Goal: Task Accomplishment & Management: Manage account settings

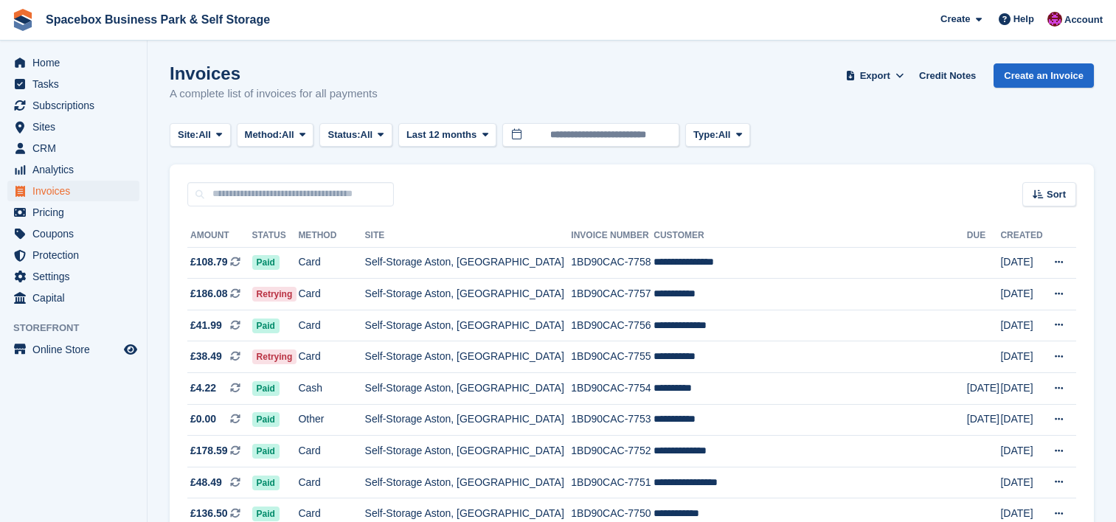
scroll to position [1023, 0]
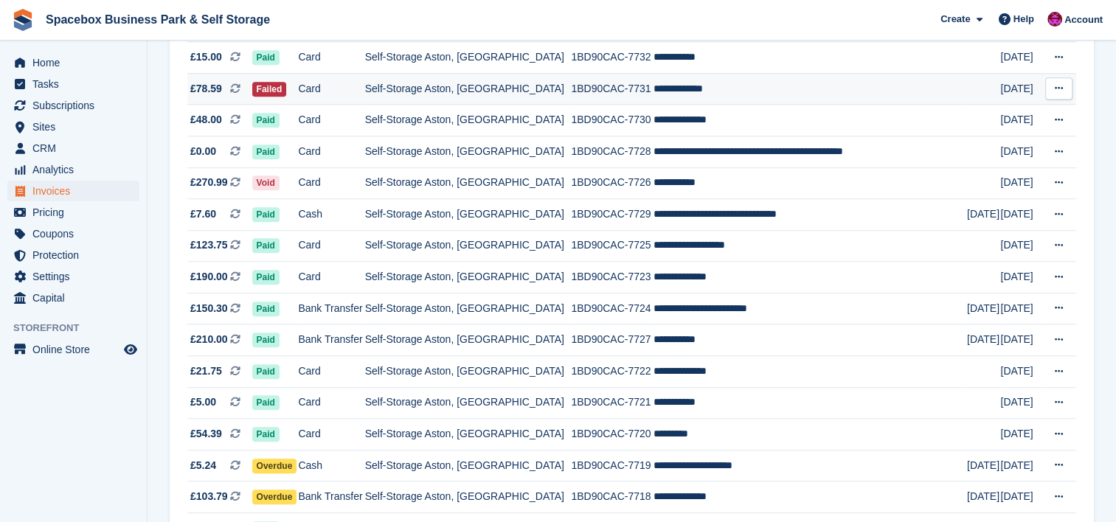
click at [693, 97] on td "**********" at bounding box center [811, 89] width 314 height 32
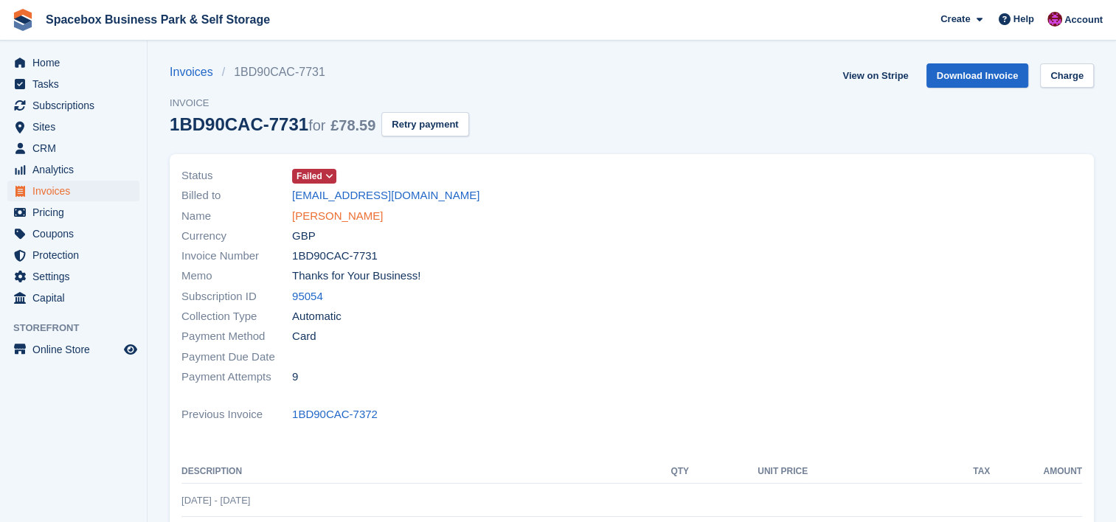
click at [322, 215] on link "Serena Mutiso" at bounding box center [337, 216] width 91 height 17
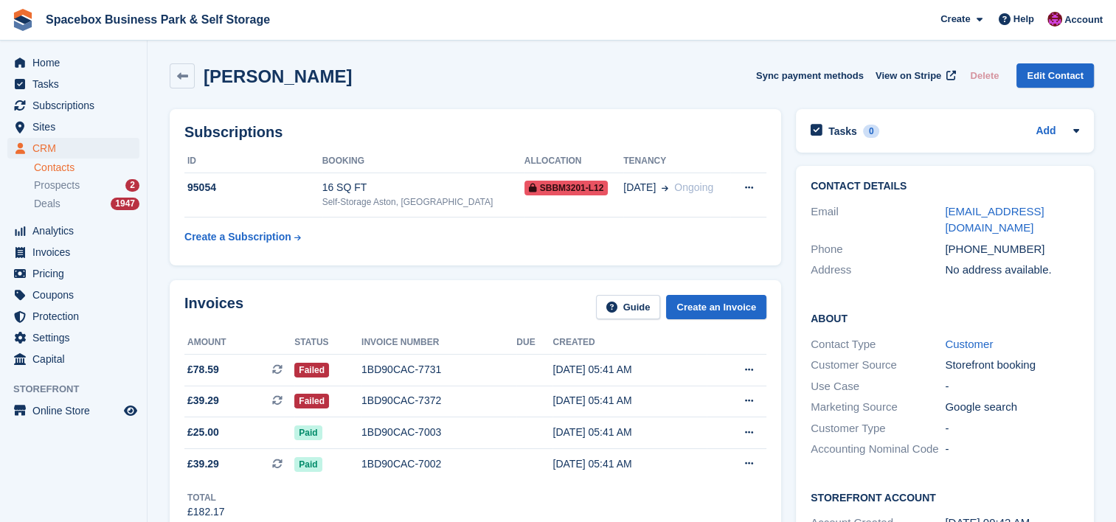
click at [322, 215] on td "95054" at bounding box center [253, 195] width 138 height 45
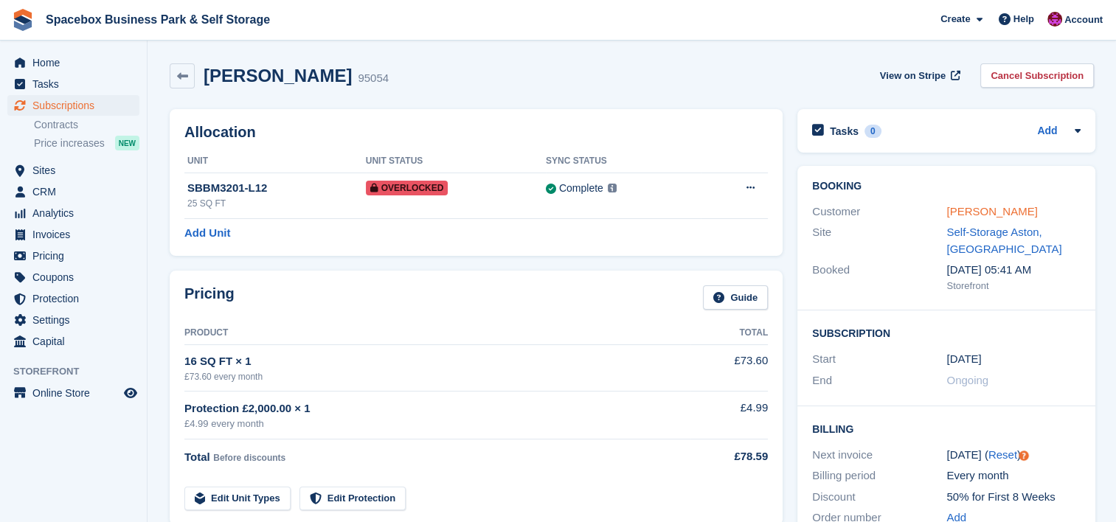
click at [983, 207] on link "Serena Mutiso" at bounding box center [992, 211] width 91 height 13
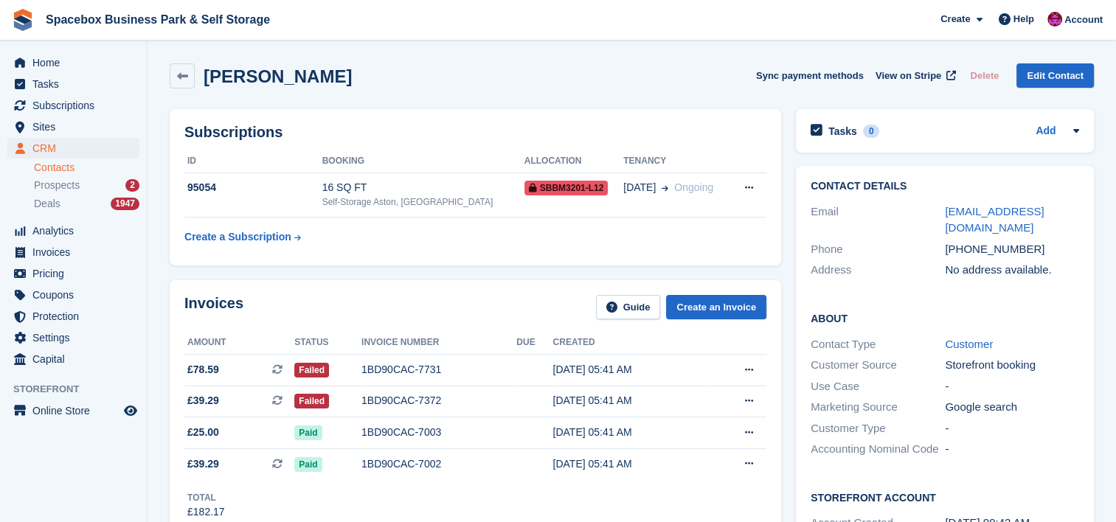
click at [942, 102] on div "Tasks 0 Add No tasks related to Serena Mutiso" at bounding box center [945, 135] width 313 height 66
click at [301, 192] on div "95054" at bounding box center [253, 187] width 138 height 15
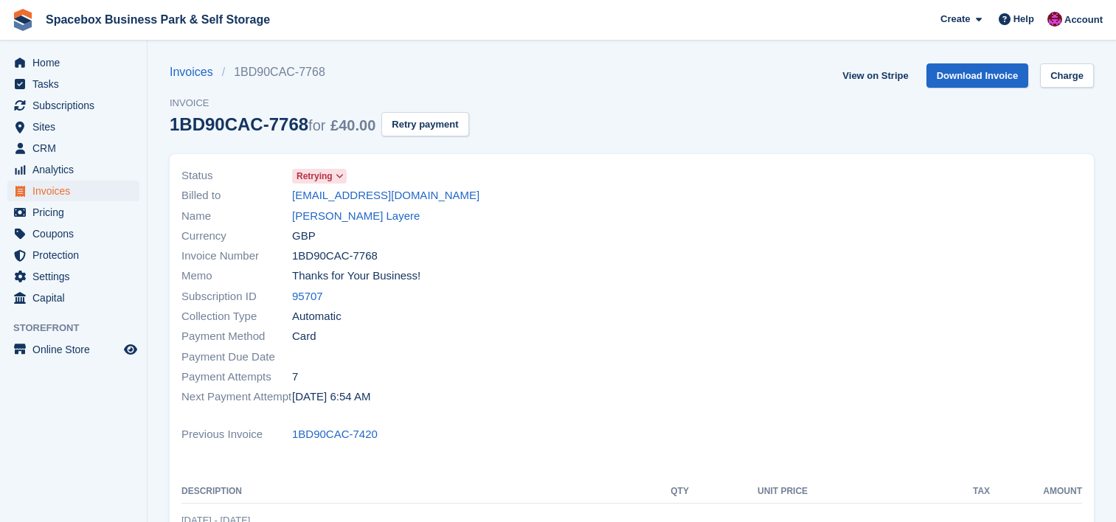
click at [103, 66] on span "Home" at bounding box center [76, 62] width 89 height 21
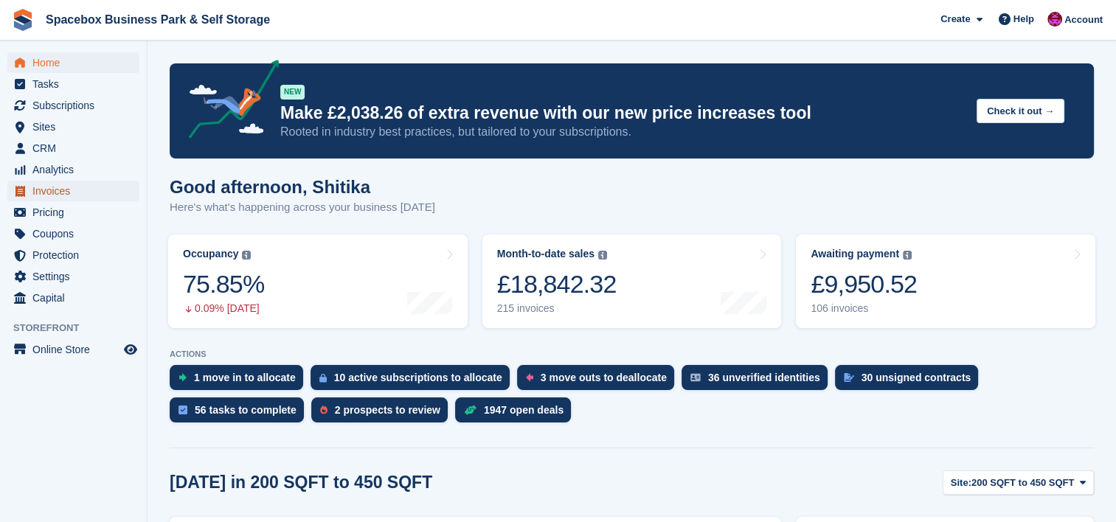
drag, startPoint x: 0, startPoint y: 0, endPoint x: 125, endPoint y: 193, distance: 229.4
click at [125, 193] on link "Invoices" at bounding box center [73, 191] width 132 height 21
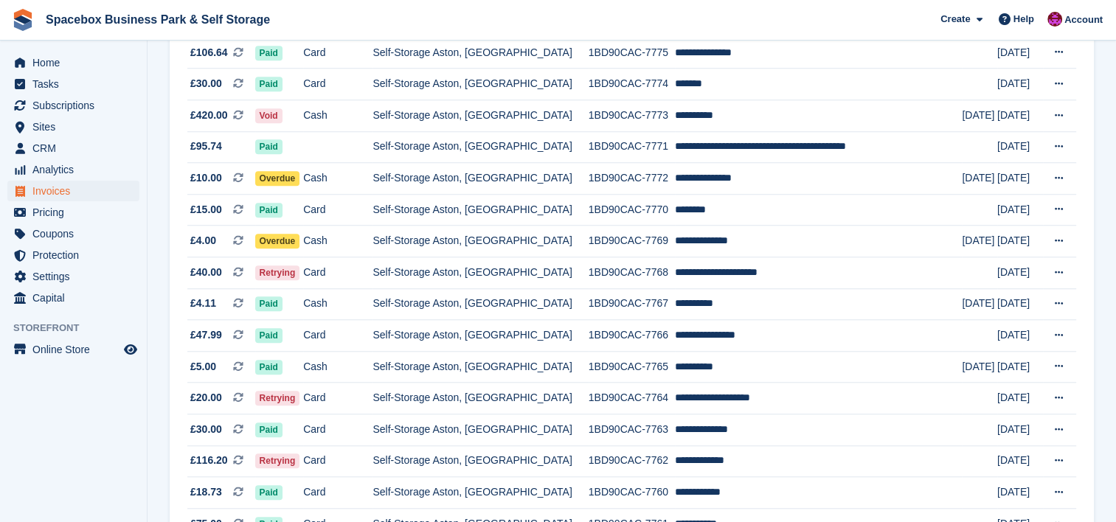
scroll to position [1377, 0]
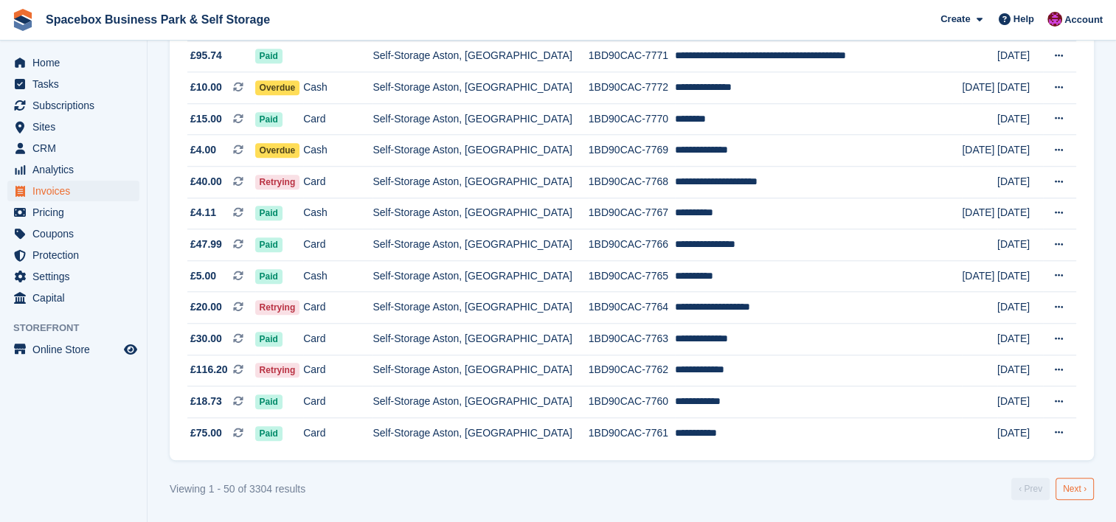
click at [1083, 487] on link "Next ›" at bounding box center [1075, 489] width 38 height 22
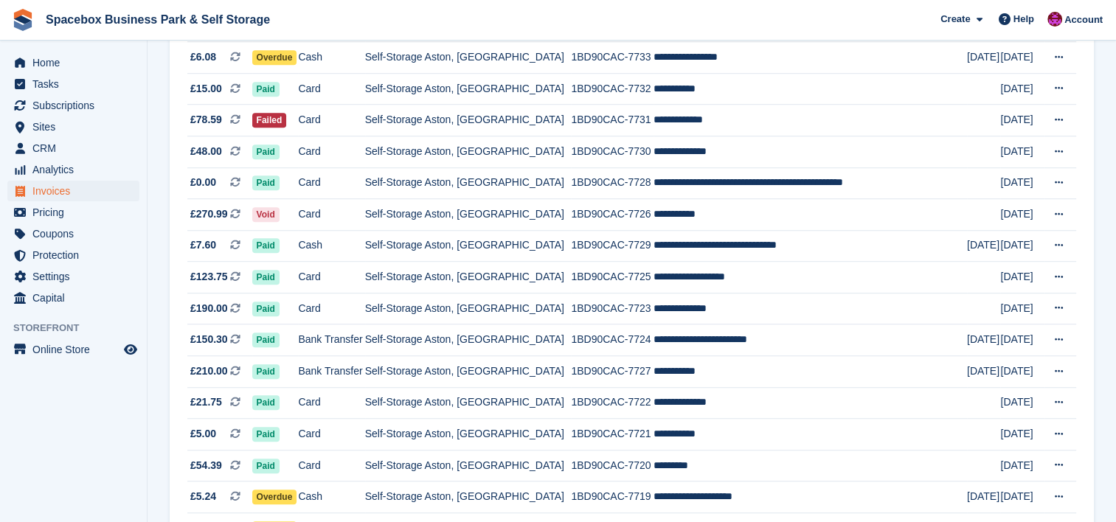
scroll to position [1042, 0]
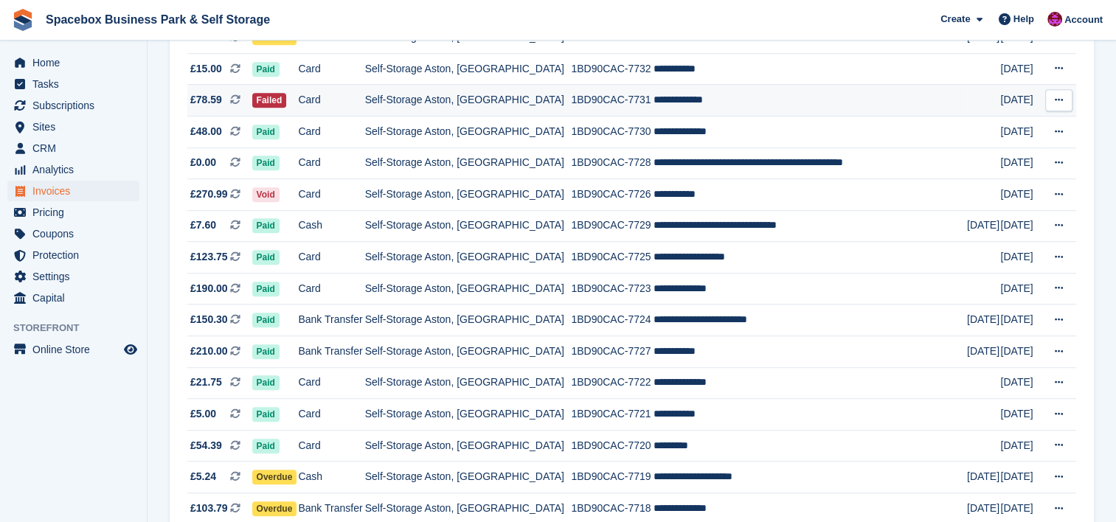
click at [414, 117] on td "Self-Storage Aston, [GEOGRAPHIC_DATA]" at bounding box center [468, 101] width 207 height 32
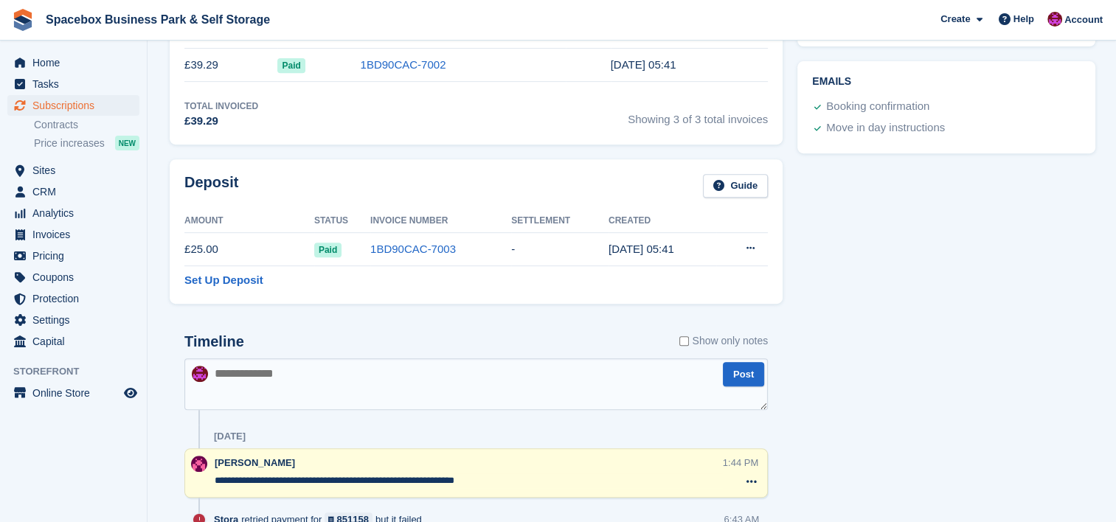
scroll to position [649, 0]
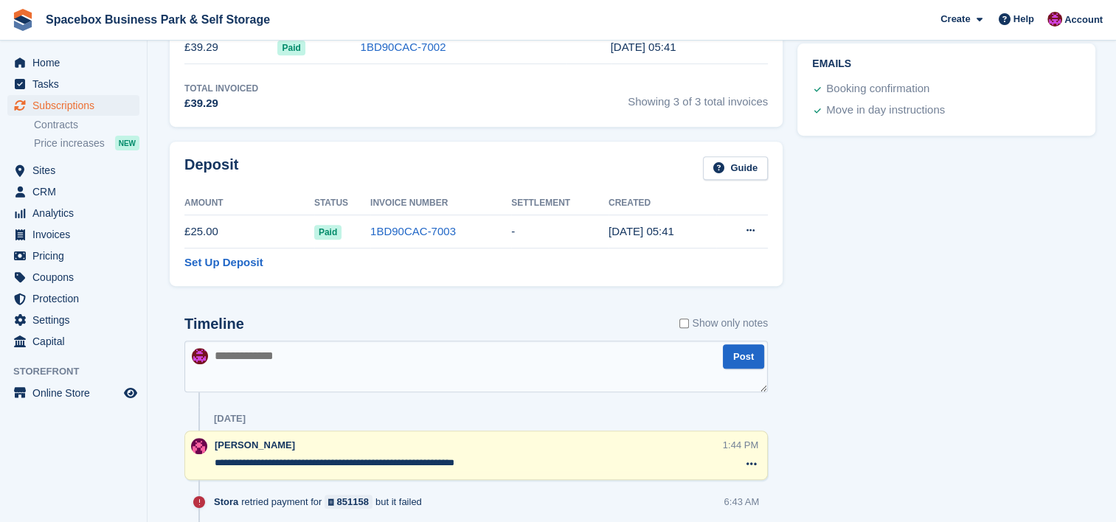
drag, startPoint x: 511, startPoint y: 468, endPoint x: 211, endPoint y: 462, distance: 299.6
click at [211, 462] on div "**********" at bounding box center [476, 455] width 584 height 49
click at [328, 353] on textarea at bounding box center [476, 367] width 584 height 52
paste textarea "**********"
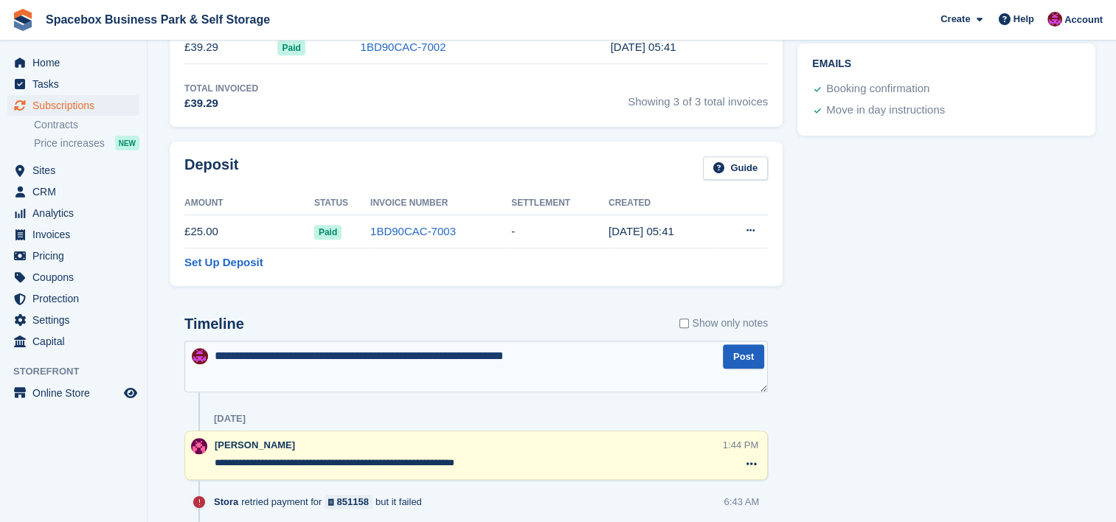
type textarea "**********"
click at [744, 359] on button "Post" at bounding box center [743, 357] width 41 height 24
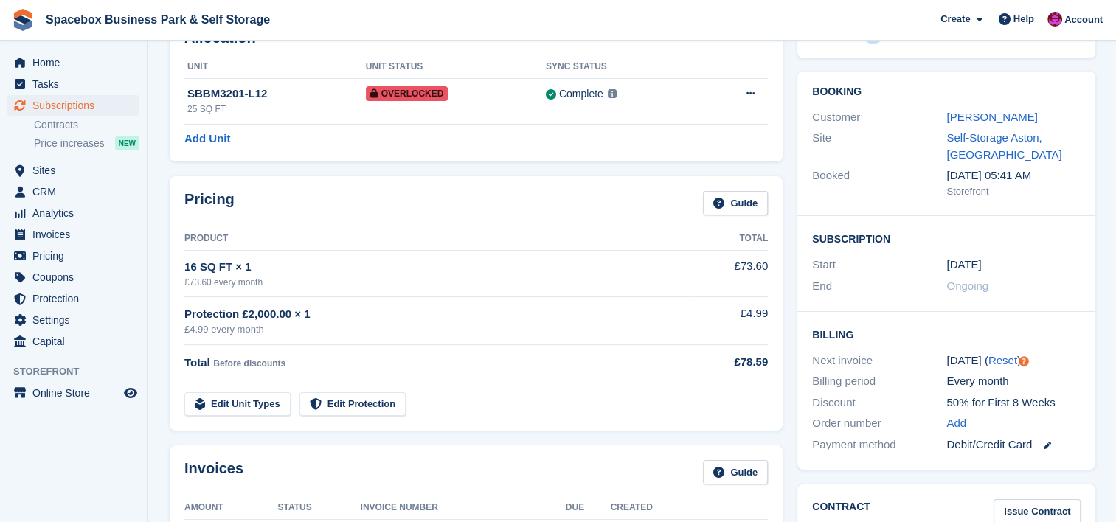
scroll to position [0, 0]
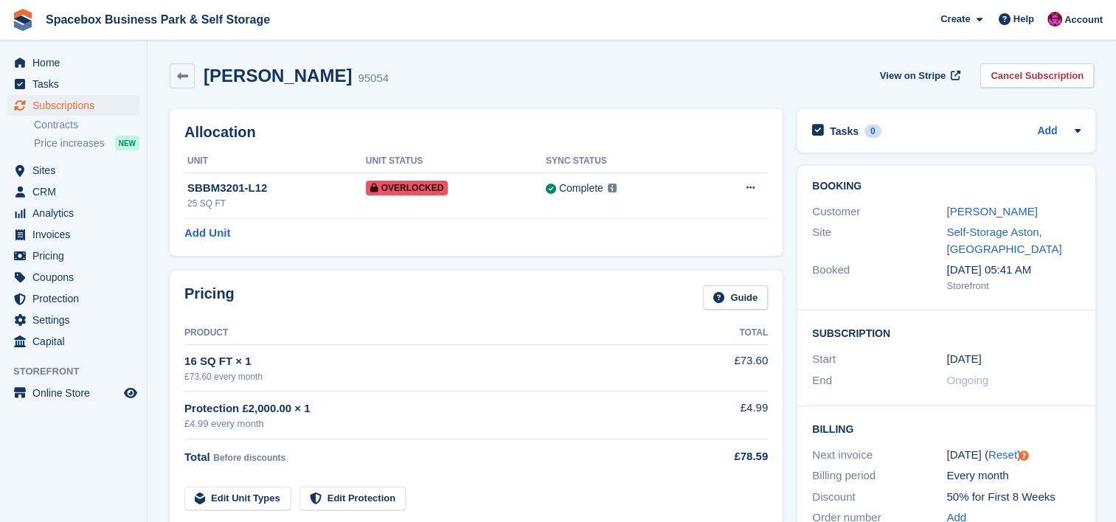
click at [404, 100] on div "Serena Mutiso 95054 View on Stripe Cancel Subscription" at bounding box center [631, 79] width 939 height 46
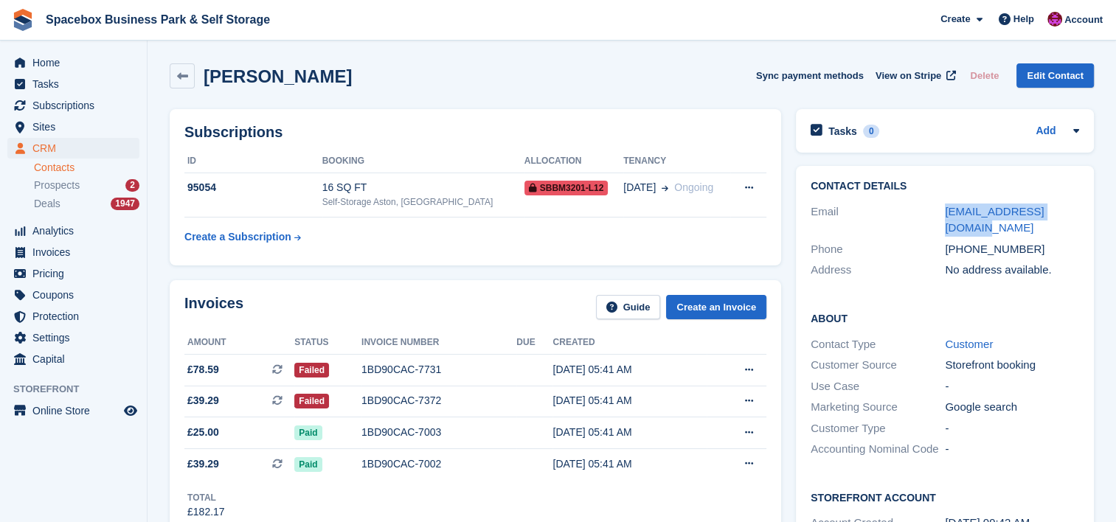
drag, startPoint x: 1071, startPoint y: 210, endPoint x: 938, endPoint y: 210, distance: 132.8
click at [938, 210] on div "Email mutisoserena@gmail.com" at bounding box center [945, 220] width 269 height 38
copy div "mutisoserena@gmail.com"
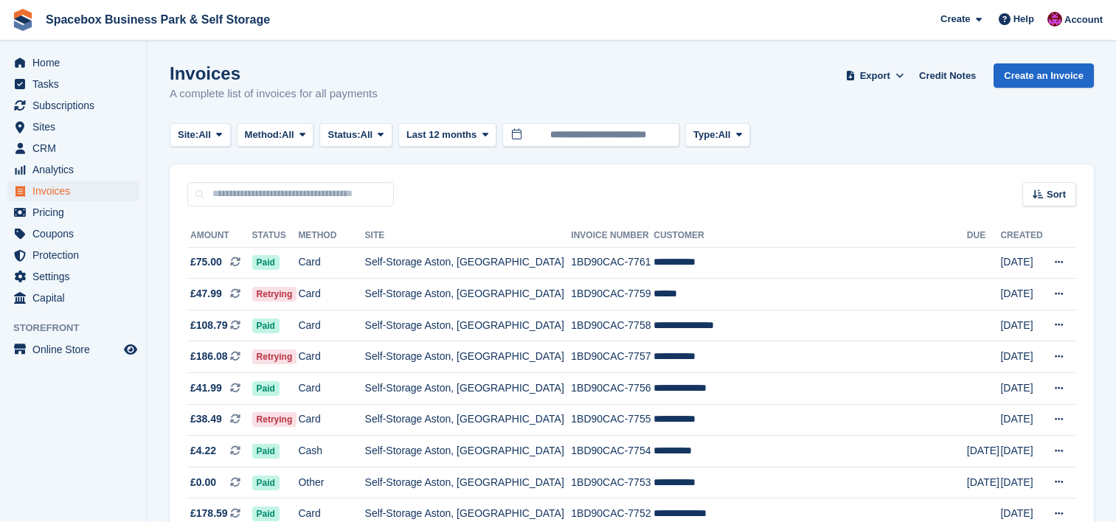
scroll to position [1023, 0]
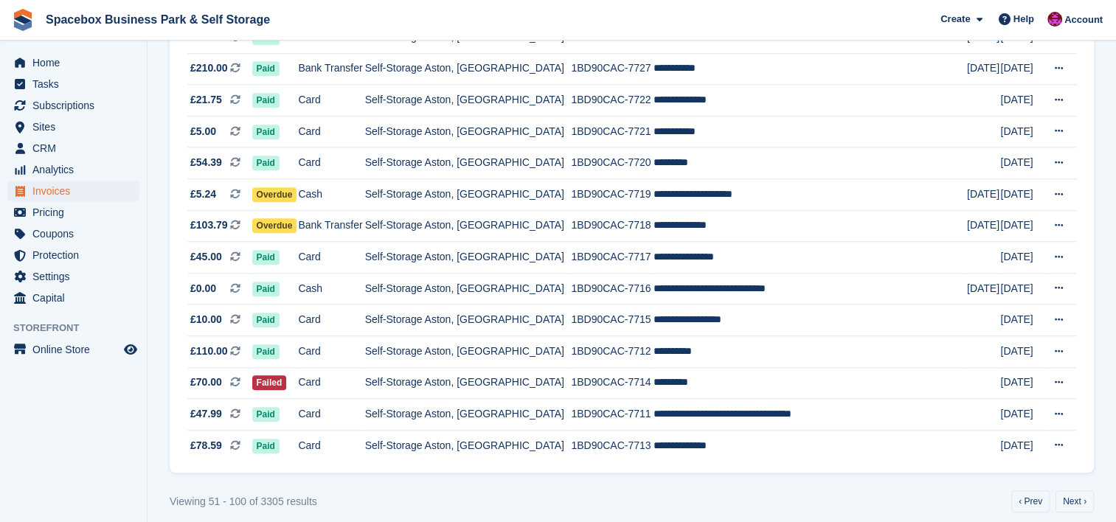
scroll to position [1377, 0]
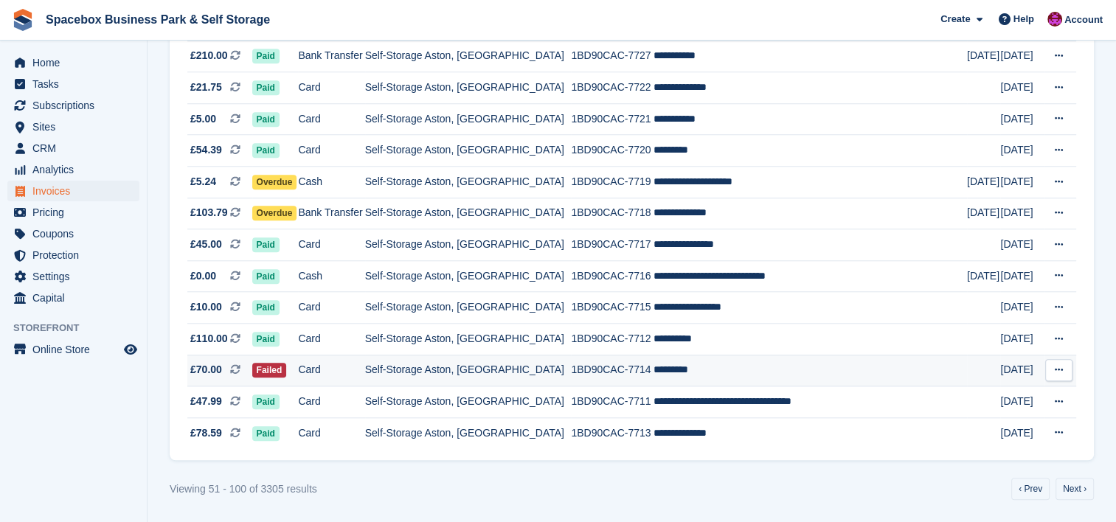
click at [484, 375] on td "Self-Storage Aston, [GEOGRAPHIC_DATA]" at bounding box center [468, 371] width 207 height 32
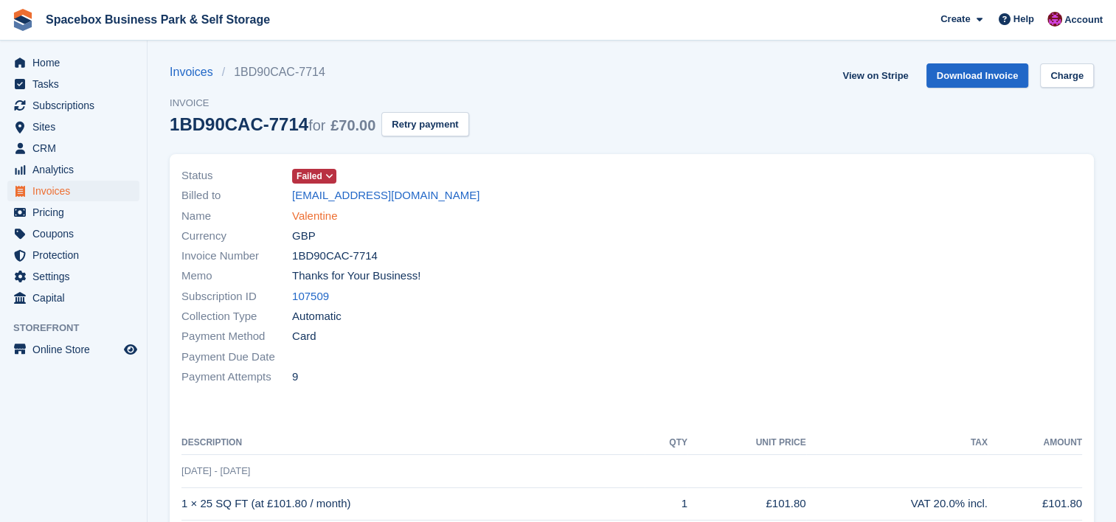
click at [322, 213] on link "Valentine" at bounding box center [314, 216] width 45 height 17
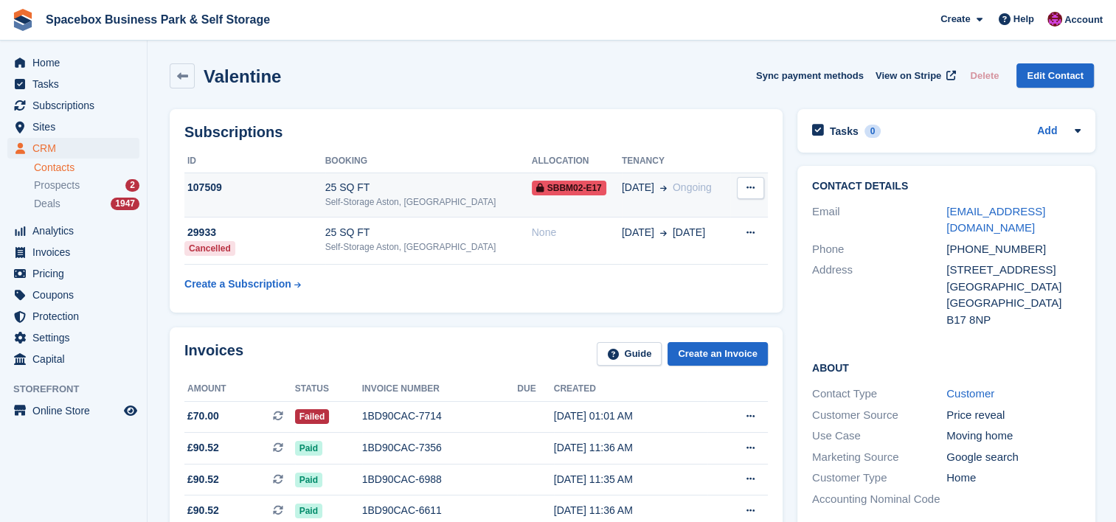
click at [425, 186] on div "25 SQ FT" at bounding box center [428, 187] width 207 height 15
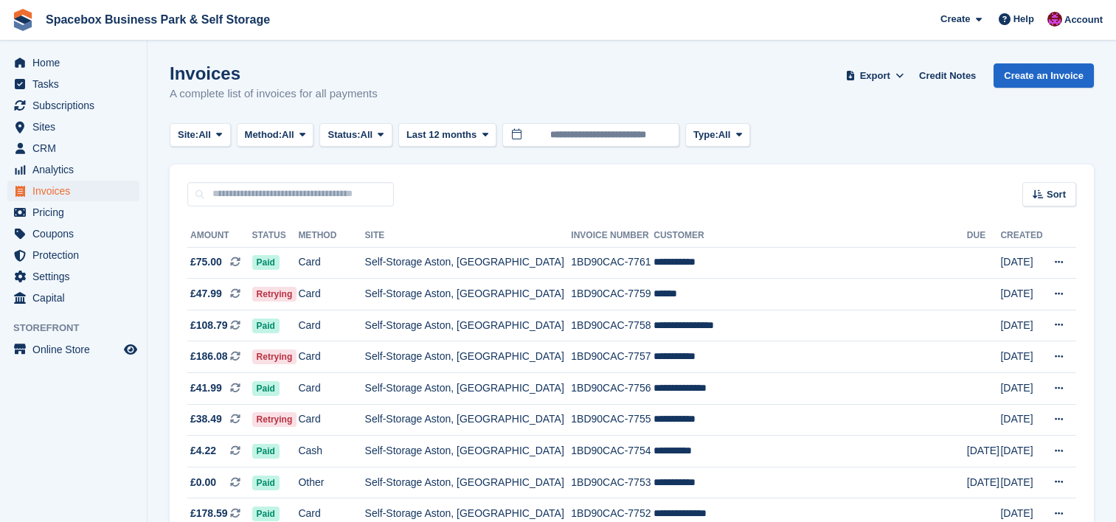
scroll to position [1377, 0]
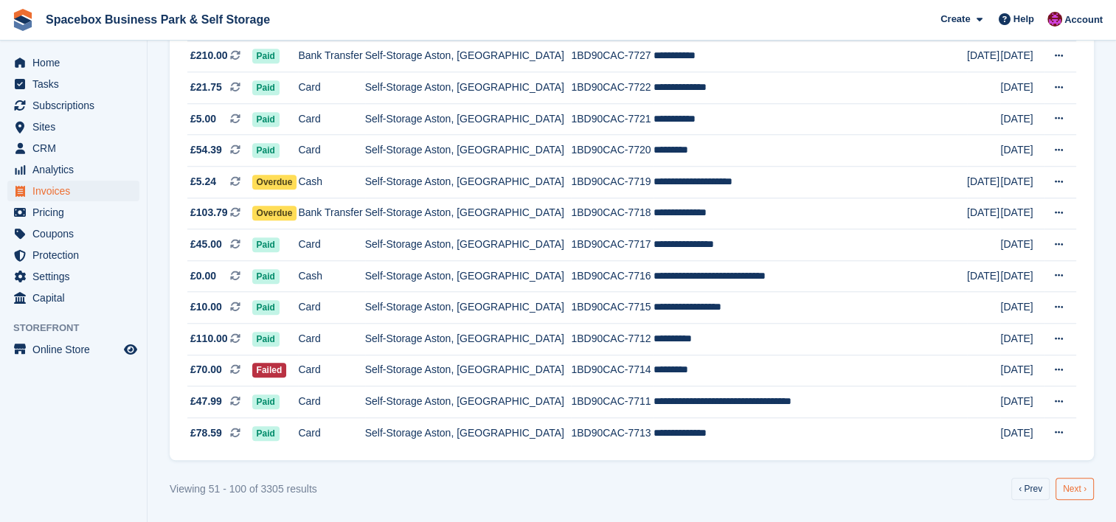
click at [1065, 487] on link "Next ›" at bounding box center [1075, 489] width 38 height 22
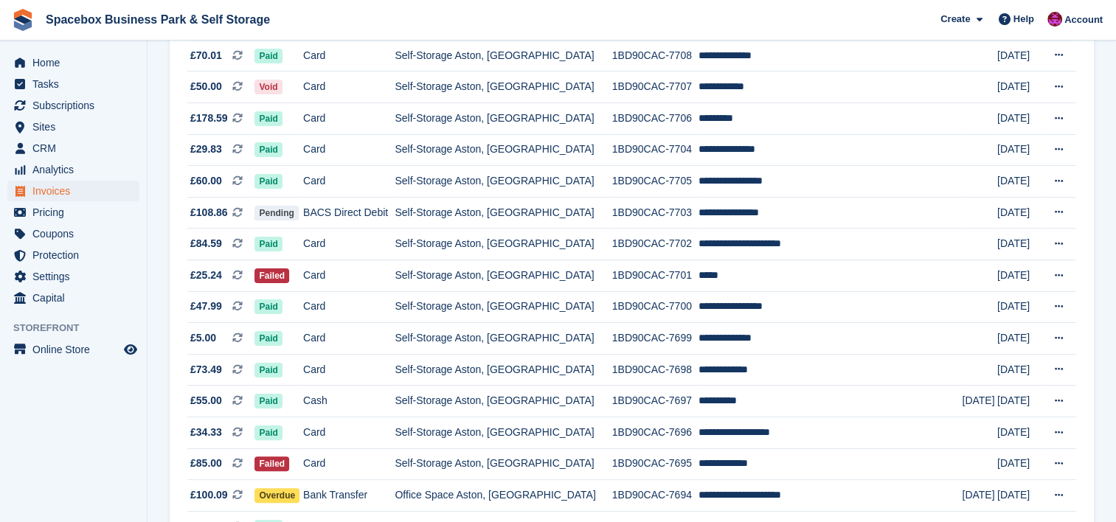
scroll to position [275, 0]
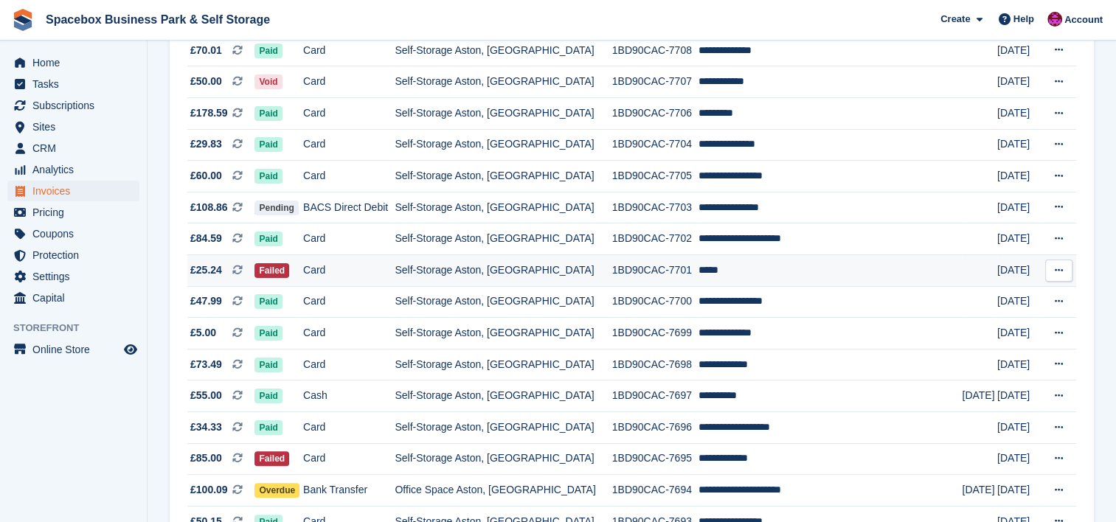
click at [737, 279] on td "*****" at bounding box center [831, 271] width 264 height 32
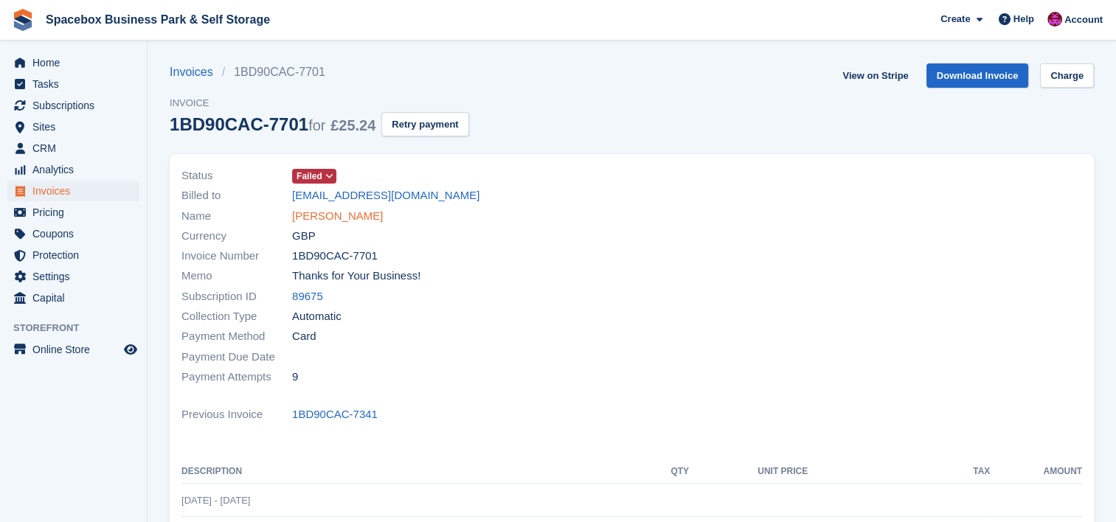
click at [314, 215] on link "Mo Ji" at bounding box center [337, 216] width 91 height 17
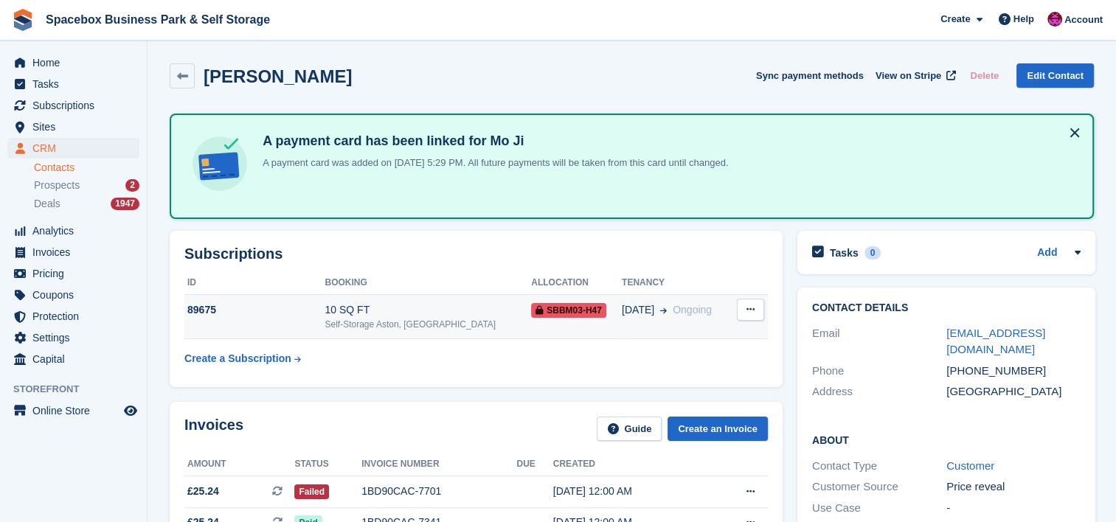
click at [392, 311] on div "10 SQ FT" at bounding box center [428, 309] width 207 height 15
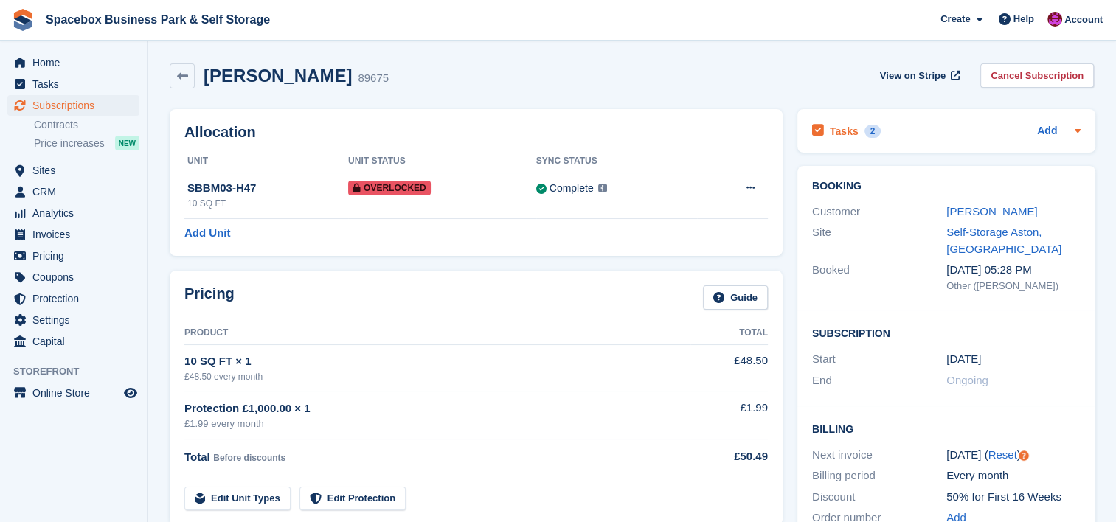
click at [1076, 132] on icon at bounding box center [1078, 131] width 6 height 4
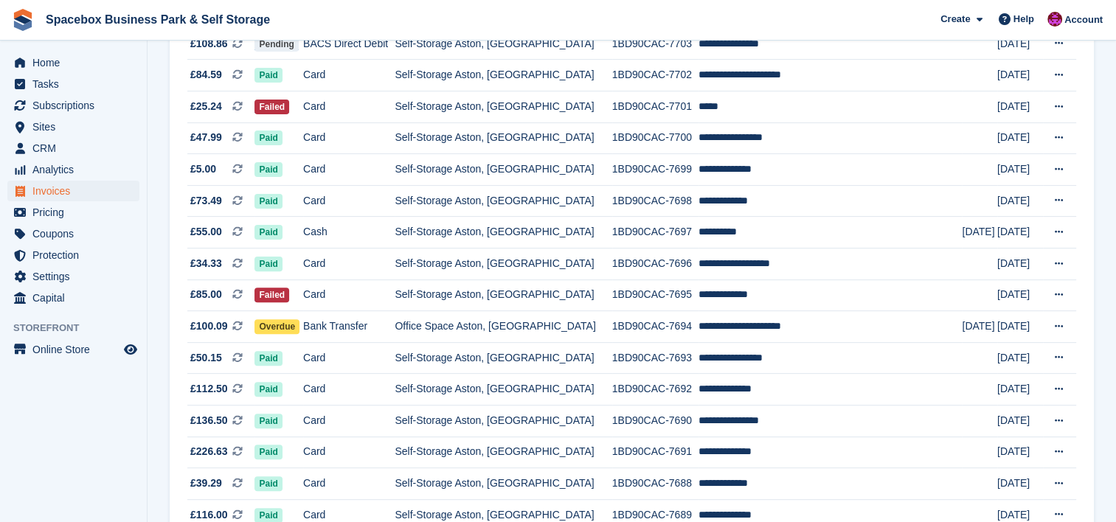
scroll to position [452, 0]
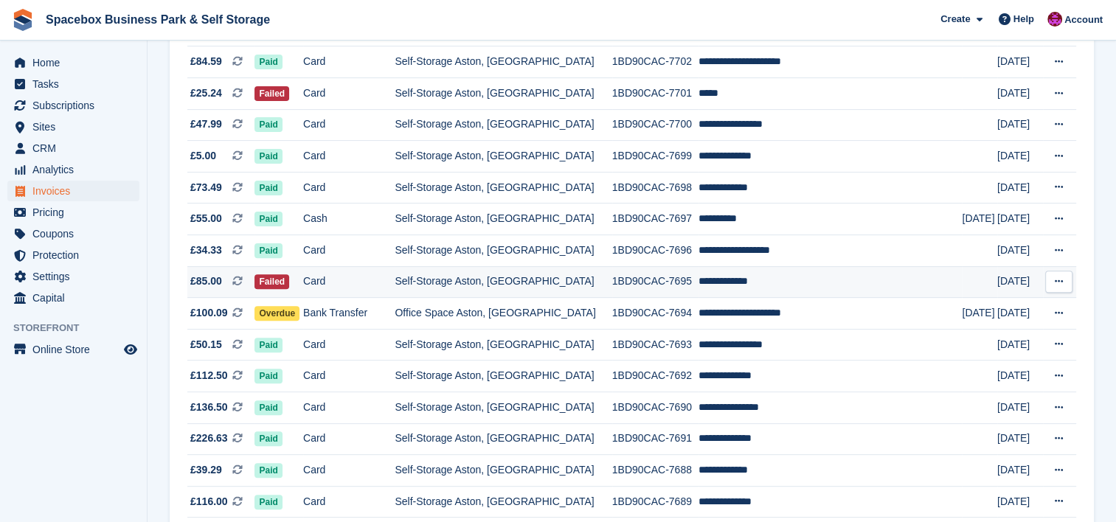
drag, startPoint x: 0, startPoint y: 0, endPoint x: 478, endPoint y: 277, distance: 552.3
click at [478, 277] on td "Self-Storage Aston, [GEOGRAPHIC_DATA]" at bounding box center [503, 282] width 217 height 32
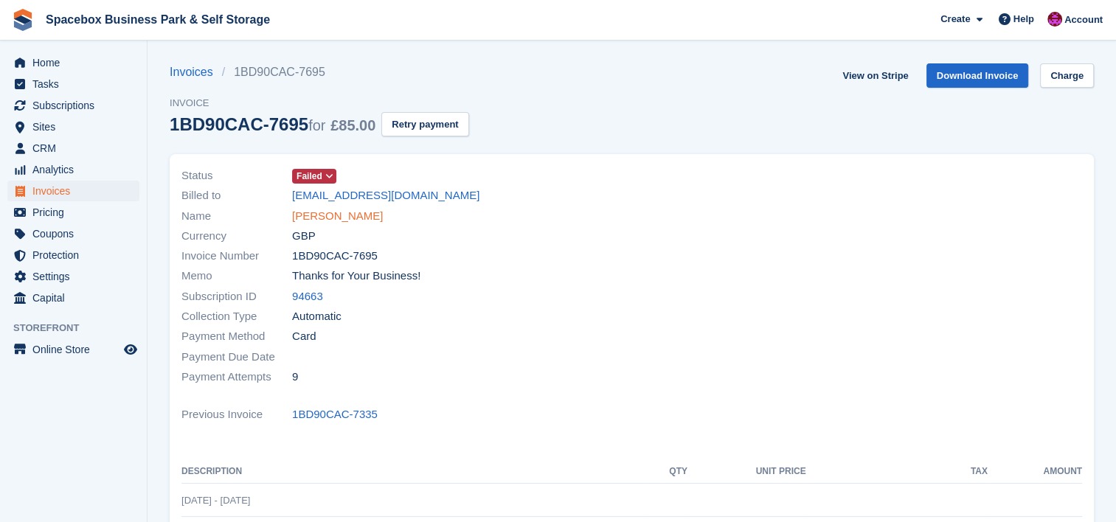
click at [345, 214] on link "[PERSON_NAME]" at bounding box center [337, 216] width 91 height 17
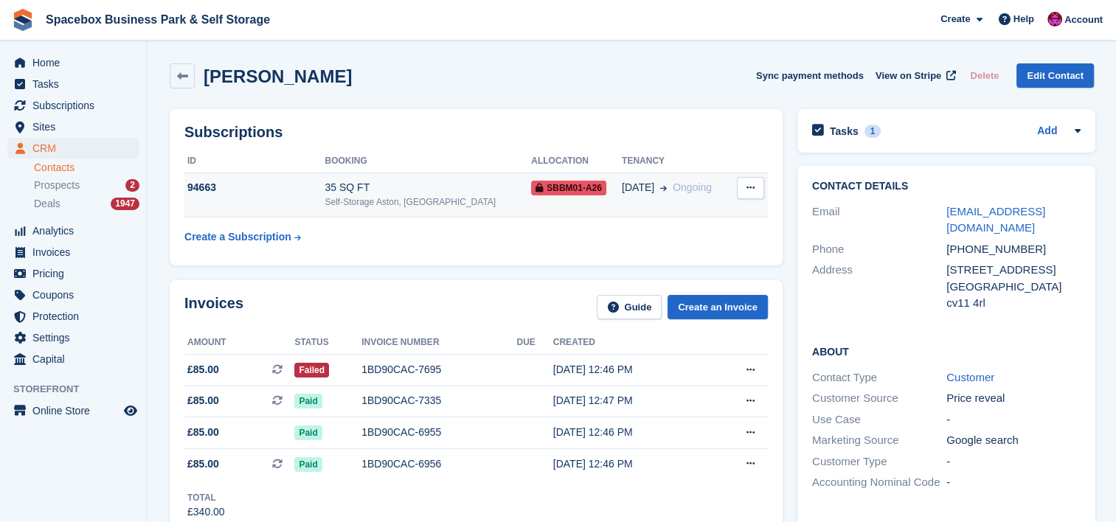
click at [304, 198] on td "94663" at bounding box center [254, 195] width 140 height 45
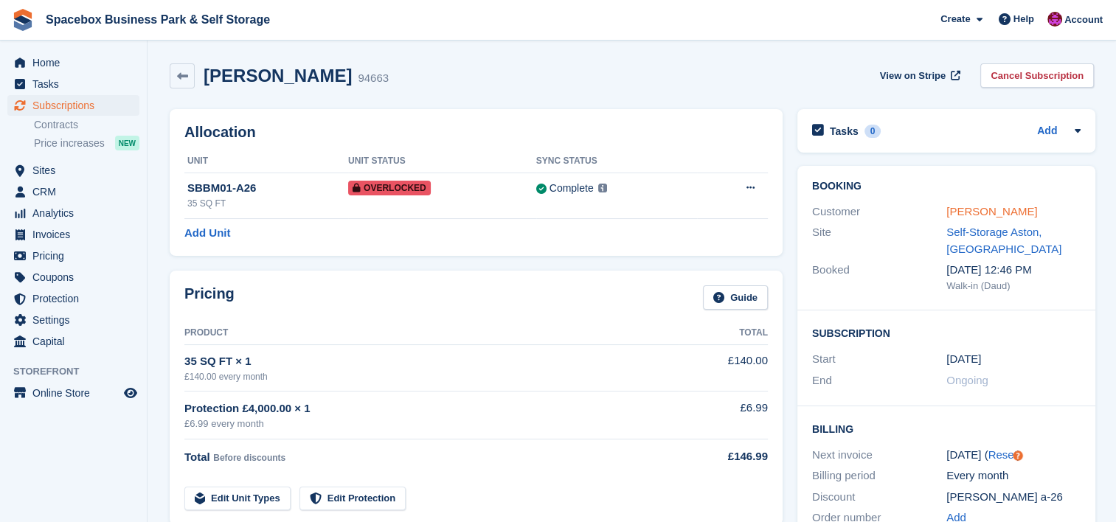
click at [992, 211] on link "[PERSON_NAME]" at bounding box center [992, 211] width 91 height 13
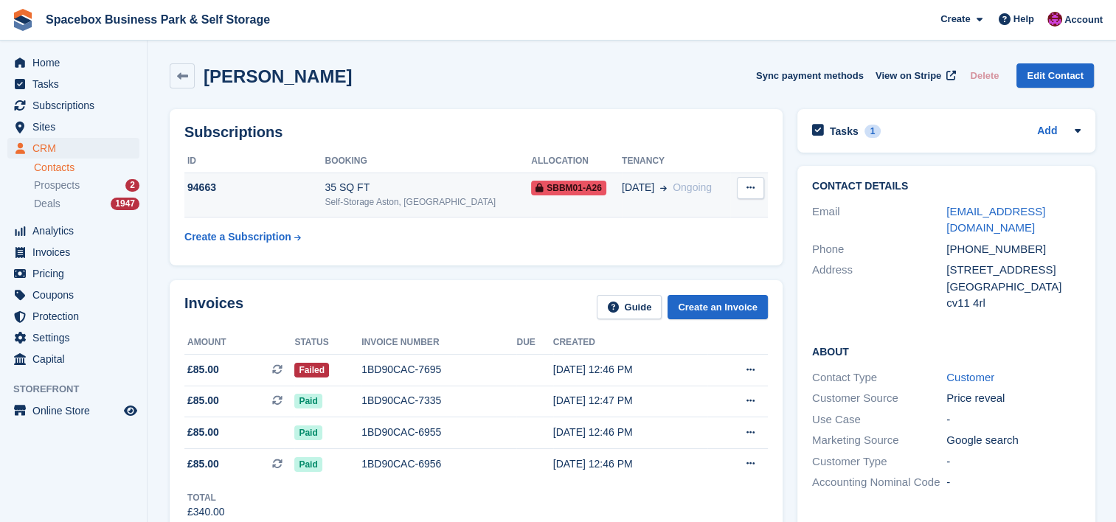
drag, startPoint x: 1076, startPoint y: 127, endPoint x: 707, endPoint y: 197, distance: 376.2
click at [707, 197] on td "09 Jul Ongoing" at bounding box center [676, 195] width 108 height 45
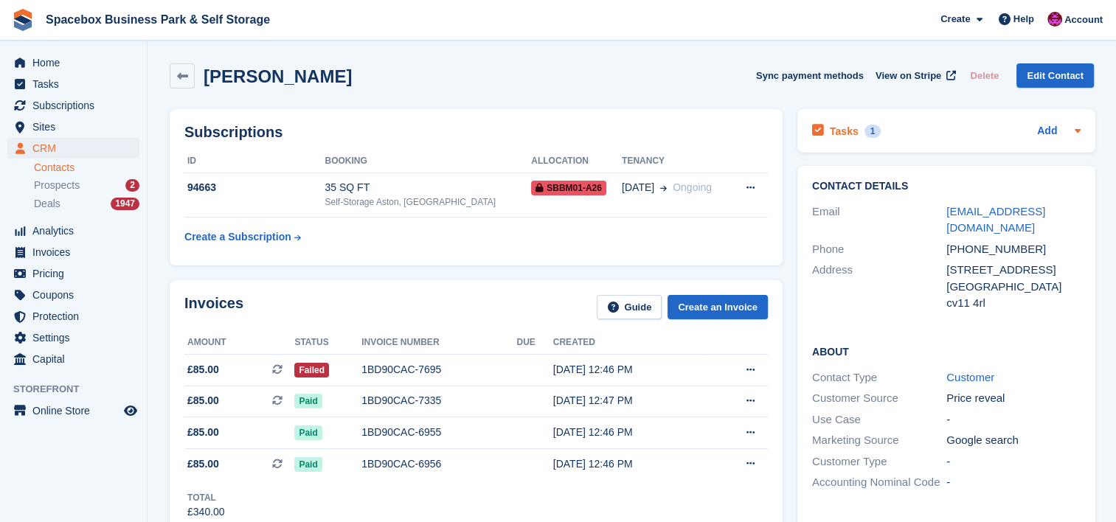
drag, startPoint x: 0, startPoint y: 0, endPoint x: 1079, endPoint y: 131, distance: 1087.3
click at [1079, 131] on icon at bounding box center [1078, 131] width 12 height 12
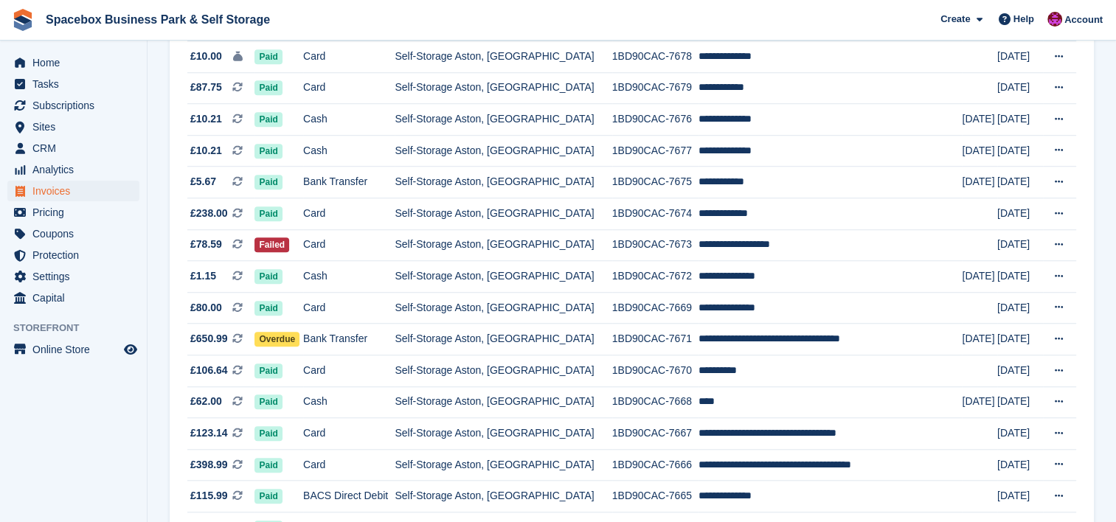
scroll to position [1200, 0]
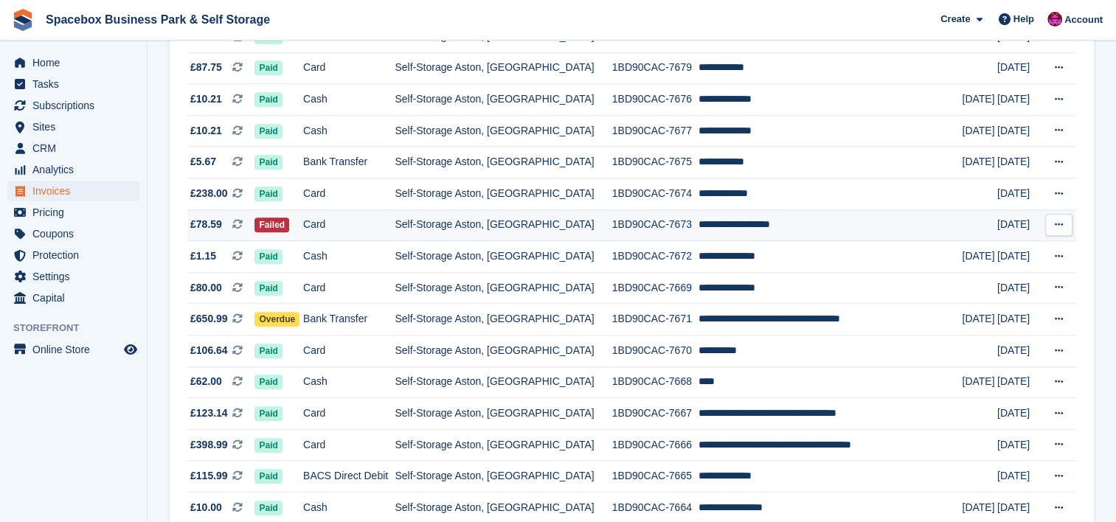
click at [586, 228] on td "Self-Storage Aston, [GEOGRAPHIC_DATA]" at bounding box center [503, 226] width 217 height 32
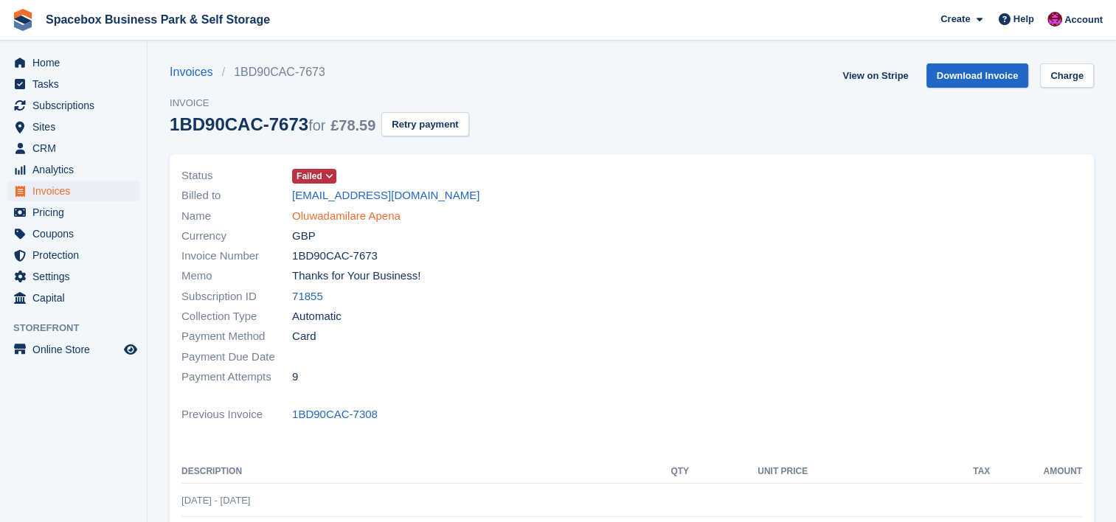
click at [356, 215] on link "Oluwadamilare Apena" at bounding box center [346, 216] width 108 height 17
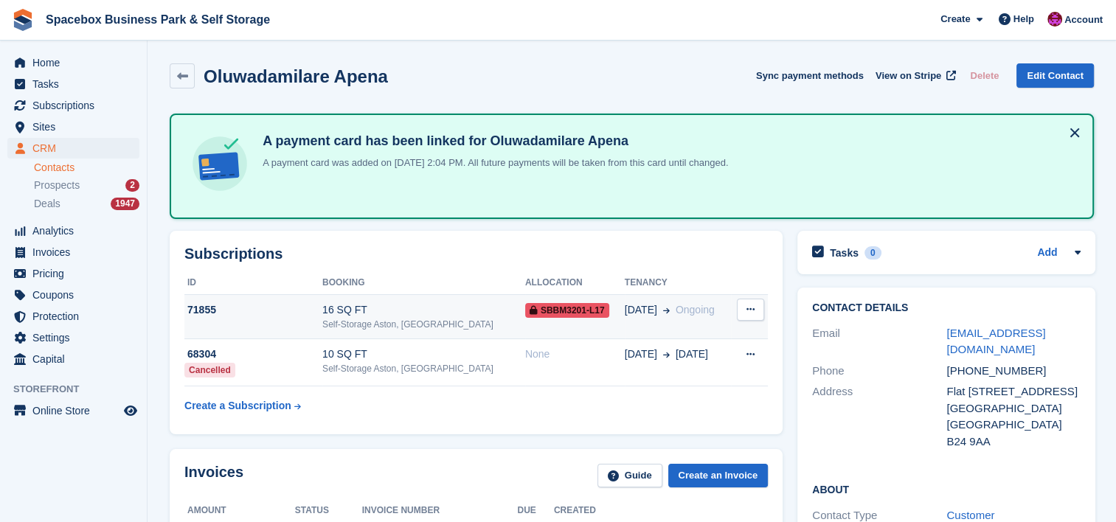
click at [390, 325] on div "Self-Storage Aston, [GEOGRAPHIC_DATA]" at bounding box center [423, 324] width 203 height 13
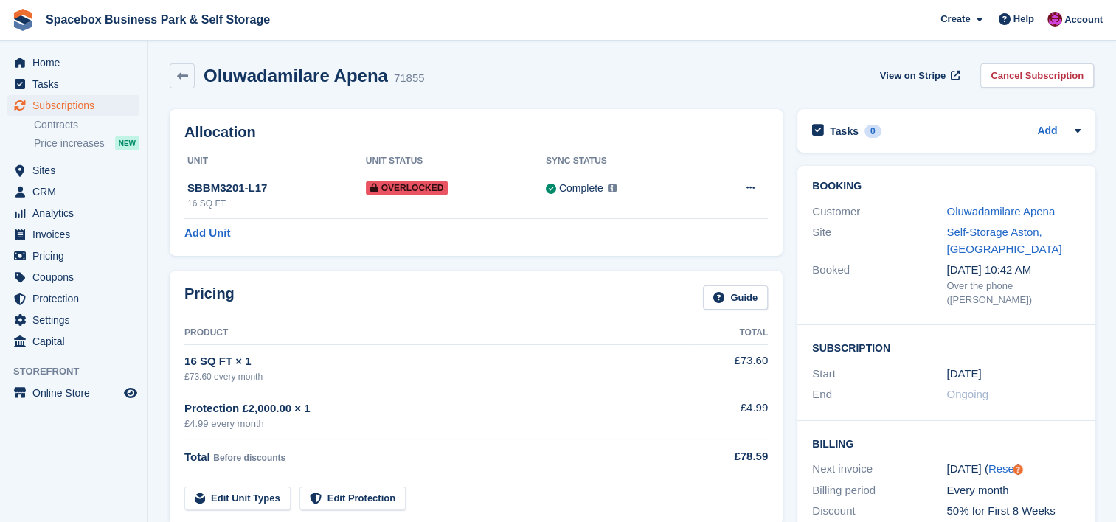
click at [407, 249] on div "Allocation Unit Unit Status Sync Status SBBM3201-L17 16 SQ FT Overlocked Comple…" at bounding box center [476, 182] width 613 height 147
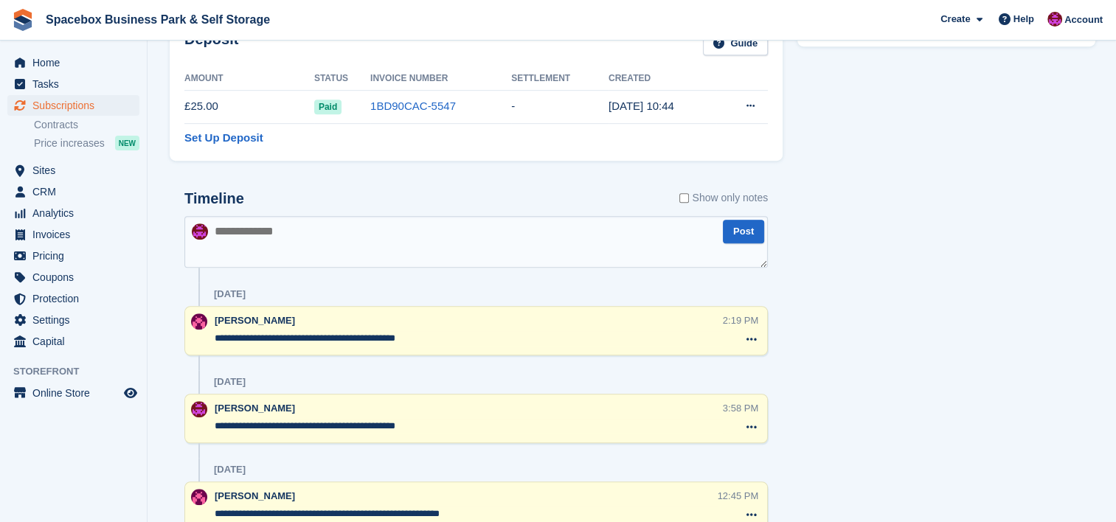
scroll to position [865, 0]
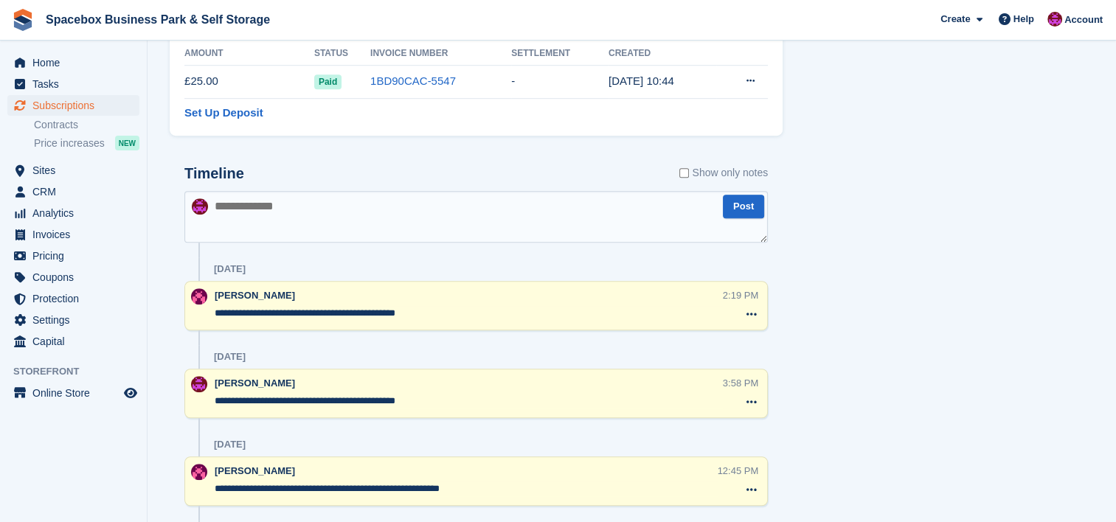
drag, startPoint x: 434, startPoint y: 311, endPoint x: 213, endPoint y: 313, distance: 220.6
click at [213, 313] on div "**********" at bounding box center [476, 305] width 584 height 49
click at [336, 223] on textarea at bounding box center [476, 217] width 584 height 52
paste textarea "**********"
click at [336, 223] on textarea at bounding box center [476, 217] width 584 height 52
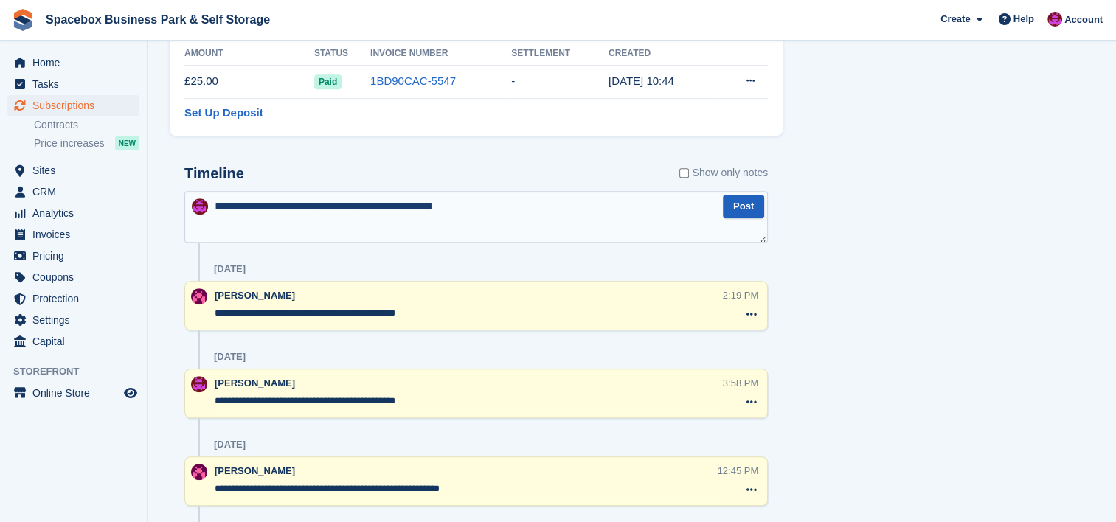
type textarea "**********"
click at [736, 205] on button "Post" at bounding box center [743, 207] width 41 height 24
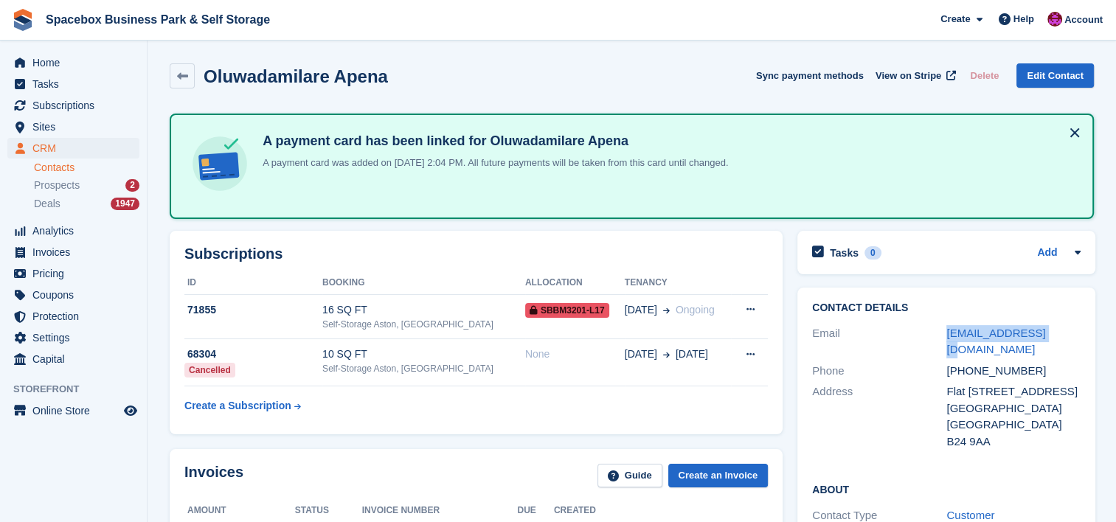
drag, startPoint x: 1065, startPoint y: 331, endPoint x: 916, endPoint y: 325, distance: 149.8
click at [916, 325] on div "Email bowalex@gmail.com" at bounding box center [946, 342] width 269 height 38
copy div "bowalex@gmail.com"
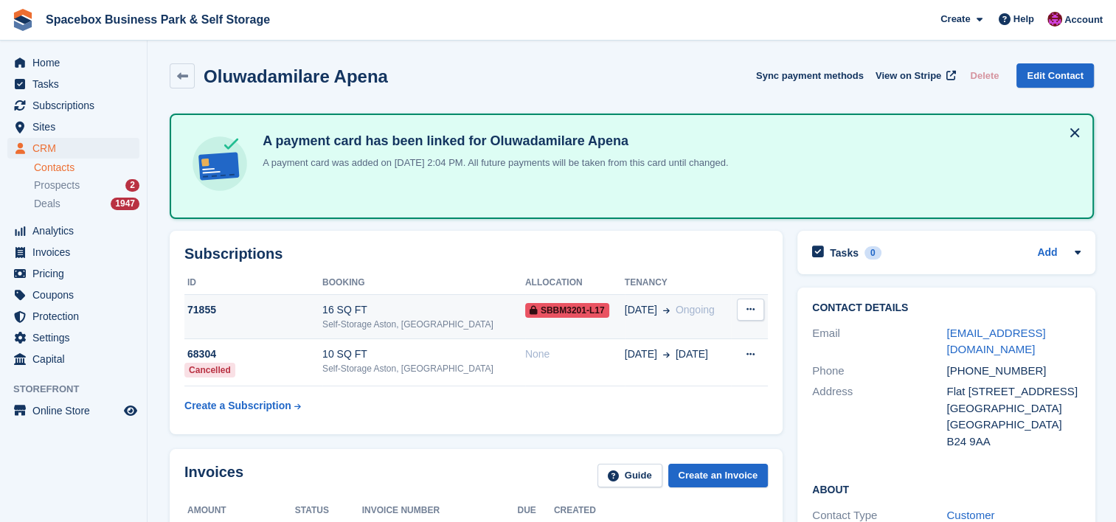
drag, startPoint x: 391, startPoint y: 308, endPoint x: 330, endPoint y: 319, distance: 62.2
click at [330, 319] on tr "71855 16 SQ FT Self-Storage Aston, Birmingham SBBM3201-L17 07 Feb Ongoing Cance…" at bounding box center [476, 316] width 584 height 45
drag, startPoint x: 330, startPoint y: 319, endPoint x: 304, endPoint y: 316, distance: 26.1
click at [304, 316] on td "71855" at bounding box center [253, 316] width 138 height 45
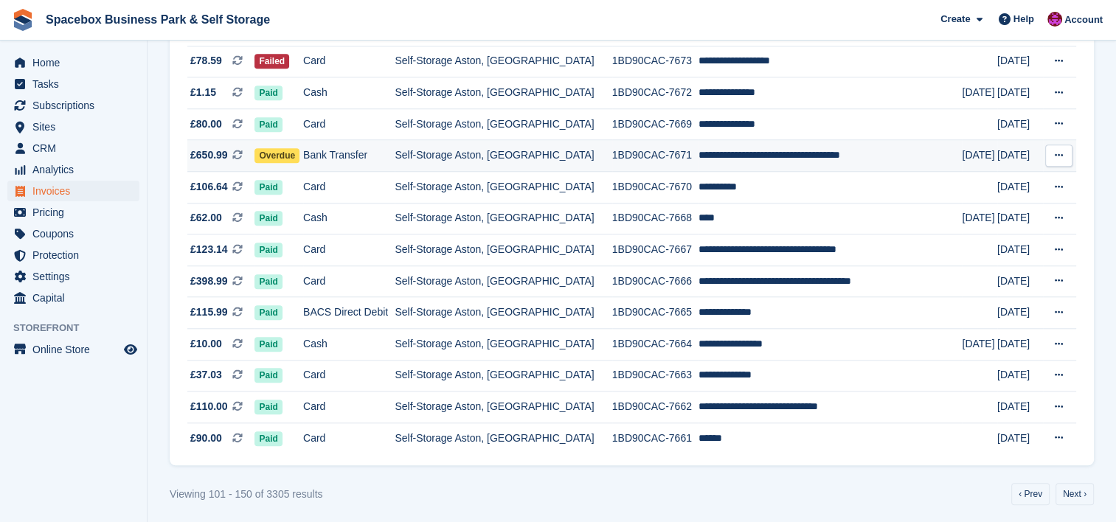
scroll to position [1377, 0]
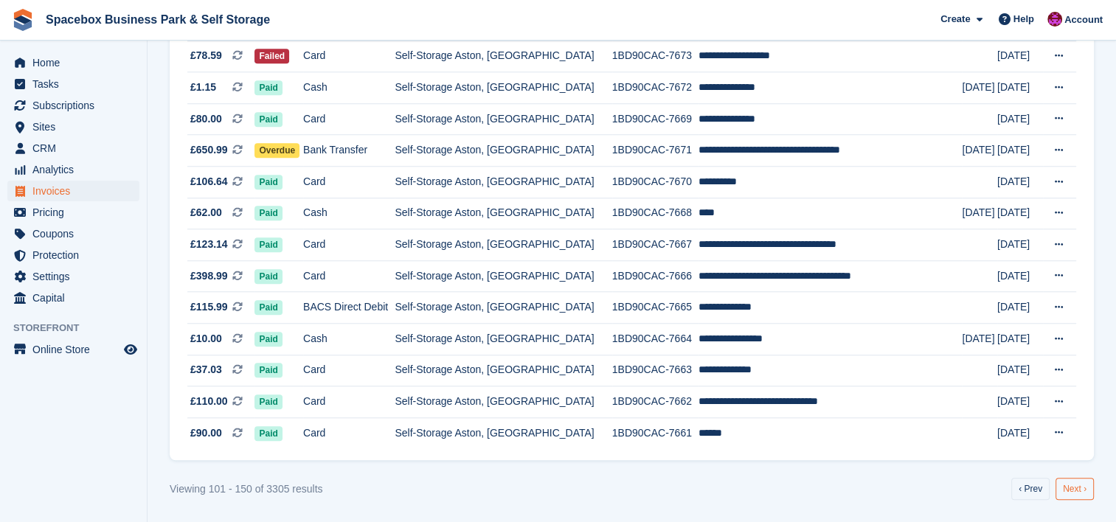
click at [1084, 493] on link "Next ›" at bounding box center [1075, 489] width 38 height 22
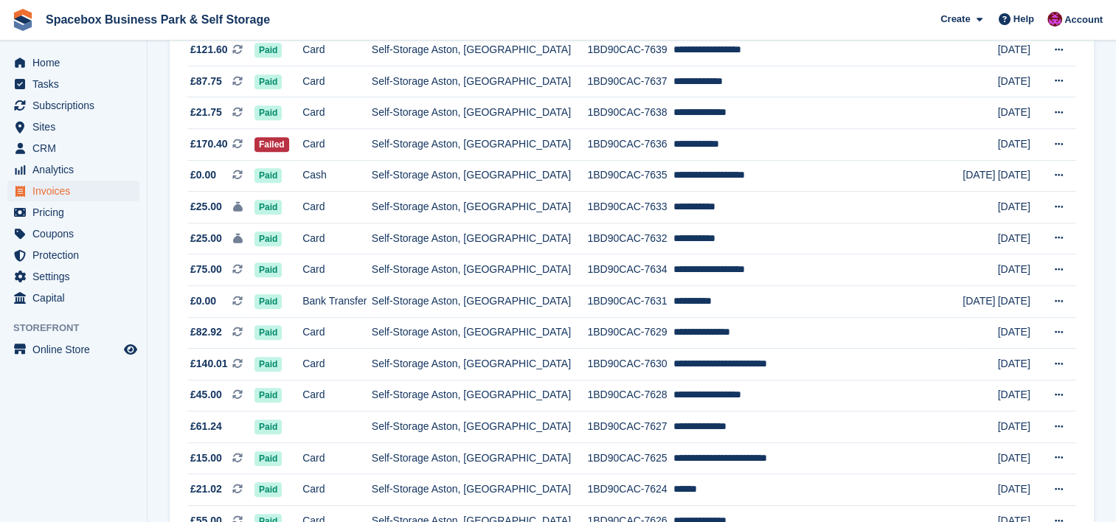
scroll to position [865, 0]
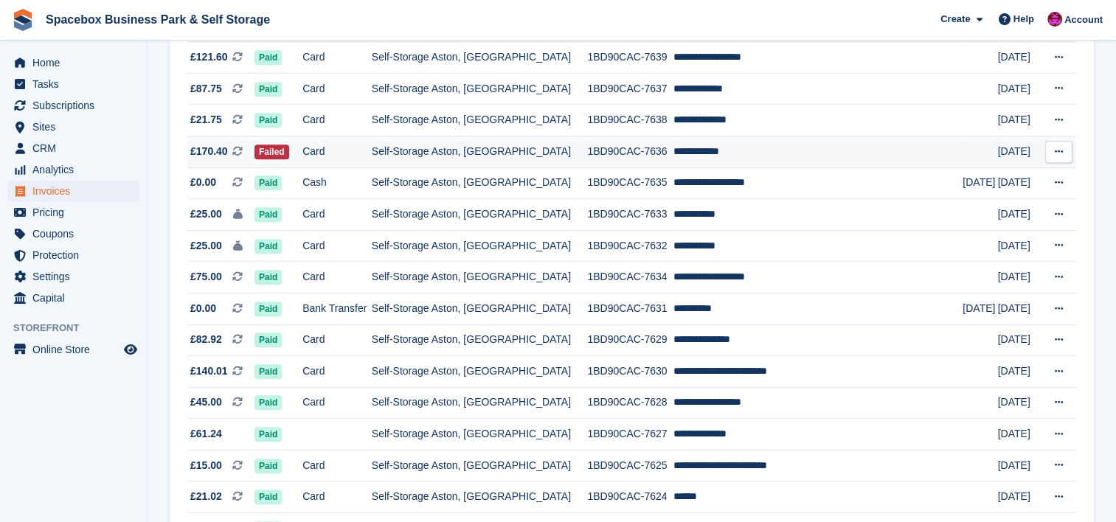
click at [710, 150] on td "**********" at bounding box center [819, 152] width 290 height 32
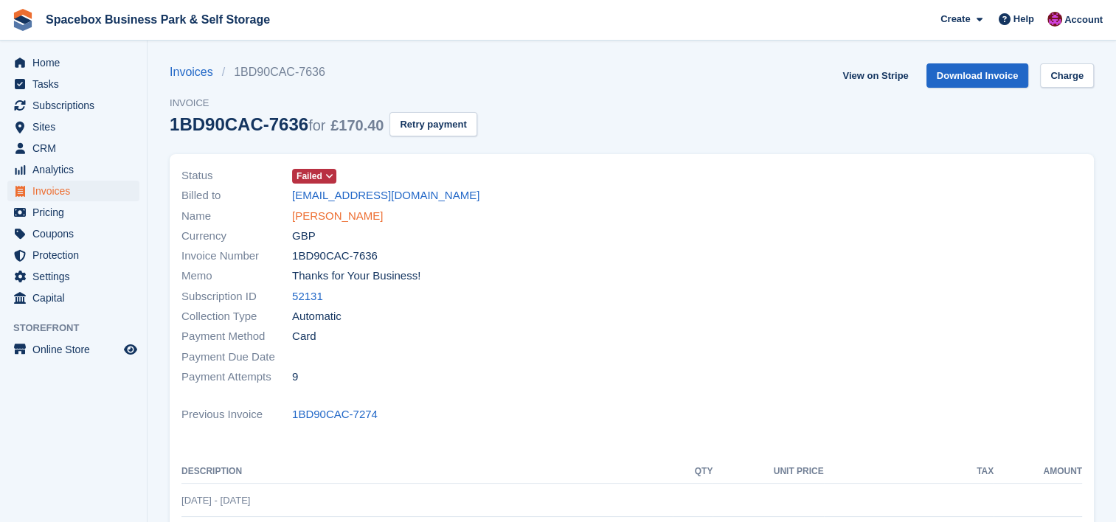
click at [339, 215] on link "[PERSON_NAME]" at bounding box center [337, 216] width 91 height 17
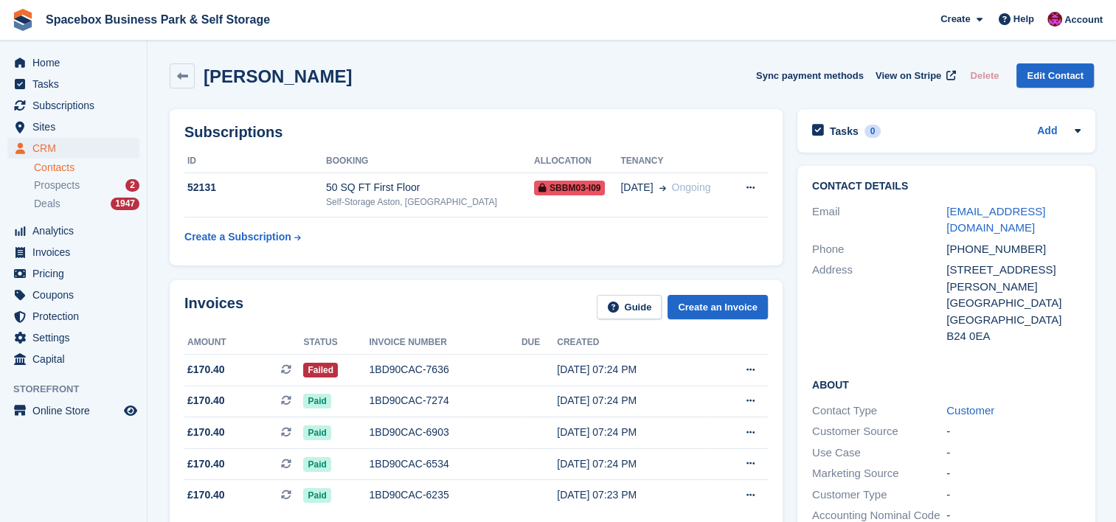
click at [339, 215] on td "50 SQ FT First Floor Self-Storage Aston, [GEOGRAPHIC_DATA]" at bounding box center [430, 195] width 208 height 45
click at [366, 183] on div "50 SQ FT First Floor" at bounding box center [430, 187] width 208 height 15
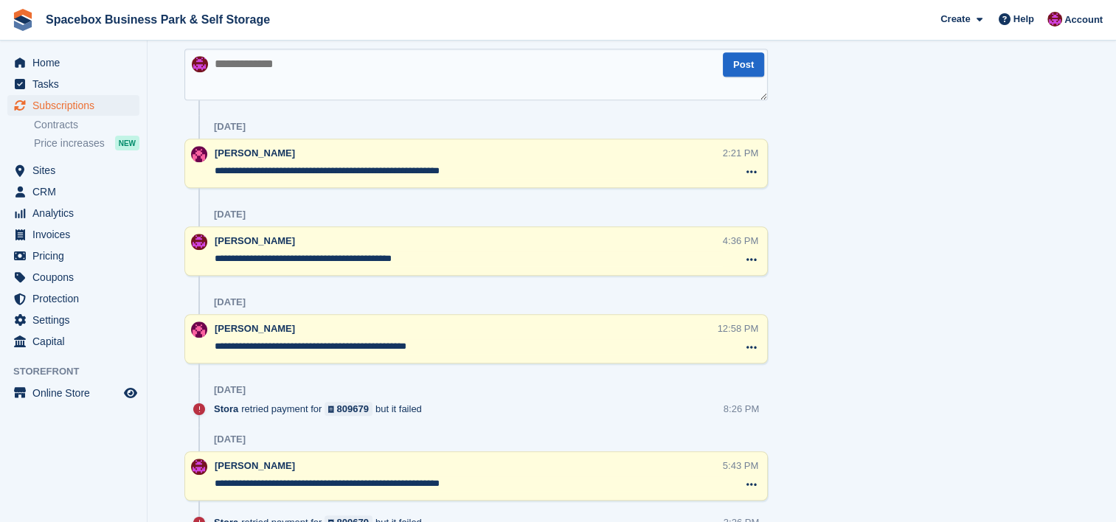
scroll to position [963, 0]
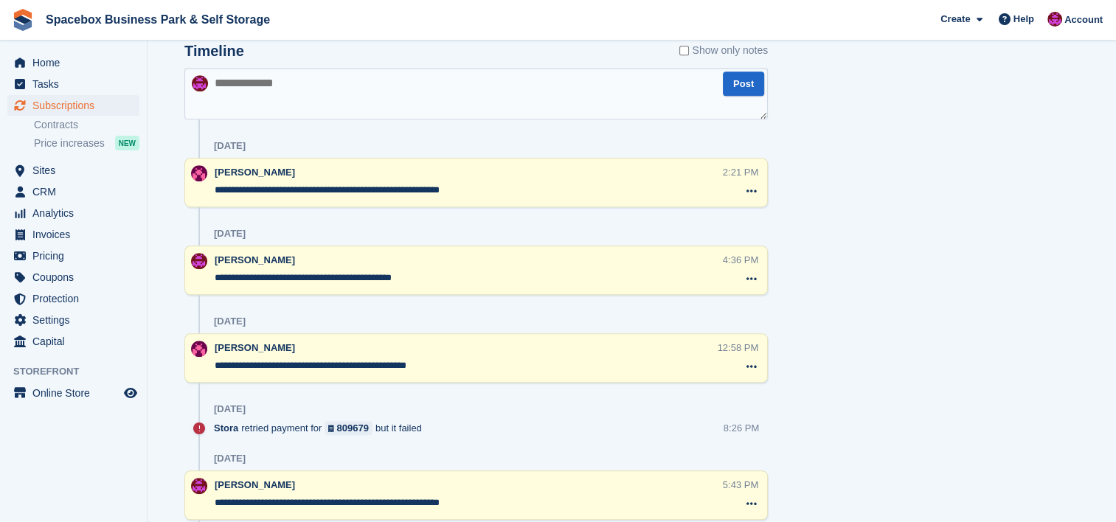
drag, startPoint x: 425, startPoint y: 274, endPoint x: 174, endPoint y: 248, distance: 252.2
paste textarea "**********"
click at [723, 87] on div "**********" at bounding box center [476, 94] width 584 height 52
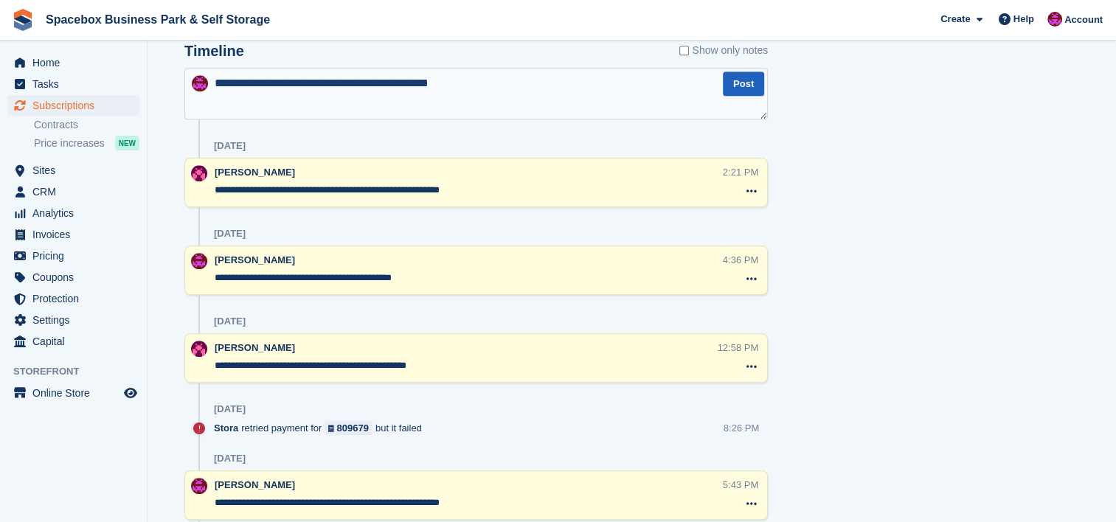
type textarea "**********"
click at [738, 88] on button "Post" at bounding box center [743, 84] width 41 height 24
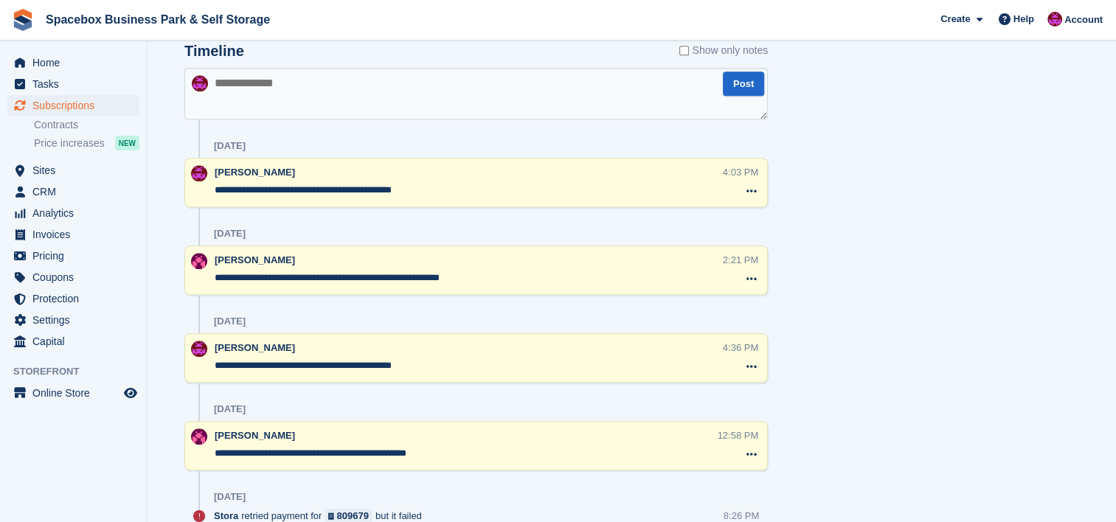
scroll to position [0, 0]
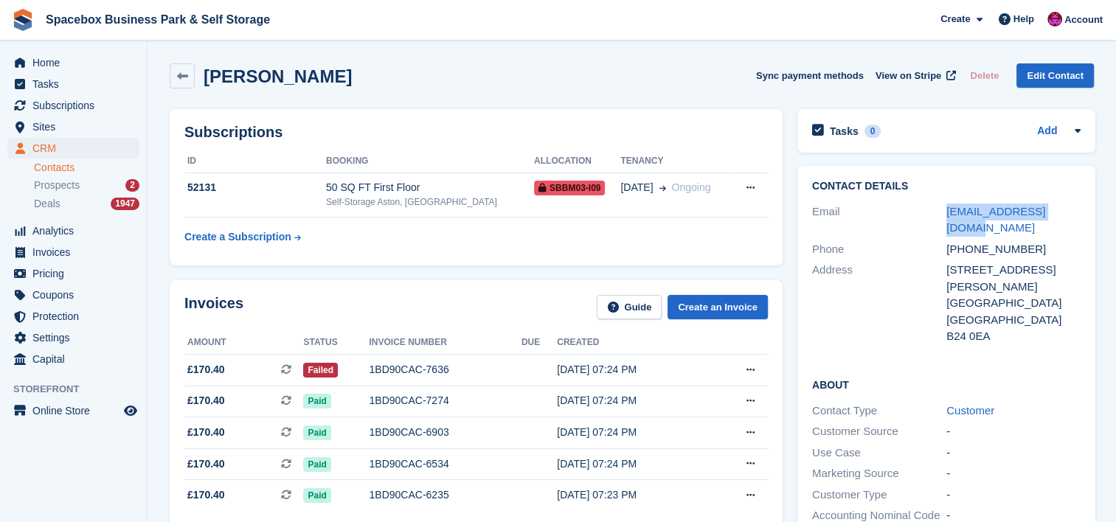
drag, startPoint x: 1074, startPoint y: 212, endPoint x: 942, endPoint y: 214, distance: 132.1
click at [942, 214] on div "Email ammaad1@hotmail.co.uk" at bounding box center [946, 220] width 269 height 38
copy div "ammaad1@hotmail.co.uk"
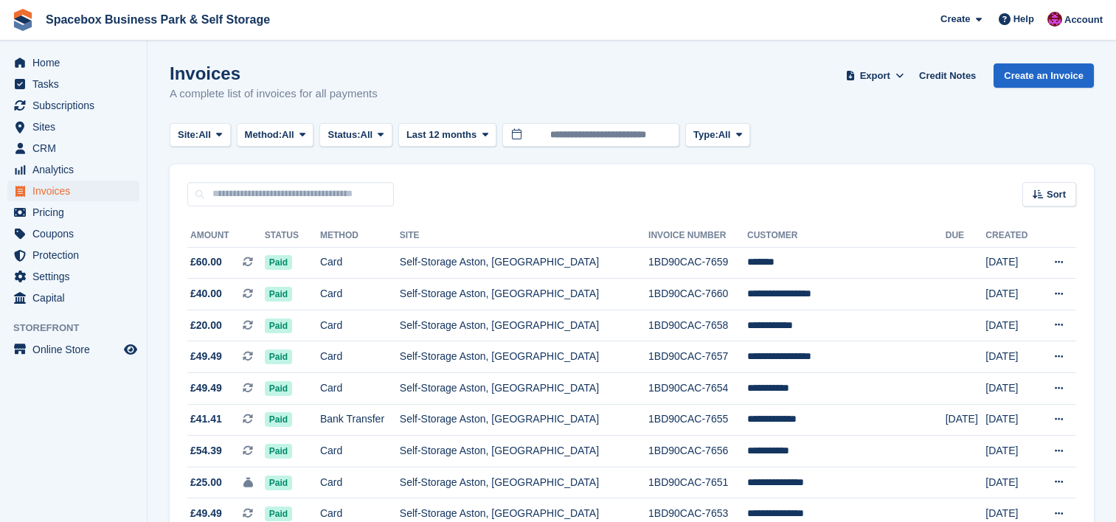
scroll to position [865, 0]
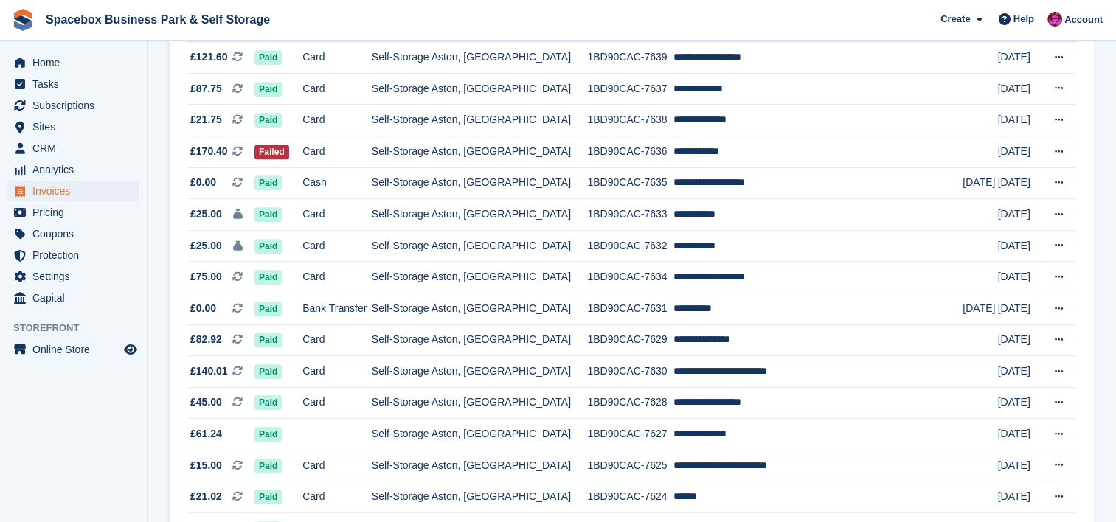
click at [157, 234] on section "Invoices A complete list of invoices for all payments Export Export Invoices Ex…" at bounding box center [632, 81] width 969 height 1892
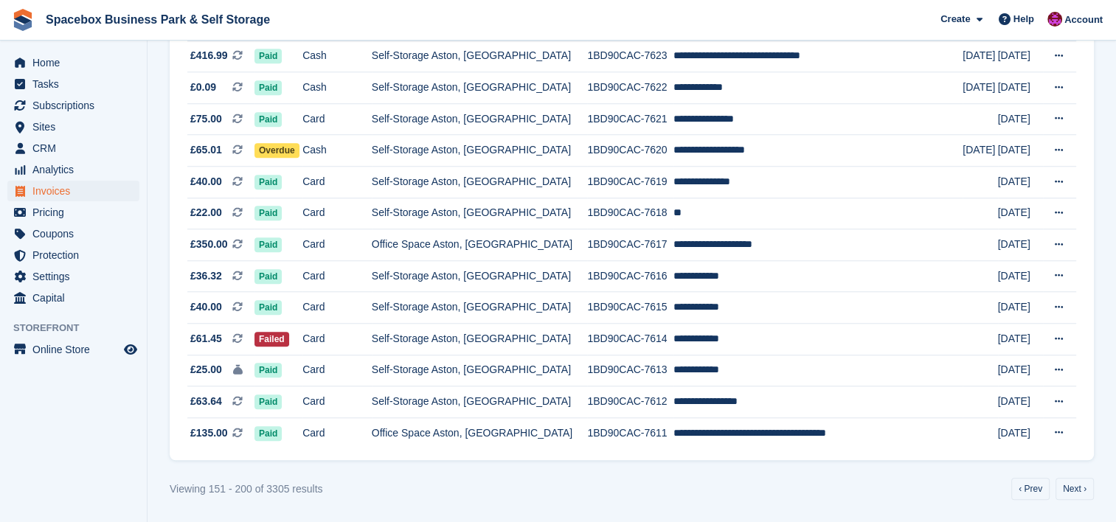
scroll to position [1377, 0]
drag, startPoint x: 1068, startPoint y: 488, endPoint x: 823, endPoint y: 471, distance: 245.5
click at [1062, 490] on link "Next ›" at bounding box center [1075, 489] width 38 height 22
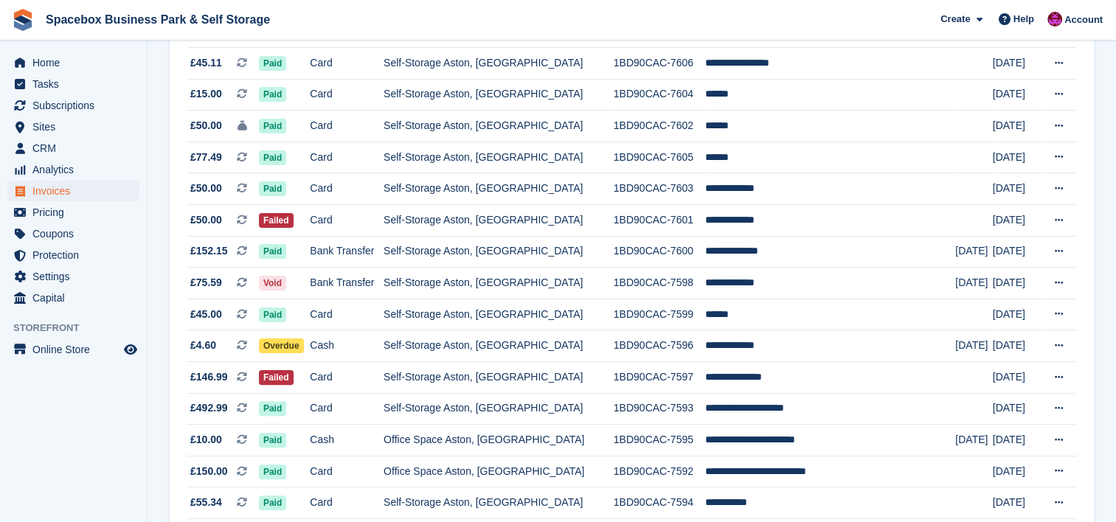
scroll to position [334, 0]
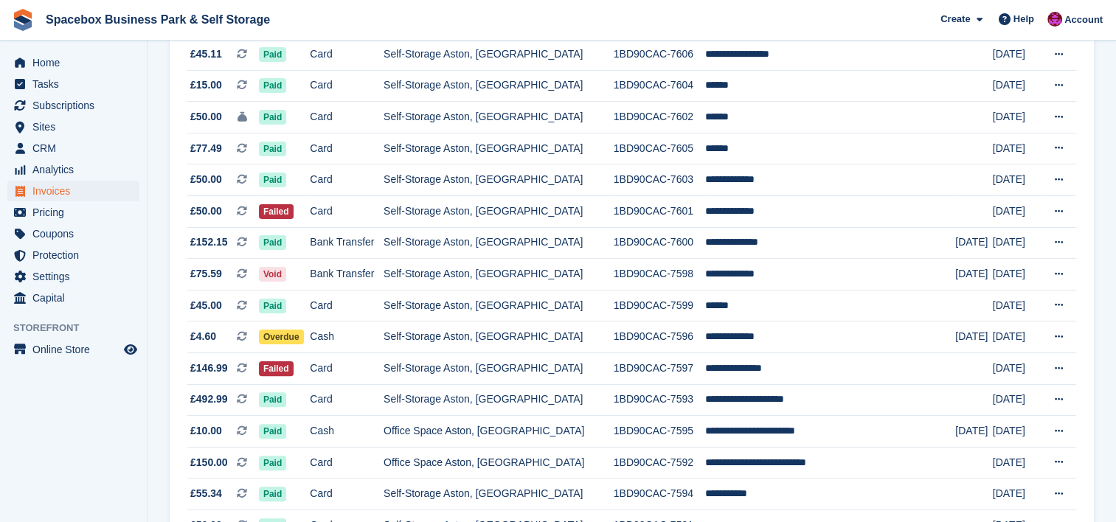
click at [782, 202] on td "**********" at bounding box center [830, 212] width 251 height 32
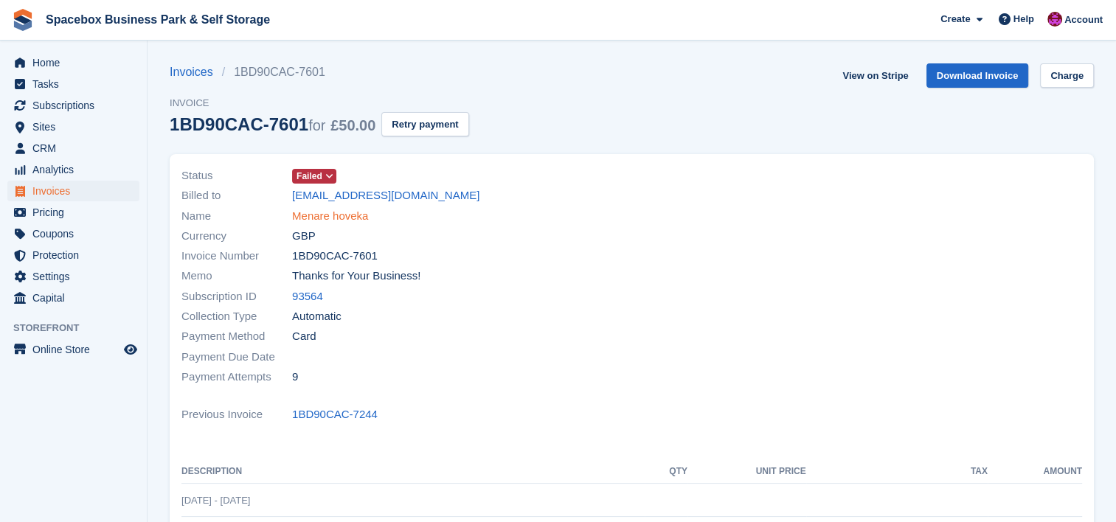
drag, startPoint x: 363, startPoint y: 216, endPoint x: 347, endPoint y: 216, distance: 16.2
click at [347, 216] on link "Menare hoveka" at bounding box center [330, 216] width 76 height 17
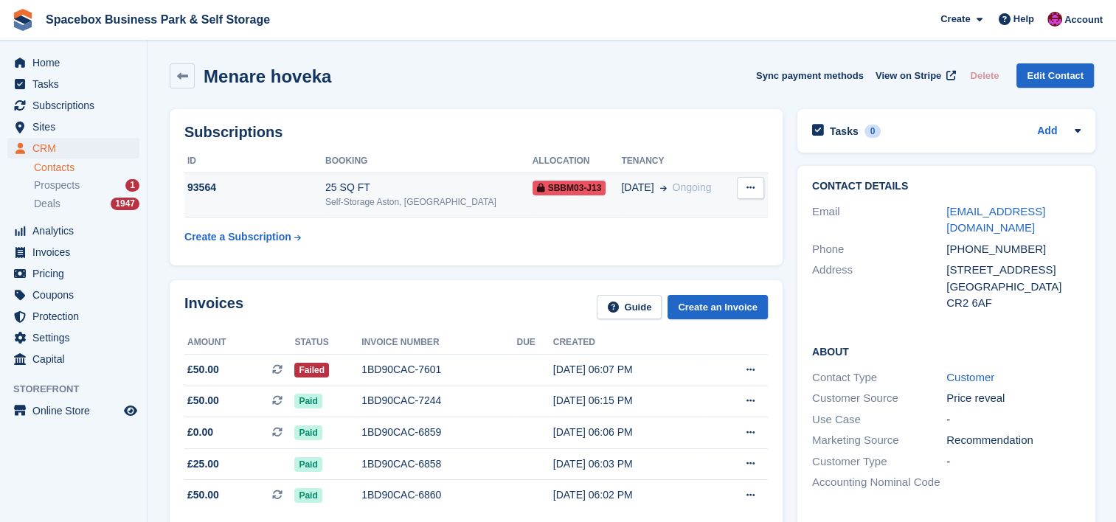
click at [446, 210] on td "25 SQ FT Self-Storage Aston, Birmingham" at bounding box center [428, 195] width 207 height 45
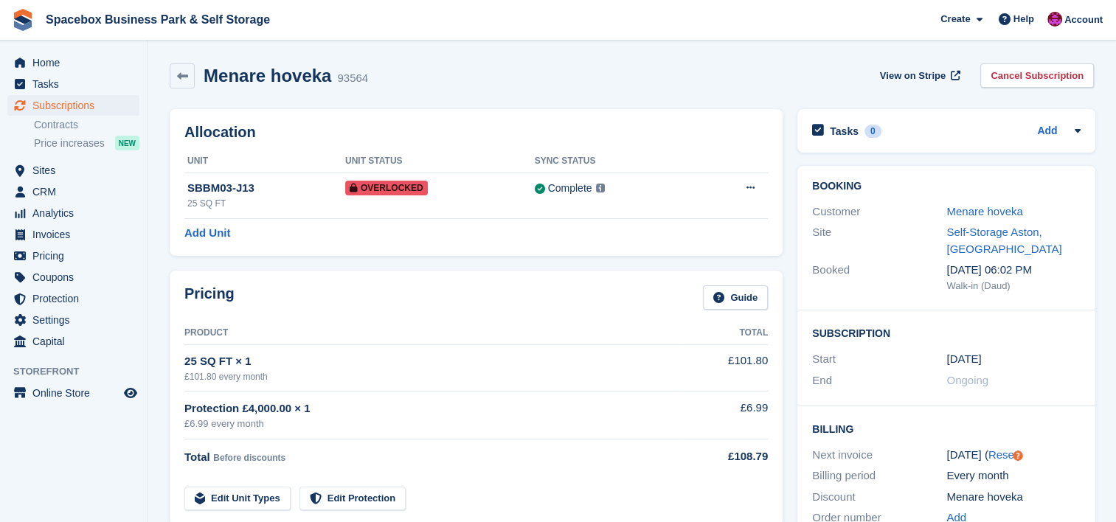
scroll to position [19, 0]
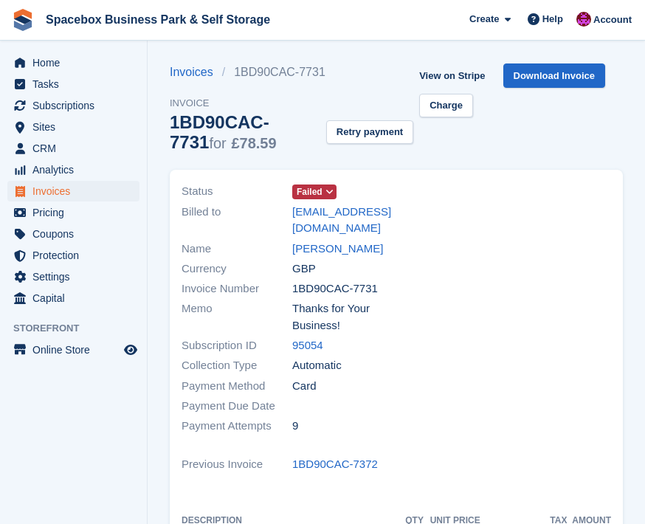
scroll to position [378, 0]
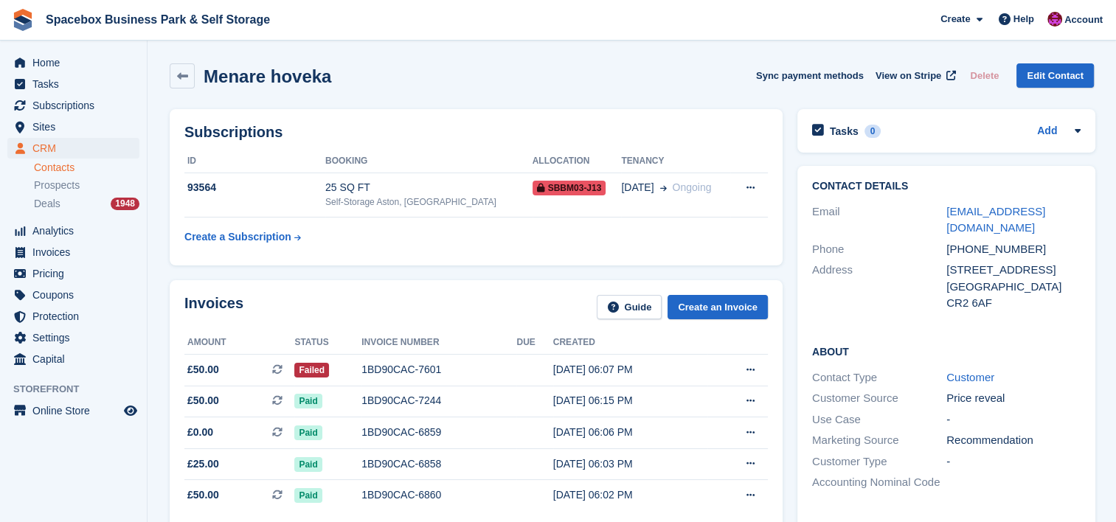
click at [785, 171] on div "Subscriptions ID Booking Allocation Tenancy 93564 25 SQ FT Self-Storage [GEOGRA…" at bounding box center [476, 187] width 628 height 171
click at [104, 102] on span "Subscriptions" at bounding box center [76, 105] width 89 height 21
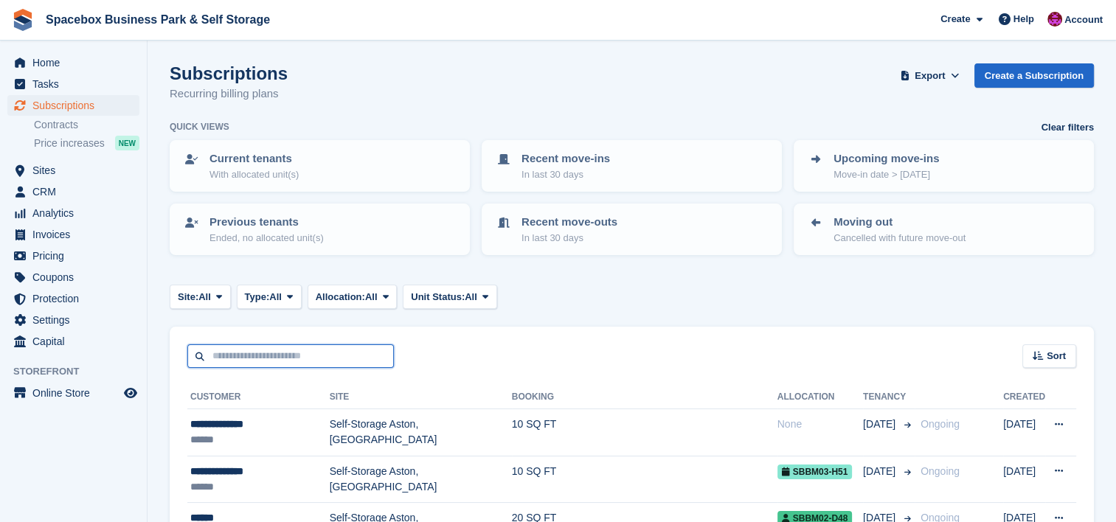
click at [302, 360] on input "text" at bounding box center [290, 357] width 207 height 24
type input "**********"
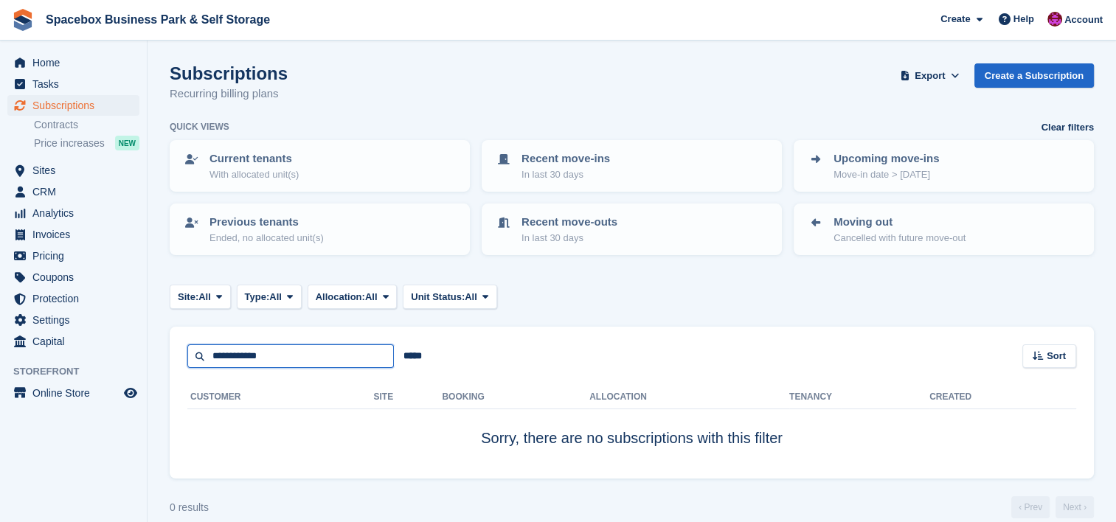
click at [304, 355] on input "**********" at bounding box center [290, 357] width 207 height 24
type input "*"
type input "****"
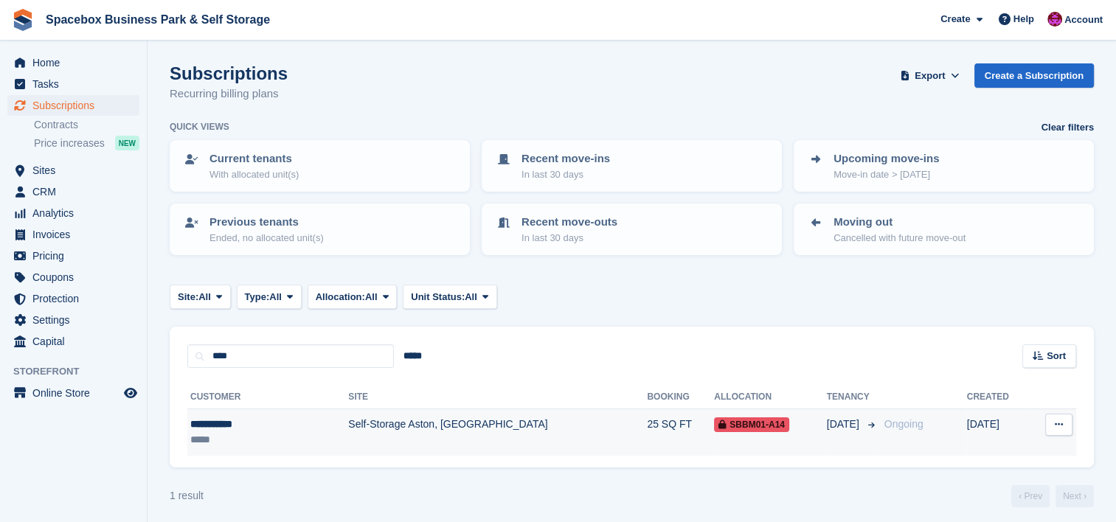
click at [348, 440] on td "Self-Storage Aston, [GEOGRAPHIC_DATA]" at bounding box center [497, 432] width 299 height 46
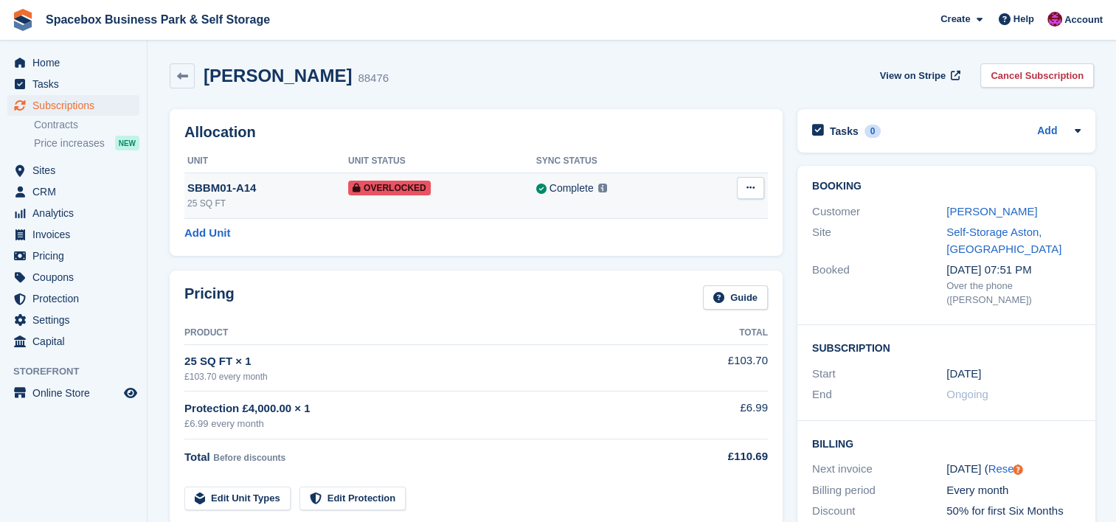
click at [493, 204] on td "Overlocked" at bounding box center [442, 196] width 188 height 46
drag, startPoint x: 0, startPoint y: 0, endPoint x: 752, endPoint y: 179, distance: 773.4
click at [752, 179] on button at bounding box center [750, 188] width 27 height 22
click at [733, 215] on p "Remove Overlock" at bounding box center [693, 216] width 128 height 19
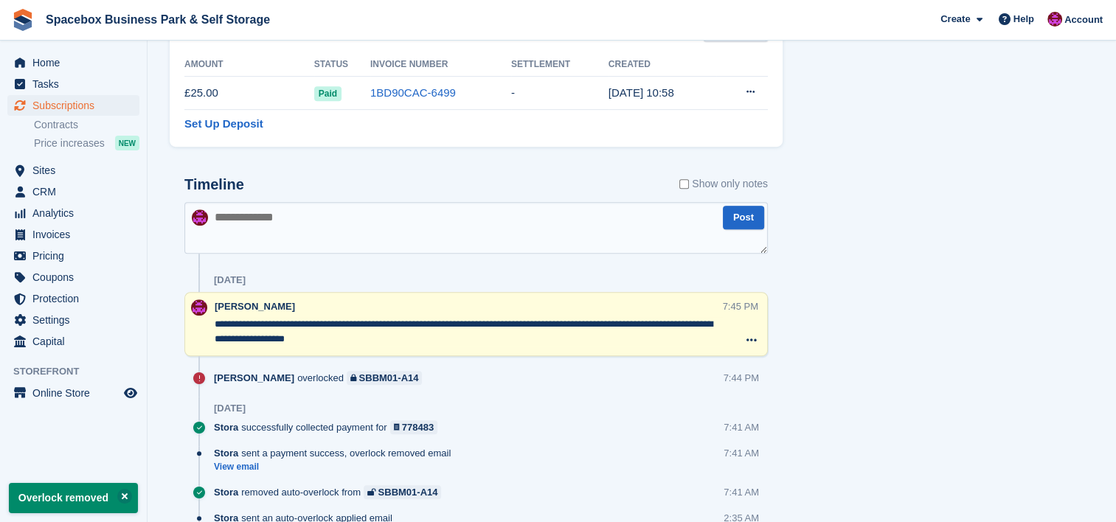
scroll to position [845, 0]
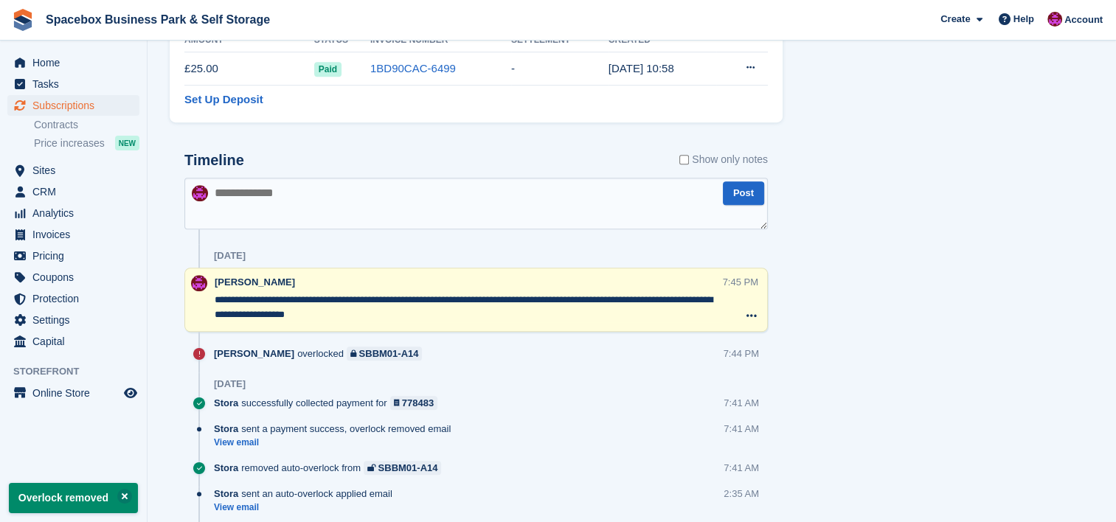
click at [634, 209] on textarea at bounding box center [476, 204] width 584 height 52
type textarea "*"
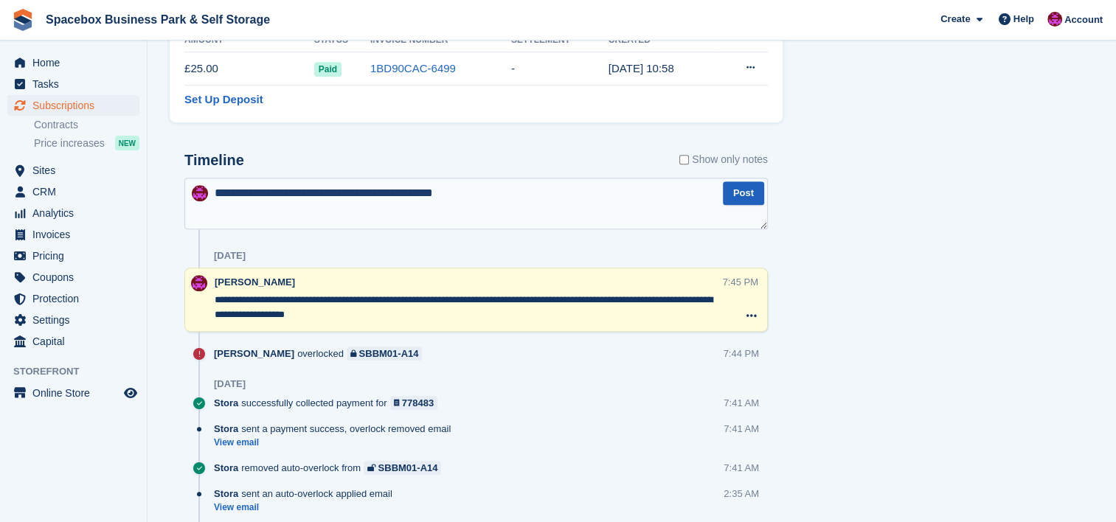
type textarea "**********"
click at [749, 187] on button "Post" at bounding box center [743, 193] width 41 height 24
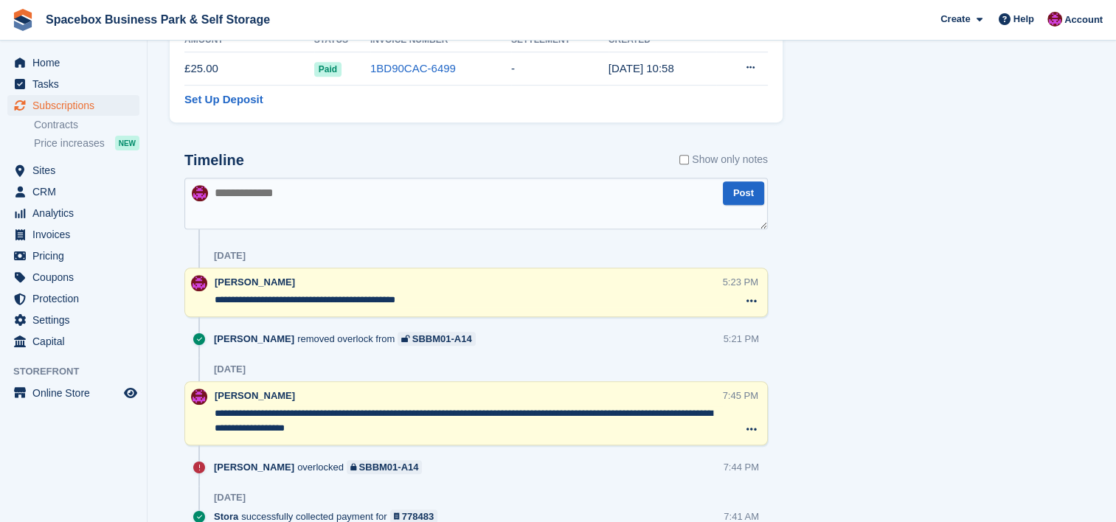
scroll to position [0, 0]
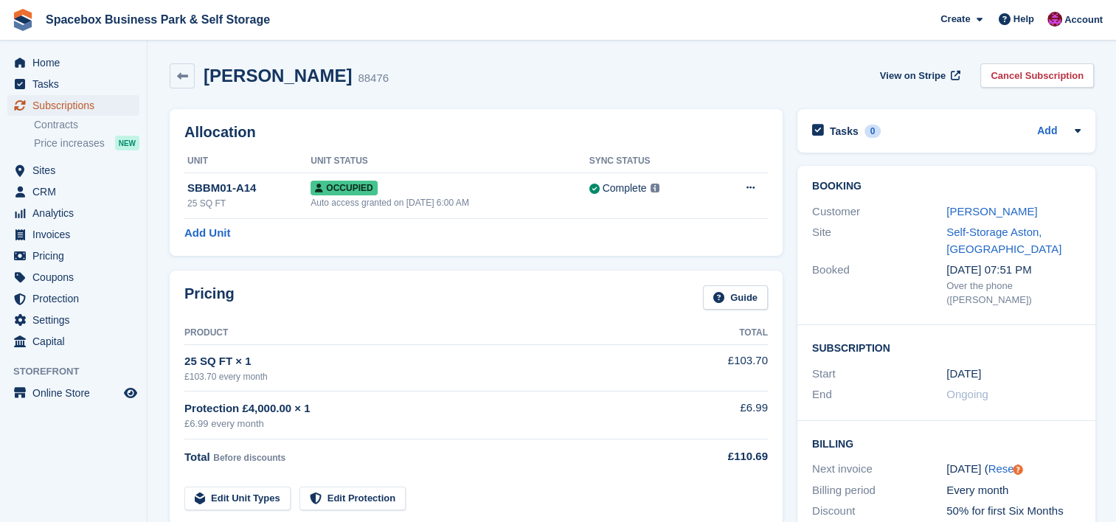
click at [54, 101] on span "Subscriptions" at bounding box center [76, 105] width 89 height 21
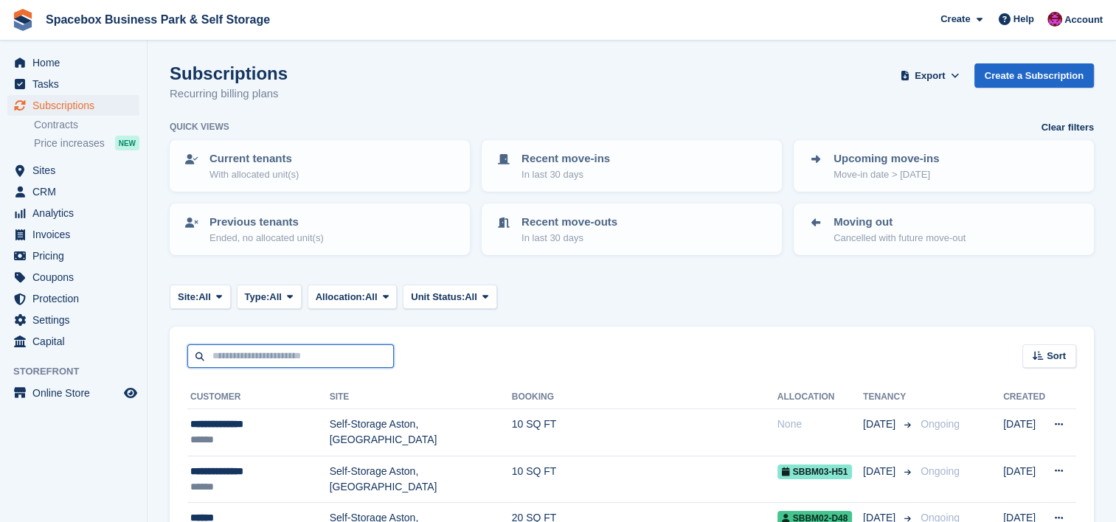
click at [376, 350] on input "text" at bounding box center [290, 357] width 207 height 24
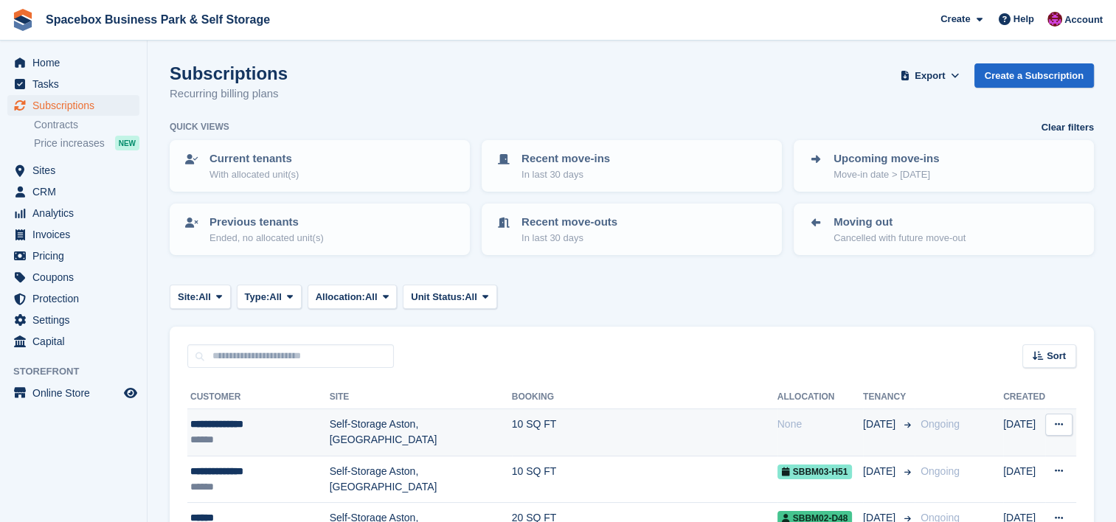
click at [294, 435] on div "******" at bounding box center [259, 439] width 139 height 15
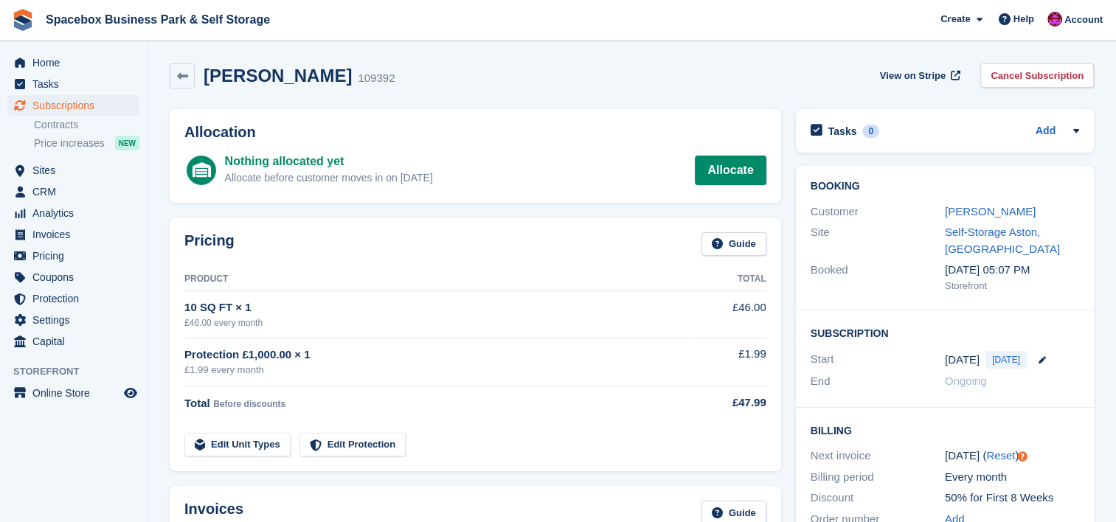
click at [335, 227] on div "Pricing Guide Product Total 10 SQ FT × 1 £46.00 every month £46.00 Protection £…" at bounding box center [476, 345] width 612 height 255
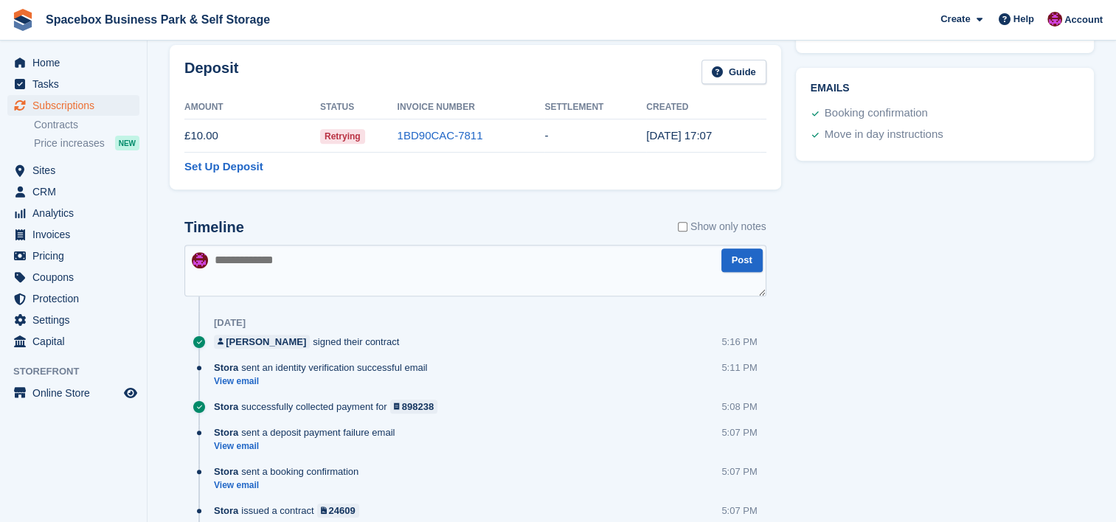
scroll to position [629, 0]
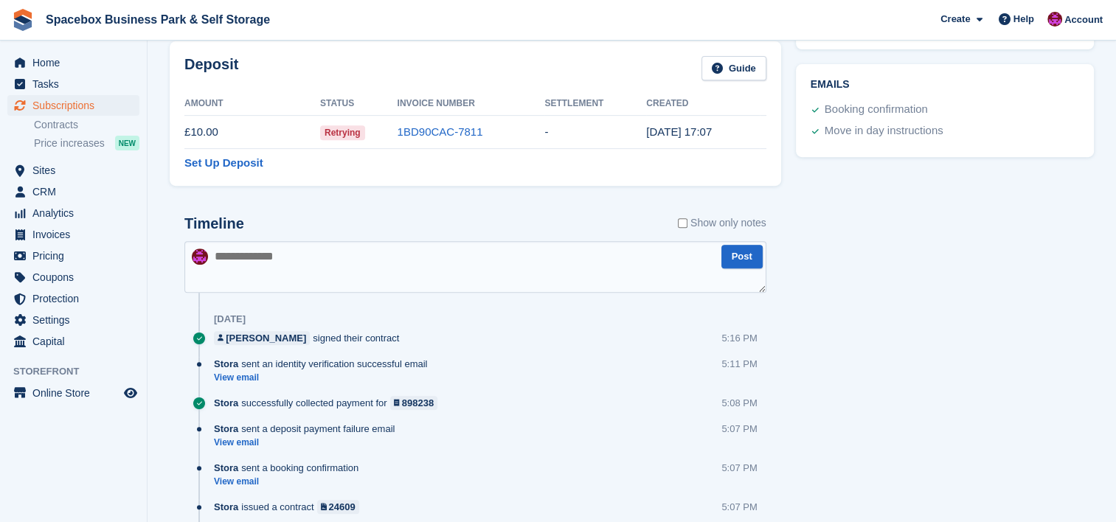
click at [1064, 177] on div "Tasks 0 Add No tasks related to Subscription #109392 Booking Customer [PERSON_N…" at bounding box center [945, 44] width 313 height 1143
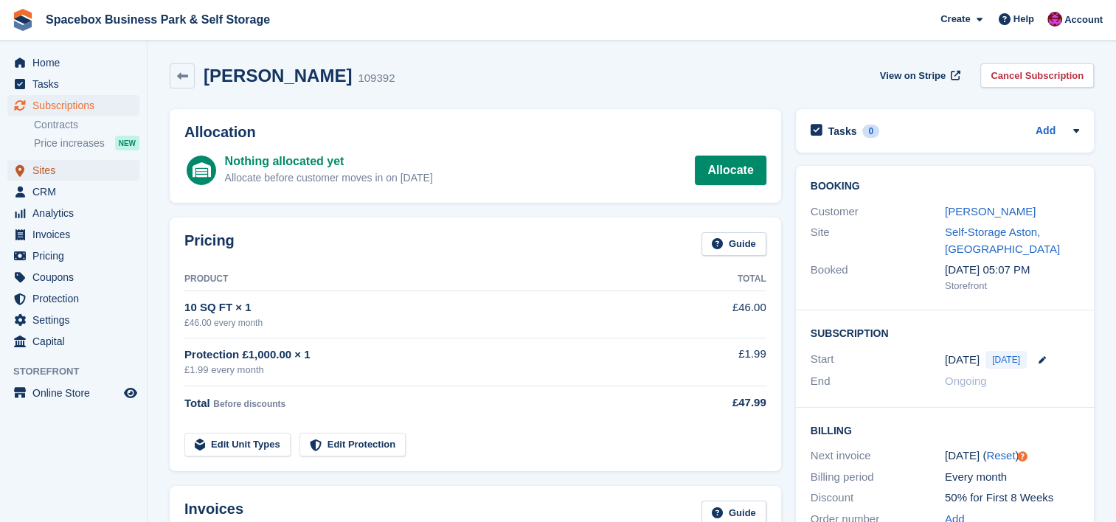
click at [68, 174] on span "Sites" at bounding box center [76, 170] width 89 height 21
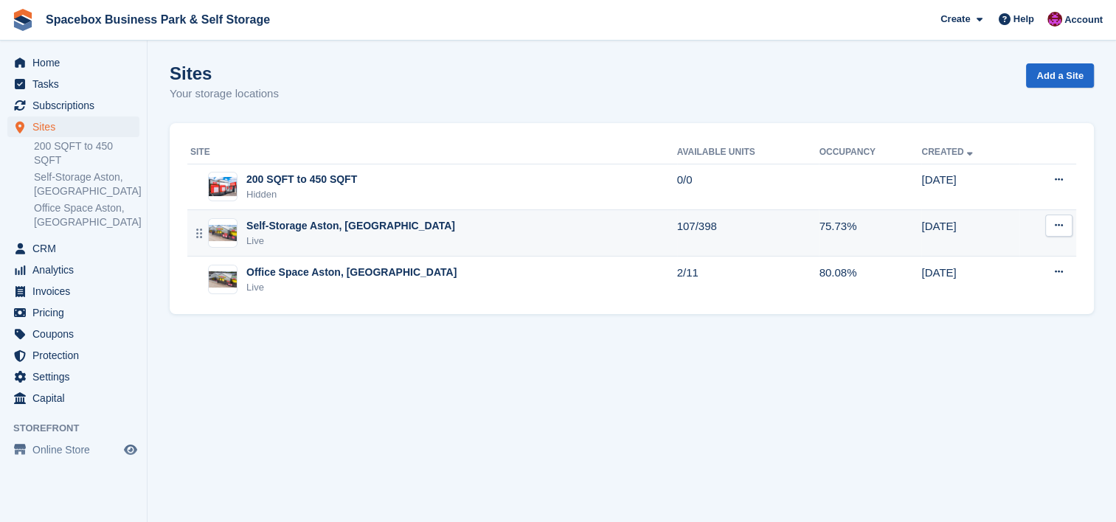
click at [391, 225] on div "Self-Storage Aston, [GEOGRAPHIC_DATA]" at bounding box center [350, 225] width 209 height 15
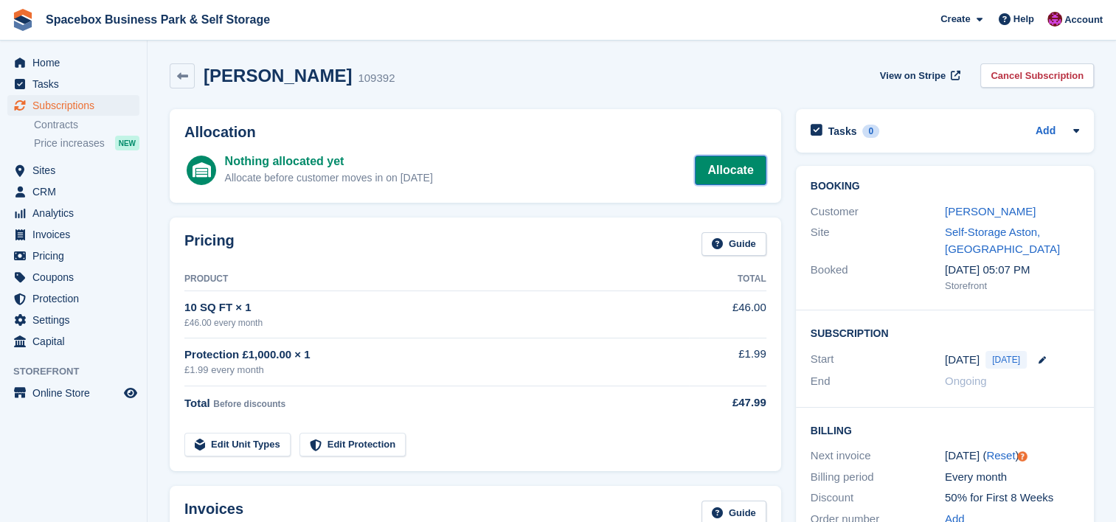
click at [736, 168] on link "Allocate" at bounding box center [730, 171] width 71 height 30
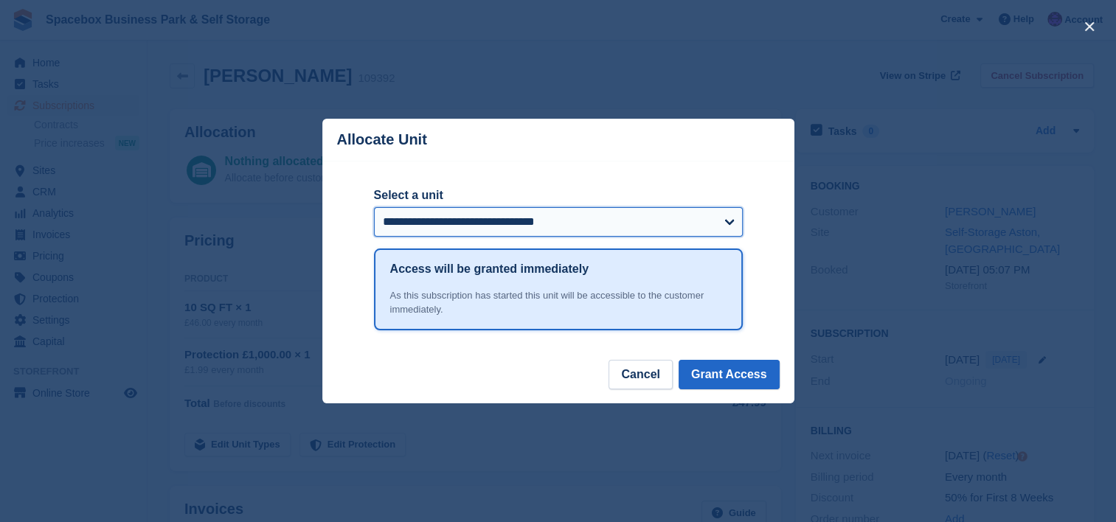
click at [708, 220] on select "**********" at bounding box center [558, 222] width 369 height 30
select select "*****"
click at [374, 208] on select "**********" at bounding box center [558, 222] width 369 height 30
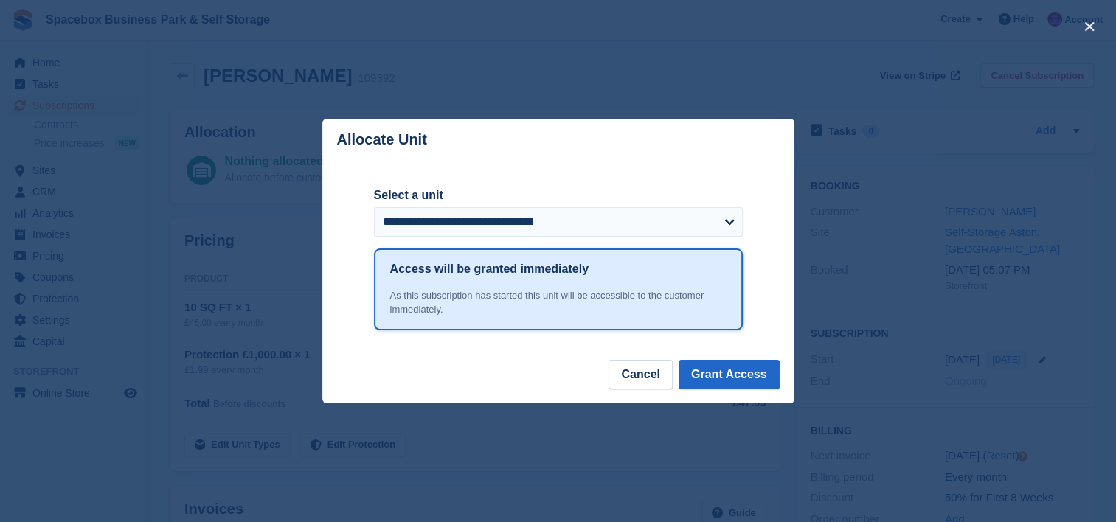
click at [678, 308] on div "As this subscription has started this unit will be accessible to the customer i…" at bounding box center [558, 302] width 336 height 29
click at [759, 377] on button "Grant Access" at bounding box center [729, 375] width 101 height 30
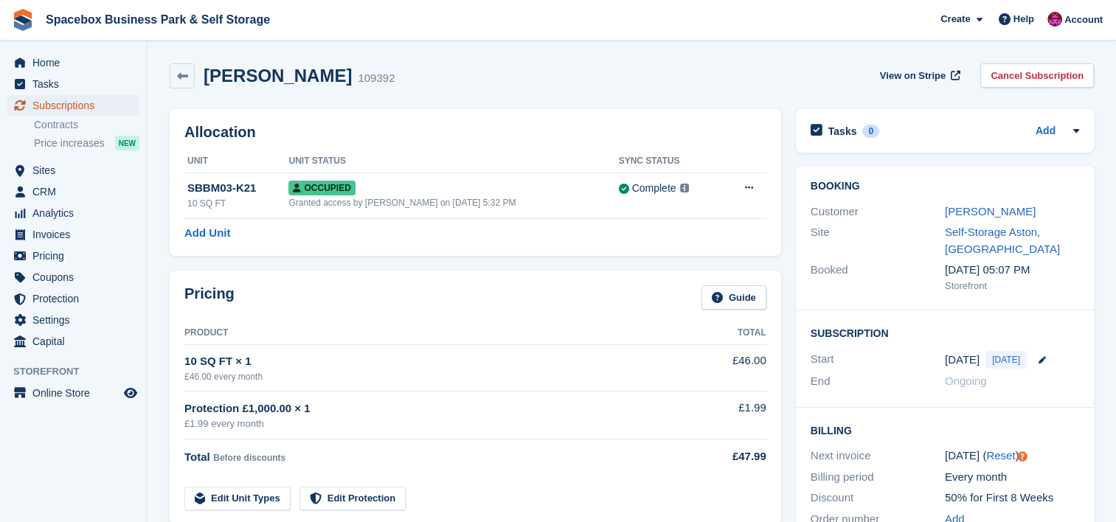
click at [110, 105] on span "Subscriptions" at bounding box center [76, 105] width 89 height 21
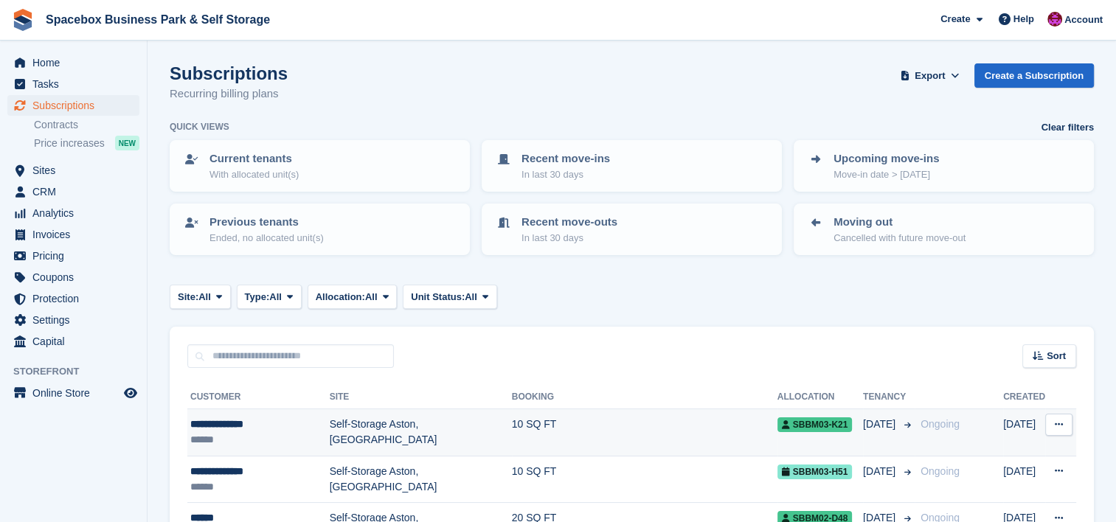
click at [311, 429] on div "**********" at bounding box center [259, 424] width 139 height 15
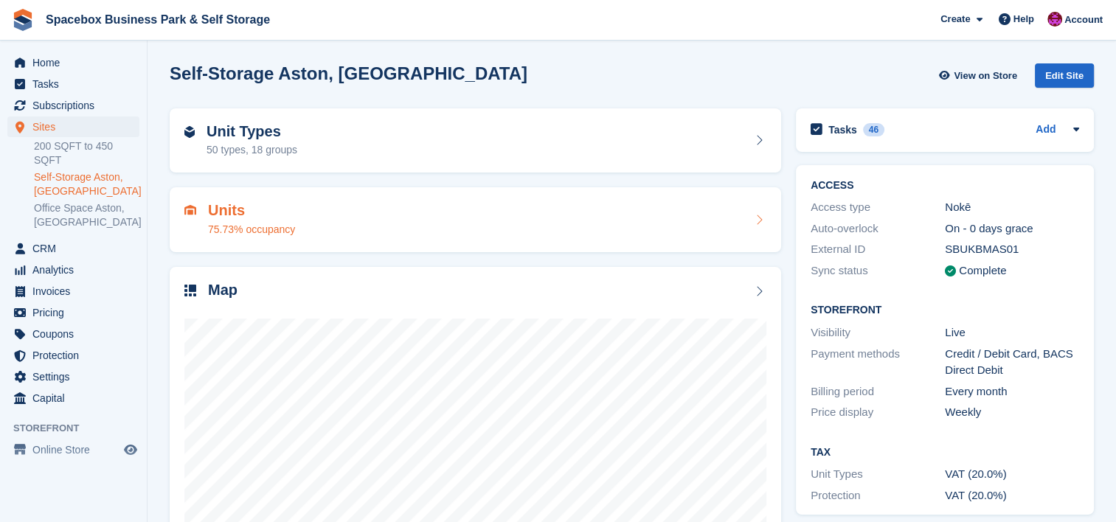
click at [418, 208] on div "Units 75.73% occupancy" at bounding box center [475, 219] width 582 height 35
click at [526, 239] on div "Units 75.73% occupancy" at bounding box center [476, 219] width 612 height 65
drag, startPoint x: 539, startPoint y: 173, endPoint x: 555, endPoint y: 156, distance: 24.0
click at [555, 156] on div "Unit Types 50 types, 18 groups" at bounding box center [475, 141] width 626 height 80
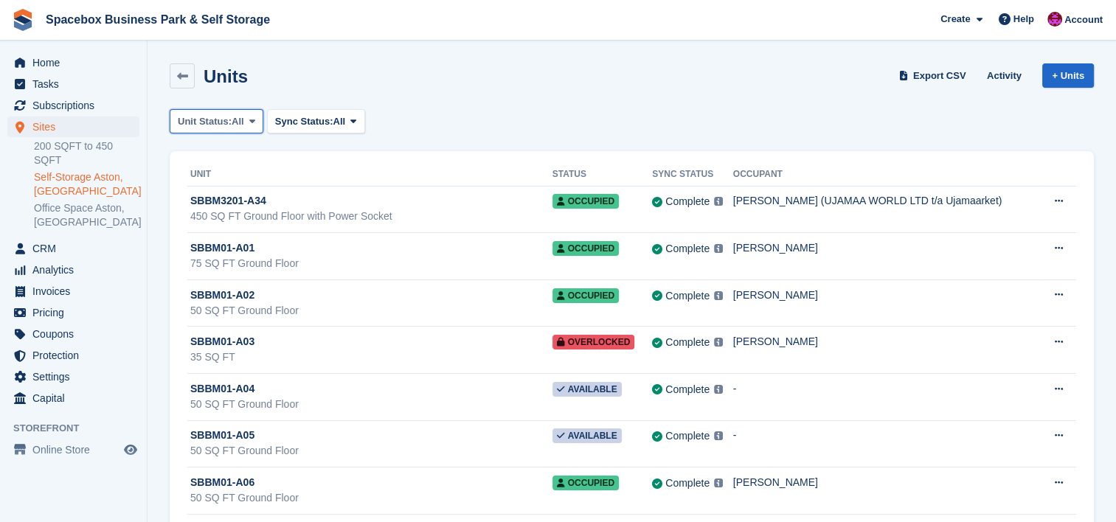
click at [230, 128] on span "Unit Status:" at bounding box center [205, 121] width 54 height 15
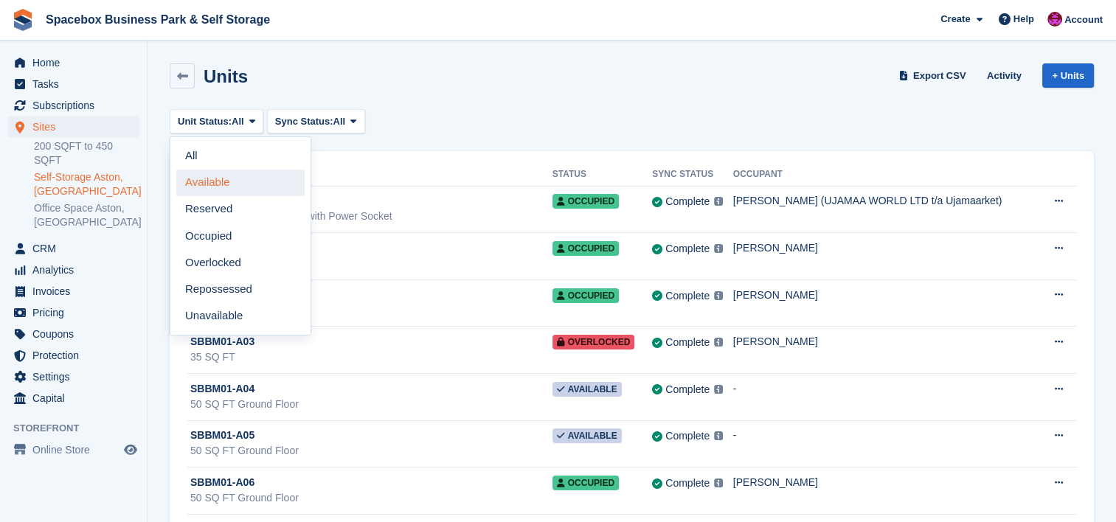
click at [227, 187] on link "Available" at bounding box center [240, 183] width 128 height 27
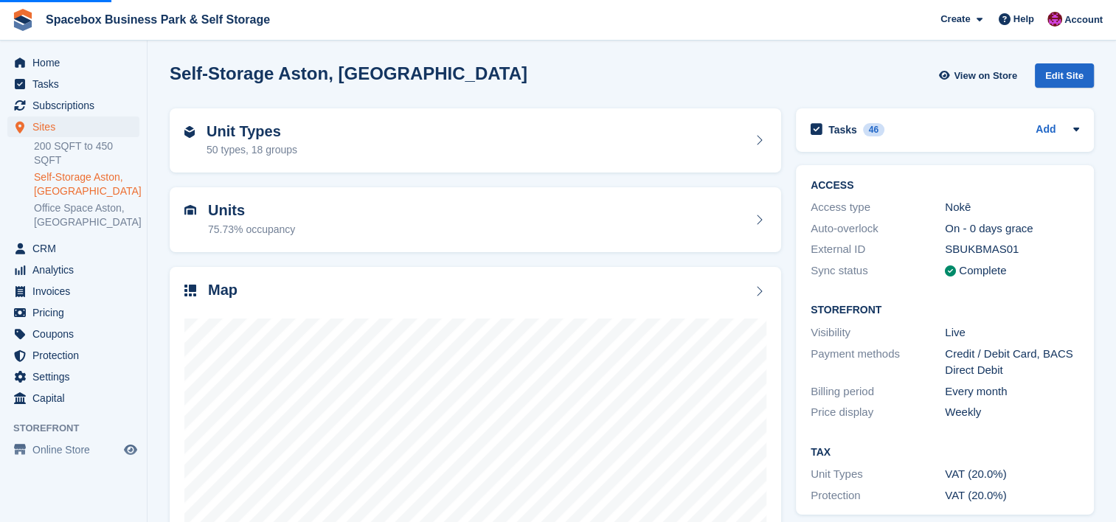
click at [764, 142] on icon at bounding box center [759, 140] width 15 height 12
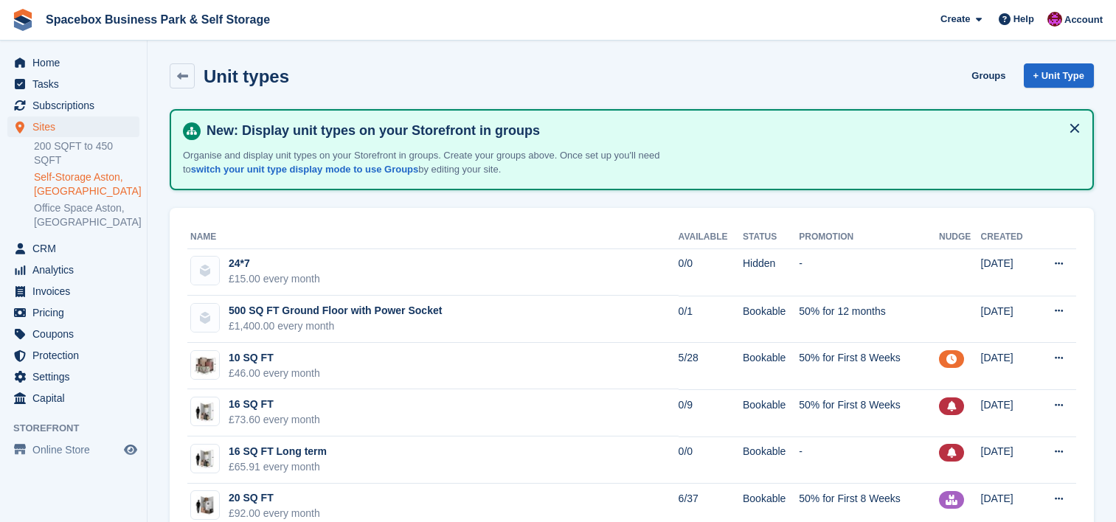
scroll to position [236, 0]
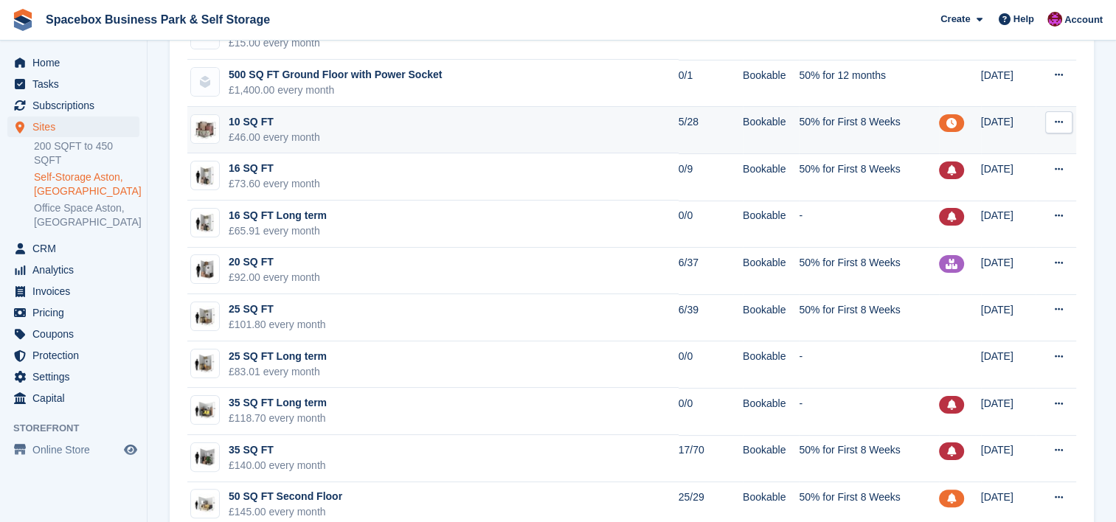
click at [638, 133] on td "10 SQ FT £46.00 every month" at bounding box center [432, 130] width 491 height 47
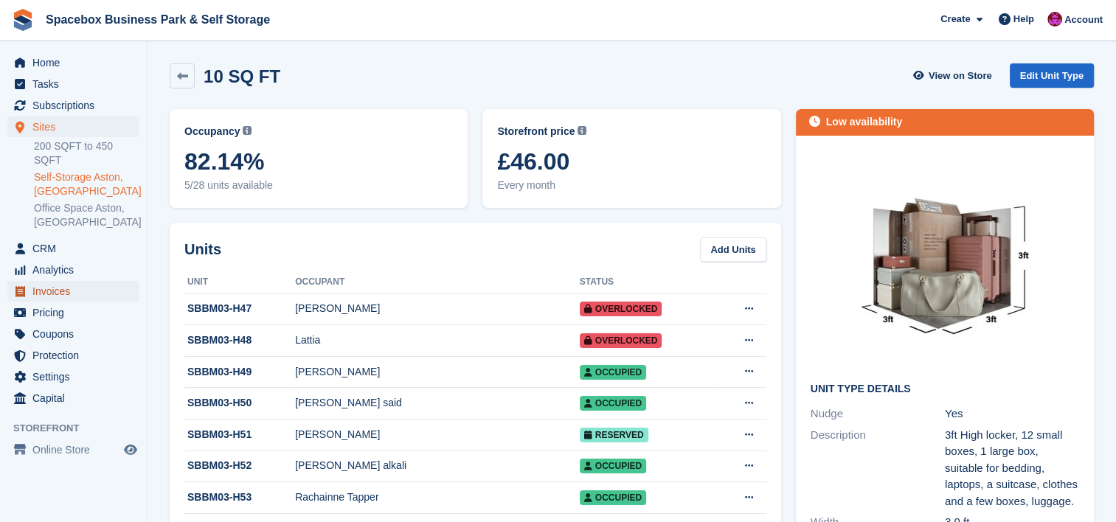
click at [106, 281] on span "Invoices" at bounding box center [76, 291] width 89 height 21
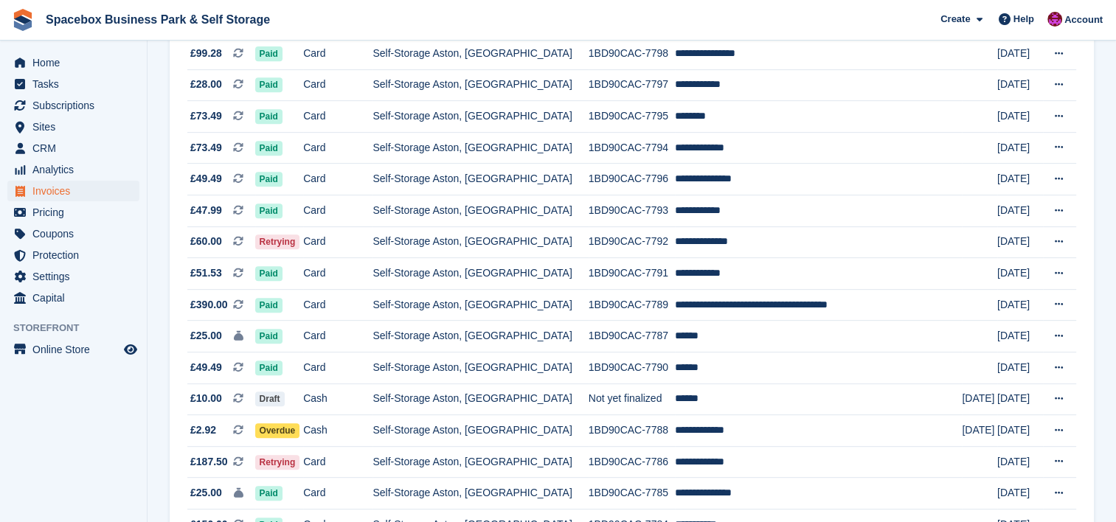
scroll to position [1377, 0]
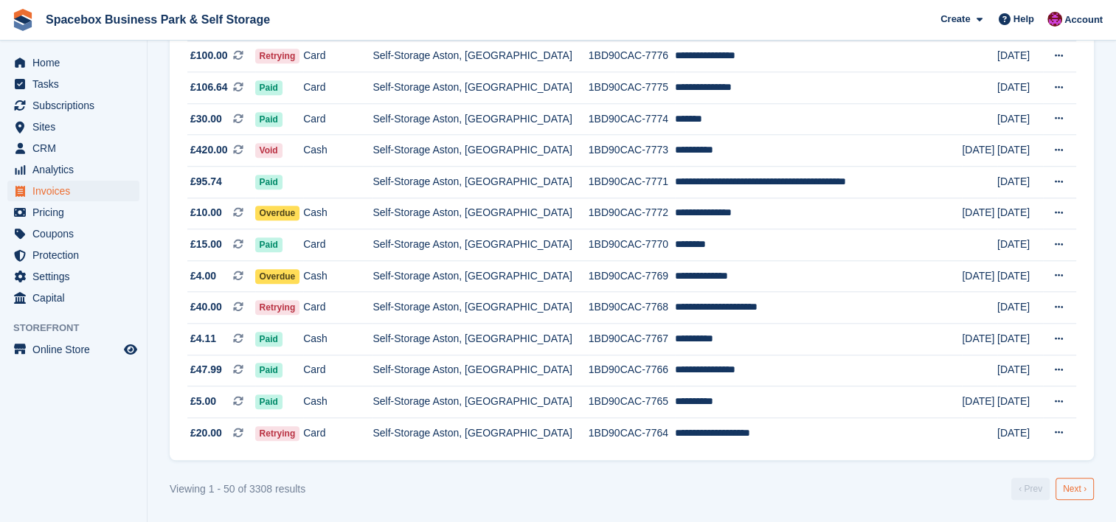
click at [1072, 490] on link "Next ›" at bounding box center [1075, 489] width 38 height 22
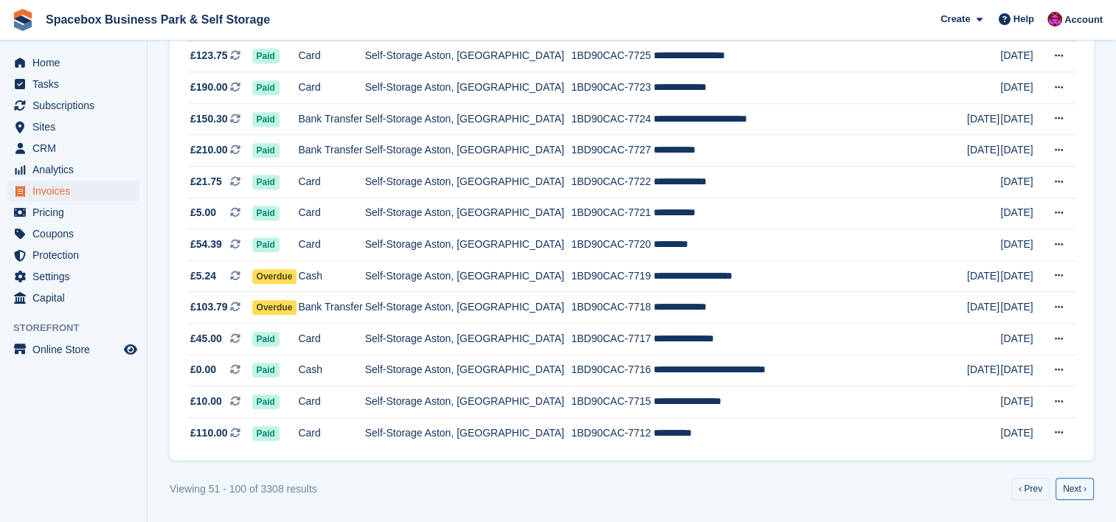
click at [1072, 486] on link "Next ›" at bounding box center [1075, 489] width 38 height 22
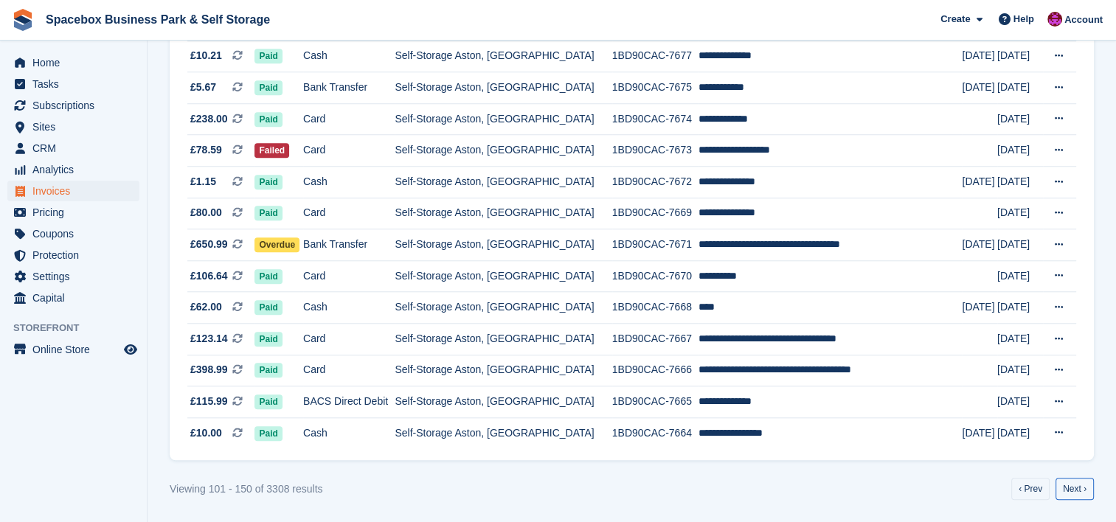
click at [1072, 486] on link "Next ›" at bounding box center [1075, 489] width 38 height 22
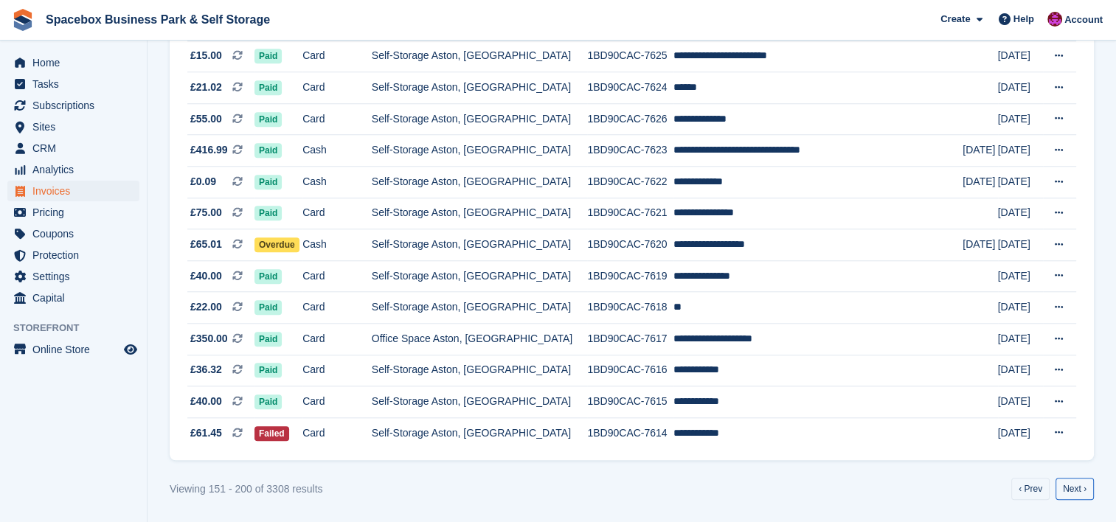
click at [1072, 486] on link "Next ›" at bounding box center [1075, 489] width 38 height 22
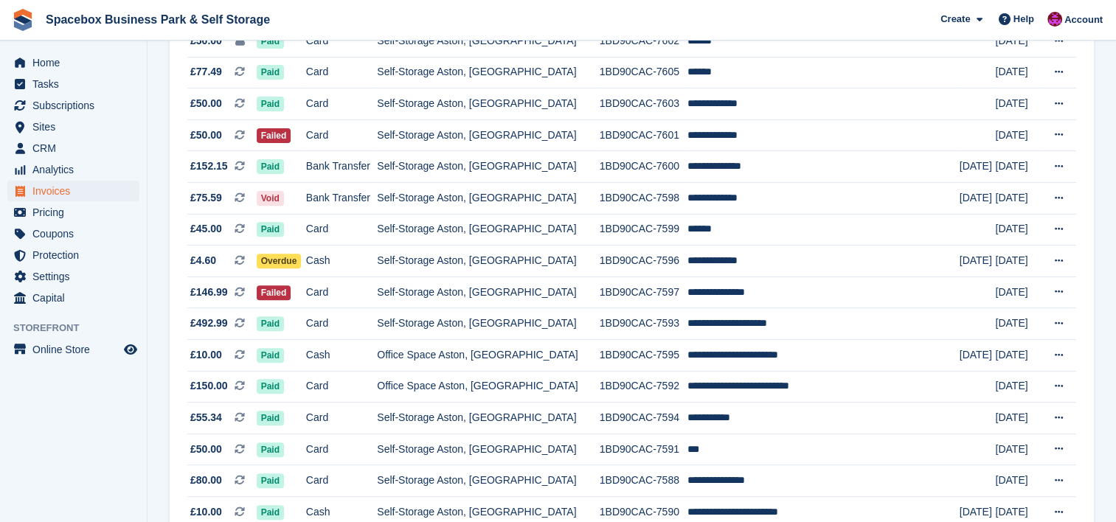
scroll to position [531, 0]
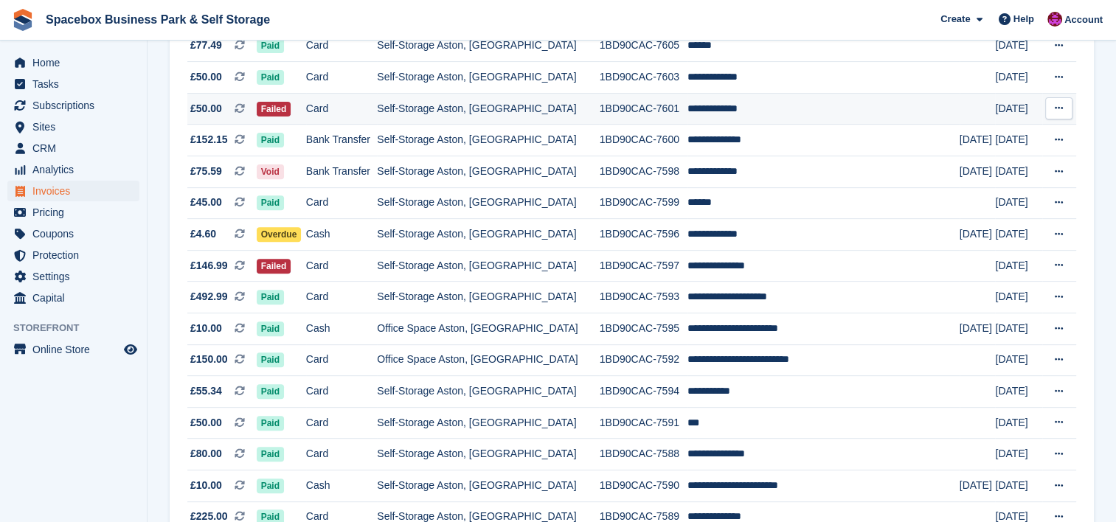
click at [784, 109] on td "**********" at bounding box center [823, 109] width 271 height 32
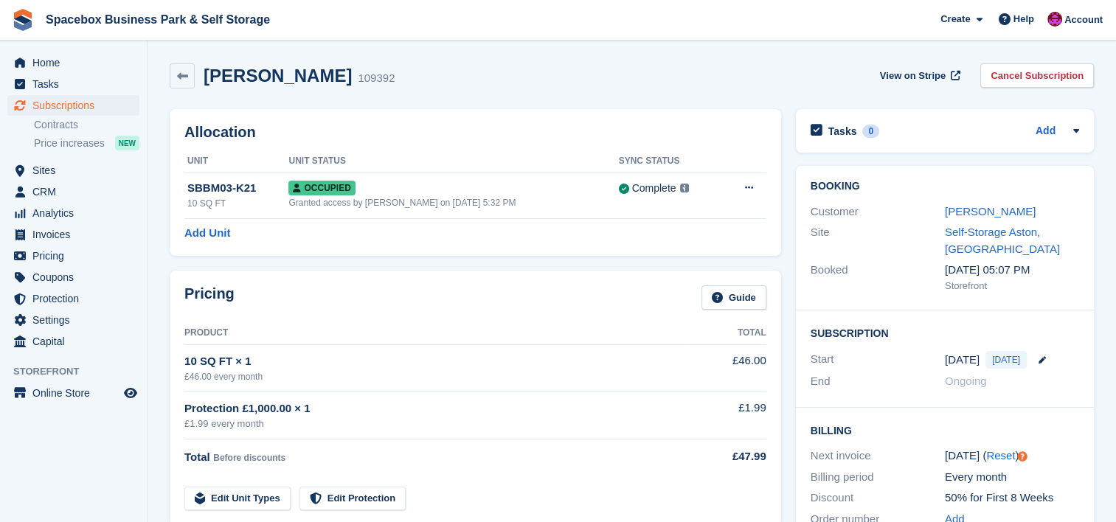
click at [351, 263] on div "Pricing Guide Product Total 10 SQ FT × 1 £46.00 every month £46.00 Protection £…" at bounding box center [475, 397] width 626 height 269
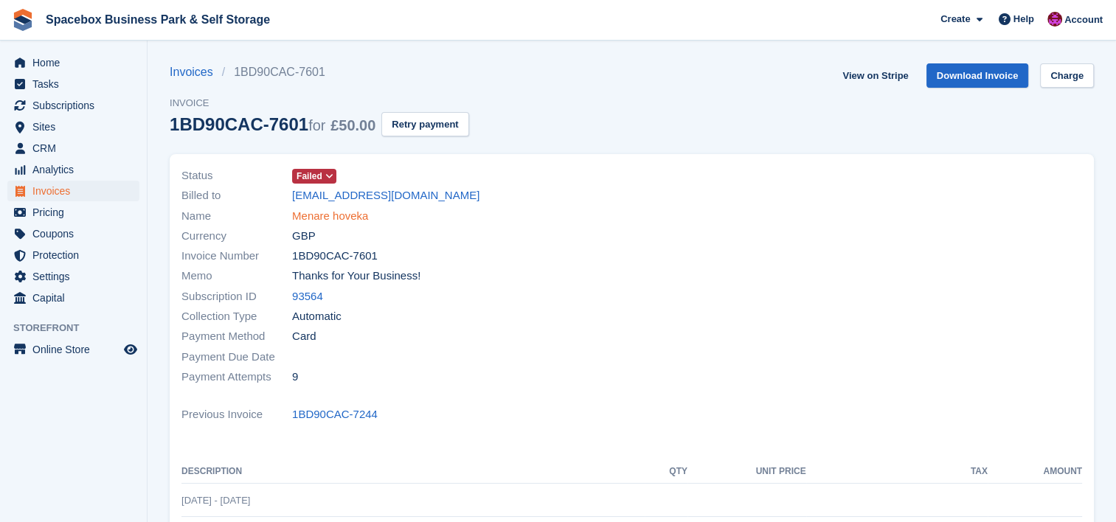
click at [308, 218] on link "Menare hoveka" at bounding box center [330, 216] width 76 height 17
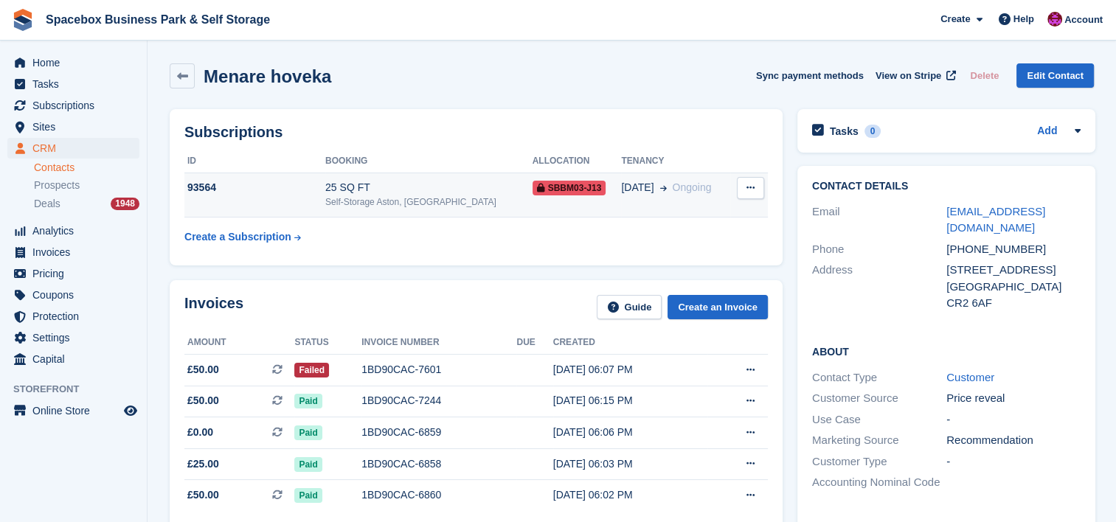
click at [484, 181] on div "25 SQ FT" at bounding box center [428, 187] width 207 height 15
click at [429, 300] on div "Invoices Guide Create an Invoice" at bounding box center [476, 311] width 584 height 33
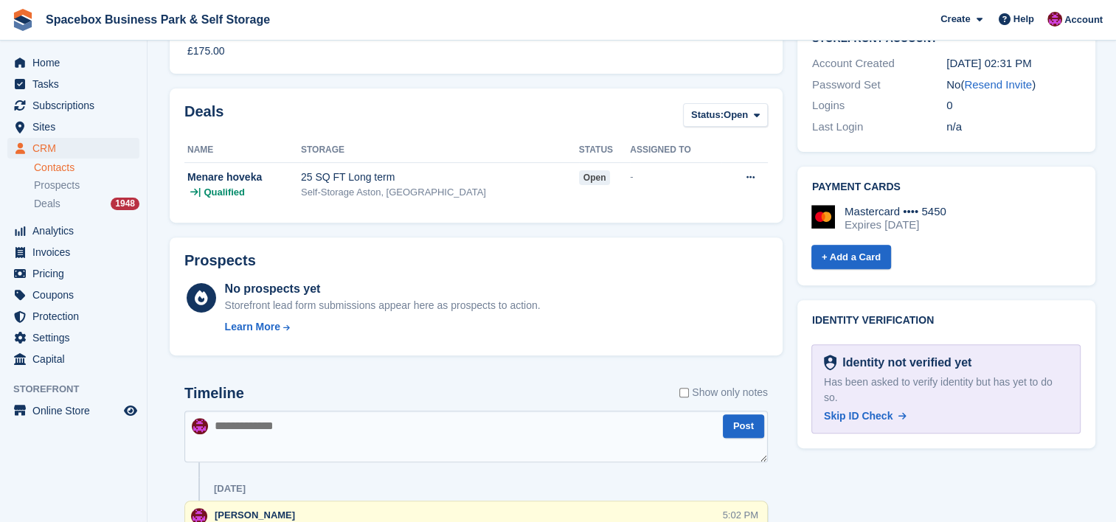
scroll to position [668, 0]
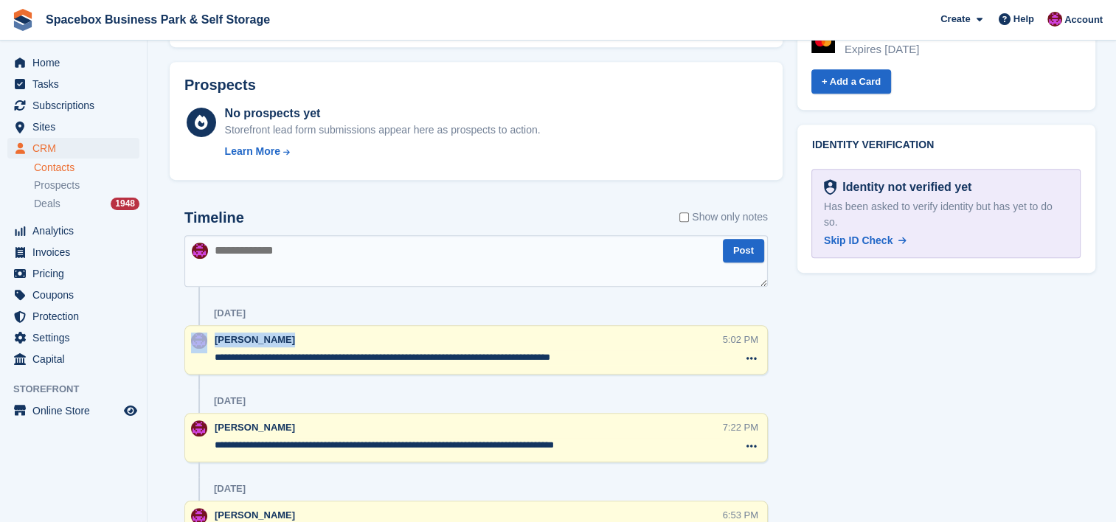
drag, startPoint x: 209, startPoint y: 358, endPoint x: 516, endPoint y: 357, distance: 307.6
click at [516, 357] on div "**********" at bounding box center [476, 349] width 584 height 49
click at [524, 390] on div "17 Sep" at bounding box center [491, 402] width 554 height 24
drag, startPoint x: 215, startPoint y: 357, endPoint x: 487, endPoint y: 366, distance: 272.4
click at [487, 366] on div "**********" at bounding box center [469, 350] width 508 height 35
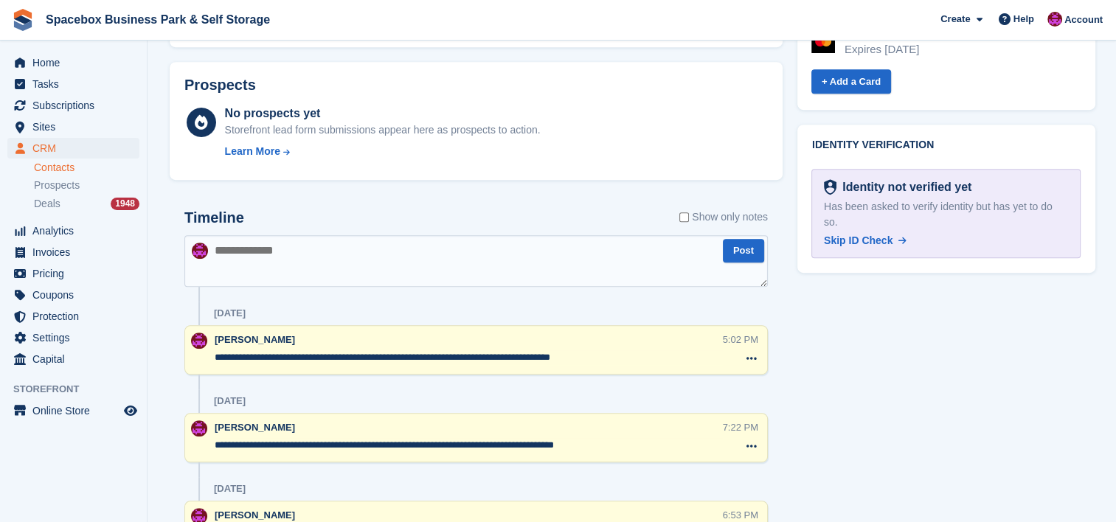
click at [486, 266] on textarea at bounding box center [476, 261] width 584 height 52
paste textarea "**********"
type textarea "**********"
click at [750, 255] on button "Post" at bounding box center [743, 251] width 41 height 24
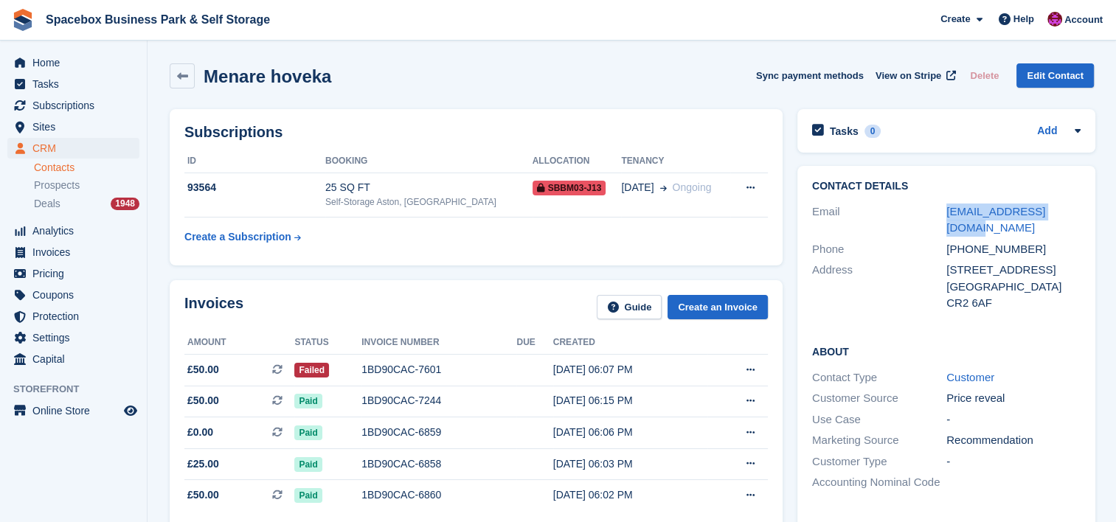
drag, startPoint x: 1075, startPoint y: 210, endPoint x: 873, endPoint y: 198, distance: 201.7
click at [873, 198] on div "Contact Details Email chamikaaaa3@gmail.com Phone +447436655436 Address 190 bri…" at bounding box center [946, 247] width 298 height 163
copy div "chamikaaaa3@gmail.com"
click at [428, 253] on div "Subscriptions ID Booking Allocation Tenancy 93564 25 SQ FT Self-Storage Aston, …" at bounding box center [476, 187] width 613 height 156
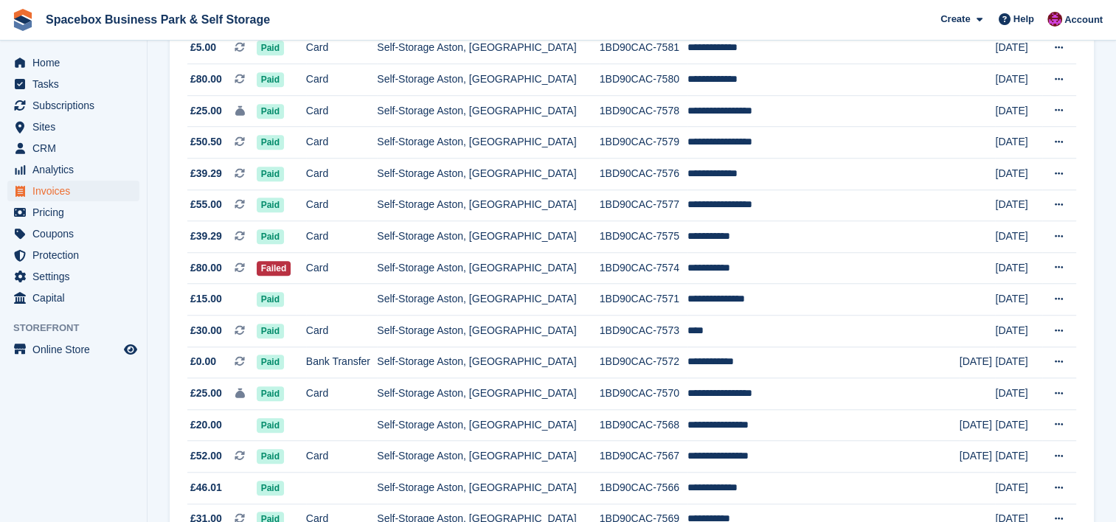
scroll to position [1259, 0]
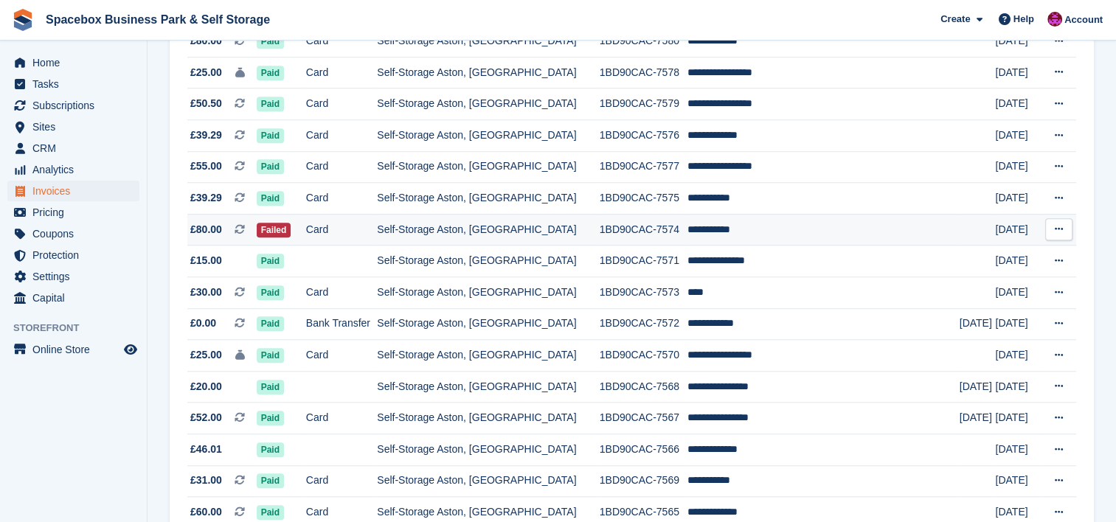
click at [429, 245] on td "Self-Storage Aston, [GEOGRAPHIC_DATA]" at bounding box center [488, 230] width 222 height 32
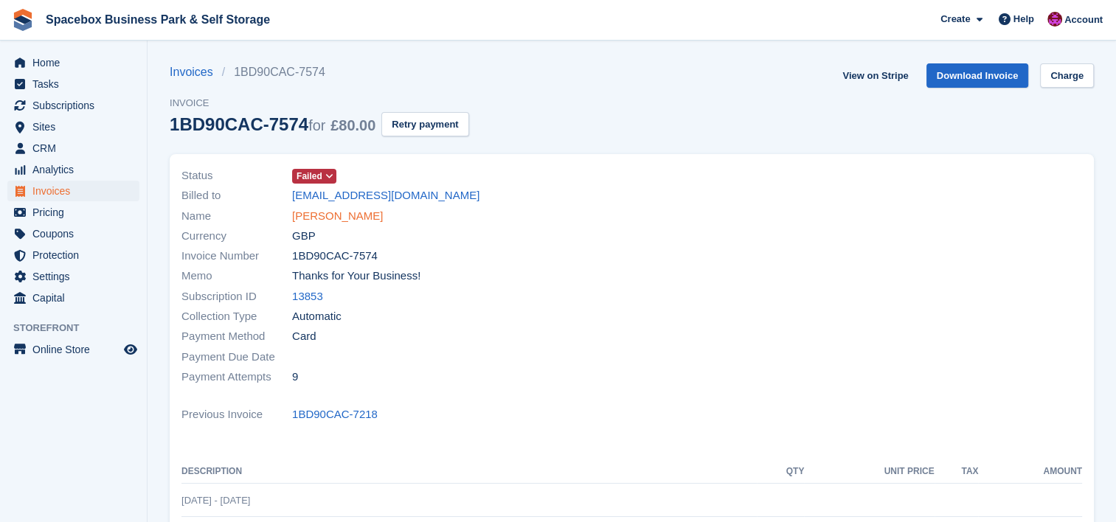
click at [336, 221] on link "[PERSON_NAME]" at bounding box center [337, 216] width 91 height 17
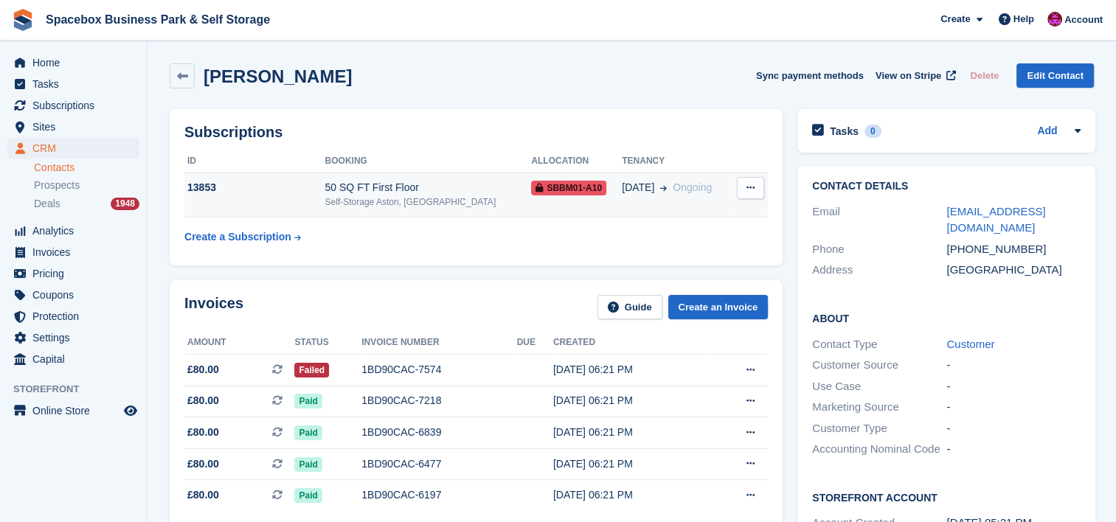
click at [378, 203] on div "Self-Storage Aston, [GEOGRAPHIC_DATA]" at bounding box center [428, 201] width 207 height 13
click at [459, 261] on div "Subscriptions ID Booking Allocation Tenancy 13853 50 SQ FT First Floor Self-Sto…" at bounding box center [476, 187] width 613 height 156
click at [398, 192] on div "50 SQ FT First Floor" at bounding box center [428, 187] width 207 height 15
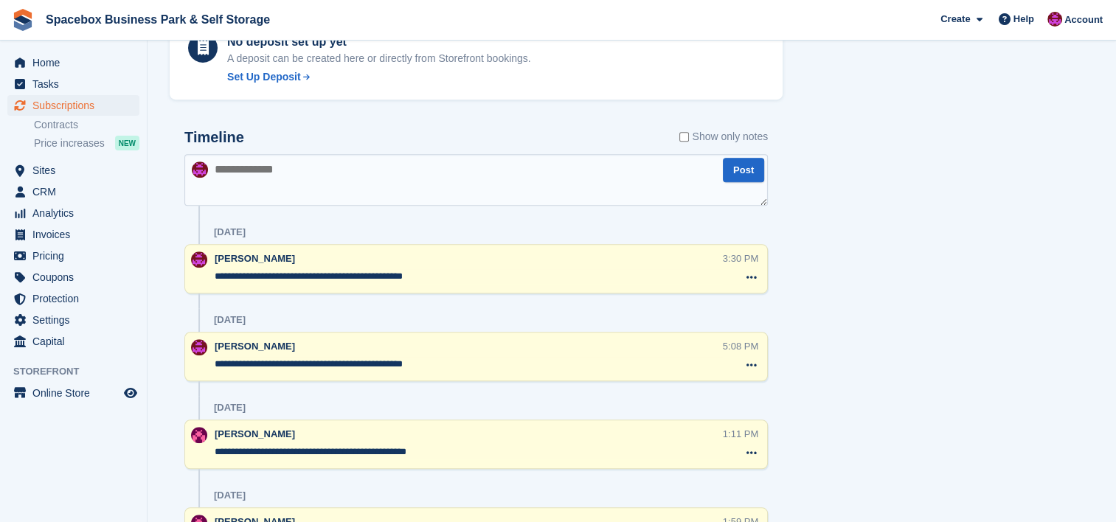
scroll to position [885, 0]
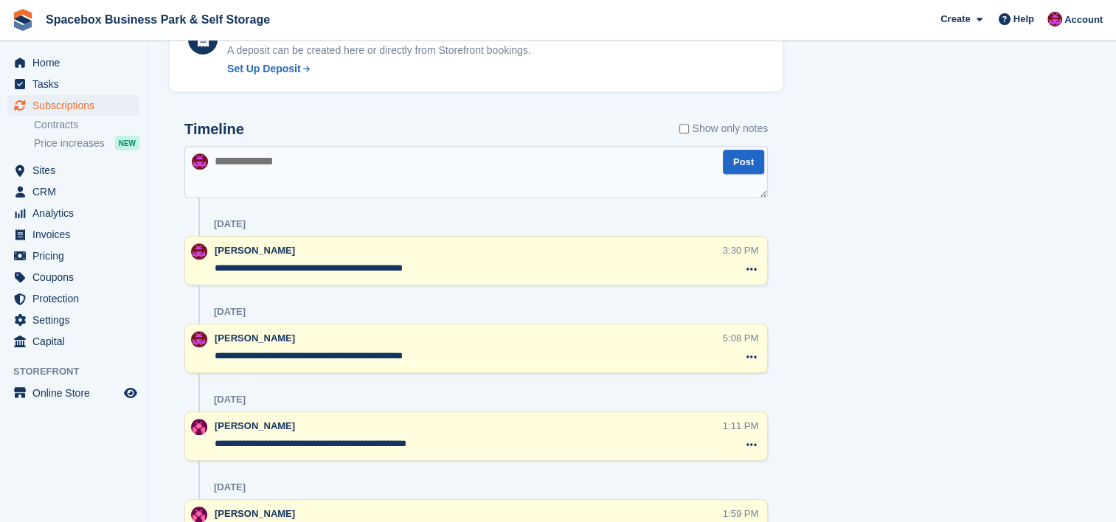
click at [386, 173] on textarea at bounding box center [476, 172] width 584 height 52
type textarea "**********"
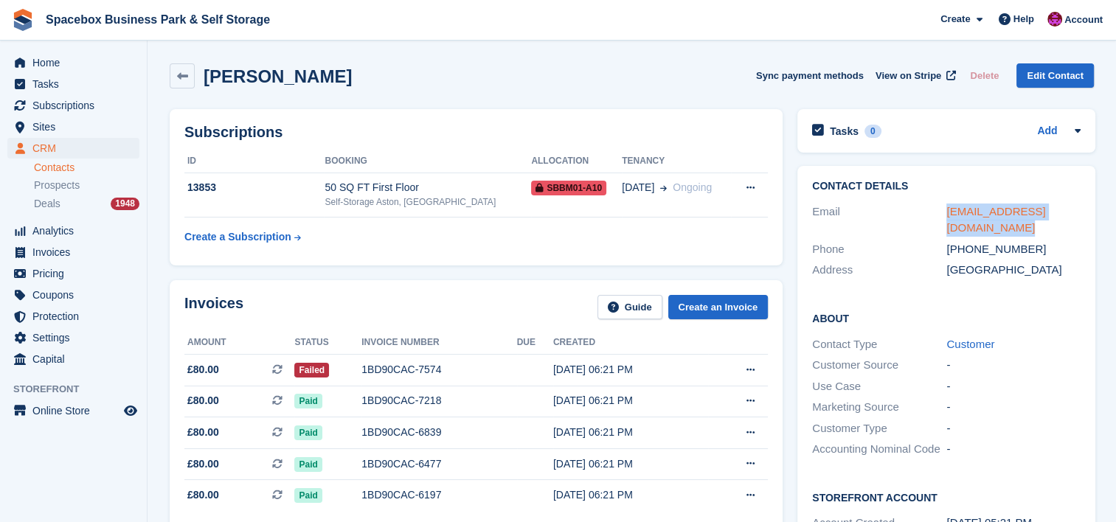
drag, startPoint x: 0, startPoint y: 0, endPoint x: 944, endPoint y: 216, distance: 968.7
click at [947, 216] on div "kevonkelly@kitaurobotics.com" at bounding box center [1014, 220] width 134 height 33
copy link "kevonkelly@kitaurobotics.com"
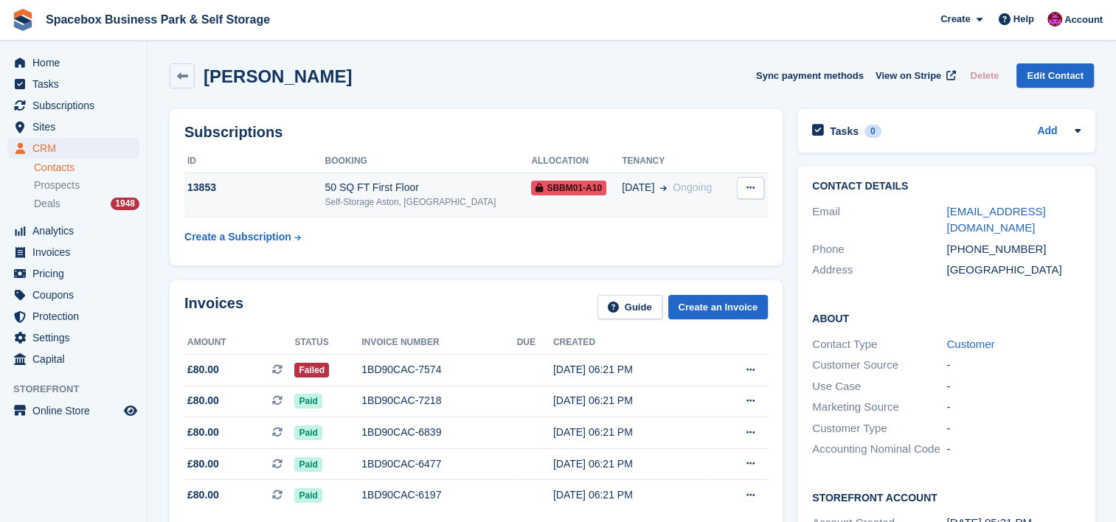
click at [360, 205] on div "Self-Storage Aston, [GEOGRAPHIC_DATA]" at bounding box center [428, 201] width 207 height 13
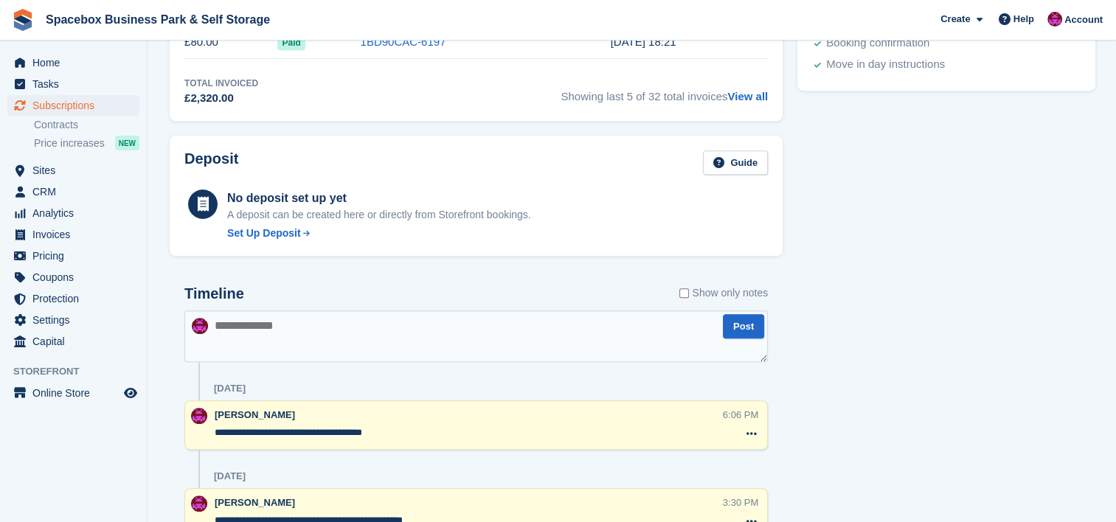
scroll to position [885, 0]
